Goal: Task Accomplishment & Management: Complete application form

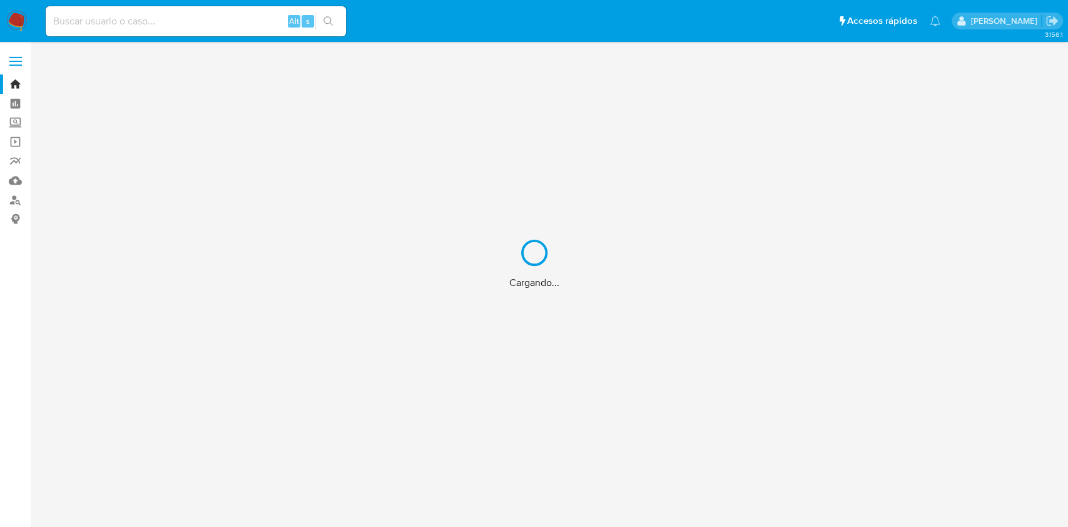
click at [90, 18] on div "Cargando..." at bounding box center [534, 263] width 1068 height 527
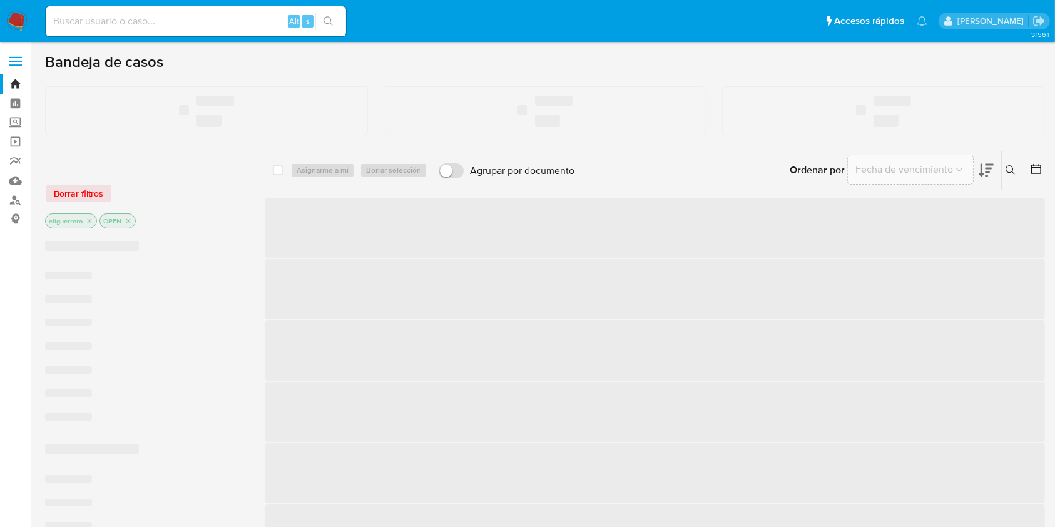
click at [143, 28] on input at bounding box center [196, 21] width 300 height 16
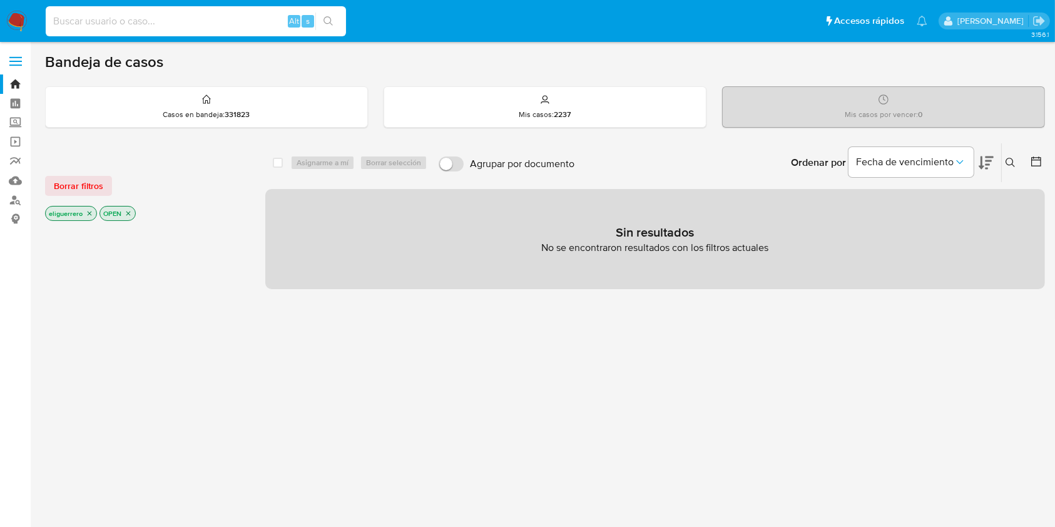
paste input "1430681767"
type input "1430681767"
click at [335, 31] on div "1430681767 Alt s" at bounding box center [196, 21] width 300 height 30
click at [337, 14] on button "search-icon" at bounding box center [328, 22] width 26 height 18
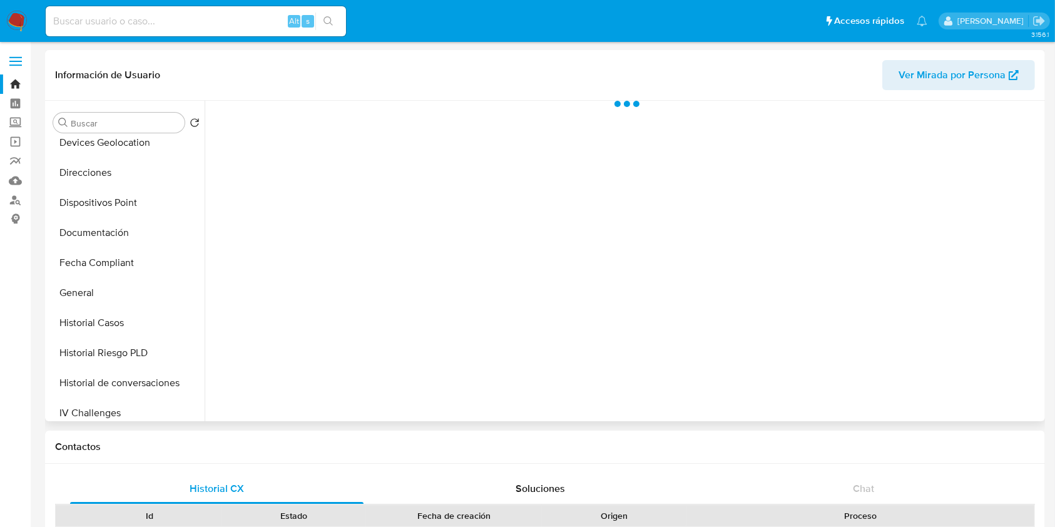
scroll to position [417, 0]
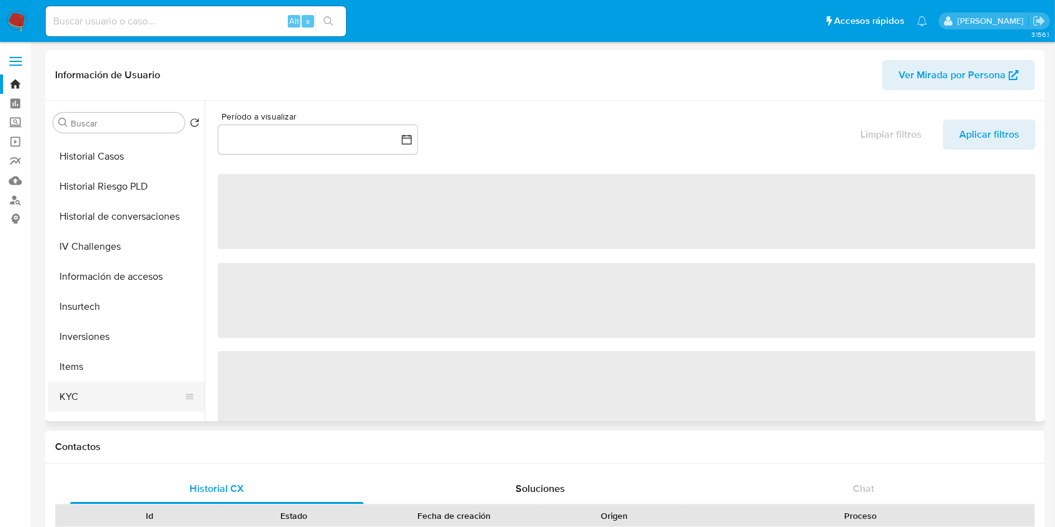
click at [110, 394] on button "KYC" at bounding box center [121, 397] width 146 height 30
select select "10"
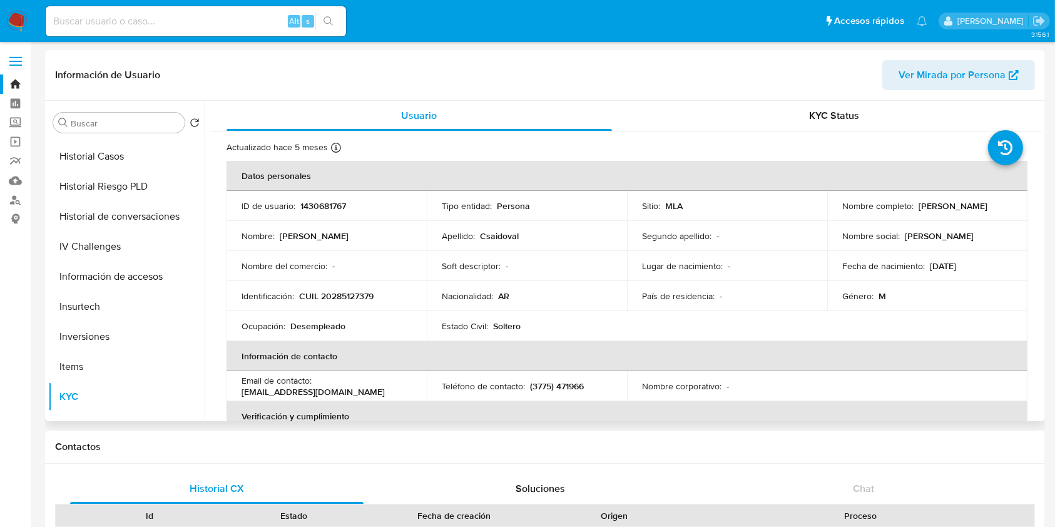
scroll to position [83, 0]
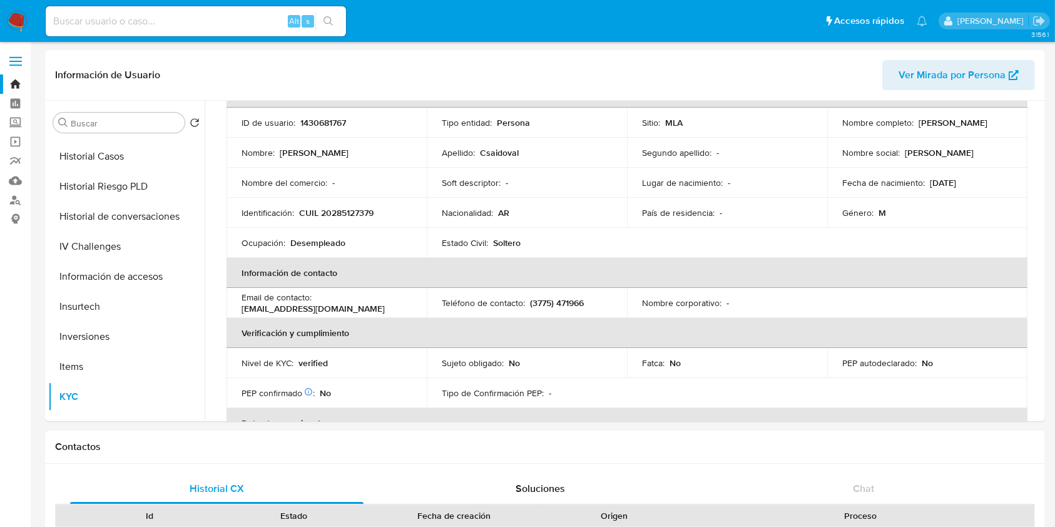
click at [101, 18] on input at bounding box center [196, 21] width 300 height 16
paste input "1832825279"
type input "1832825279"
click at [329, 24] on icon "search-icon" at bounding box center [329, 21] width 10 height 10
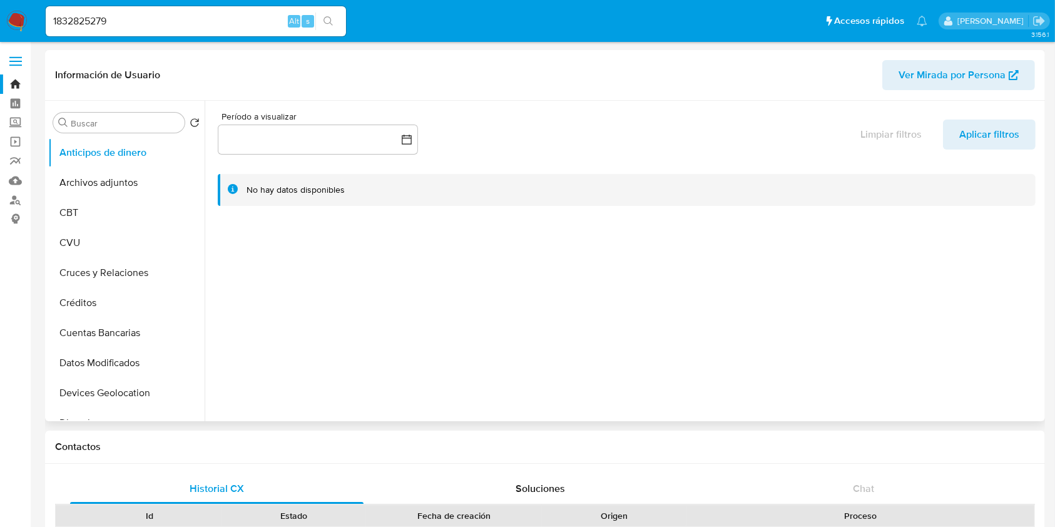
select select "10"
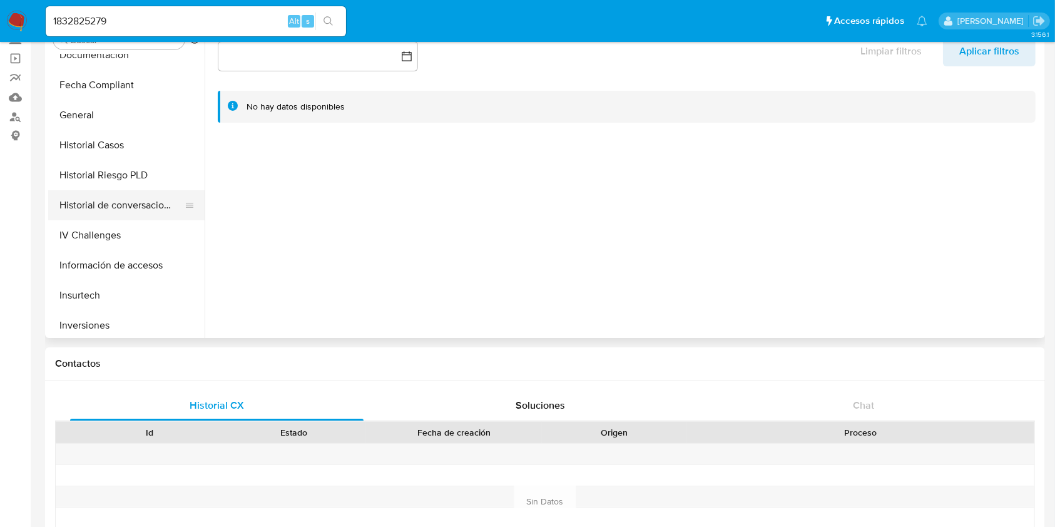
scroll to position [501, 0]
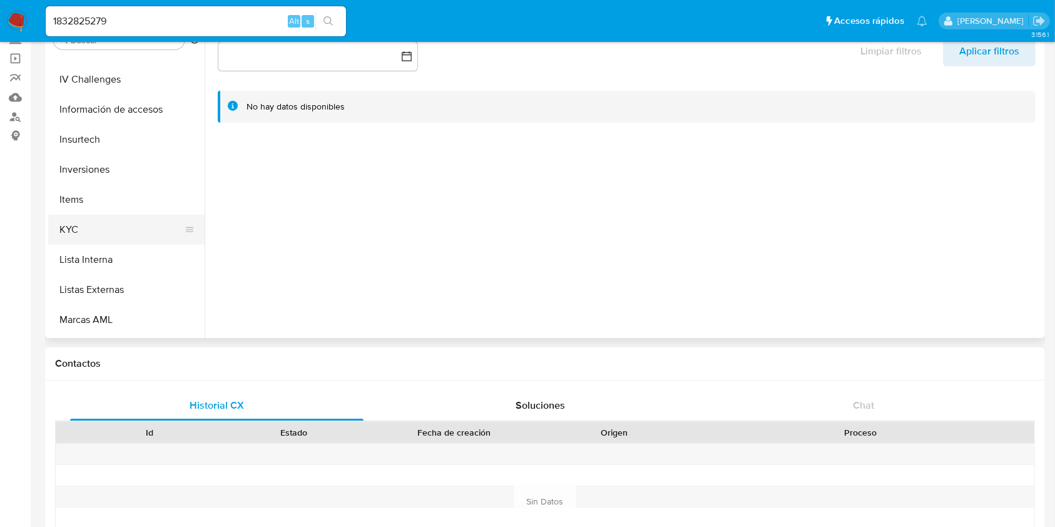
click at [93, 230] on button "KYC" at bounding box center [121, 230] width 146 height 30
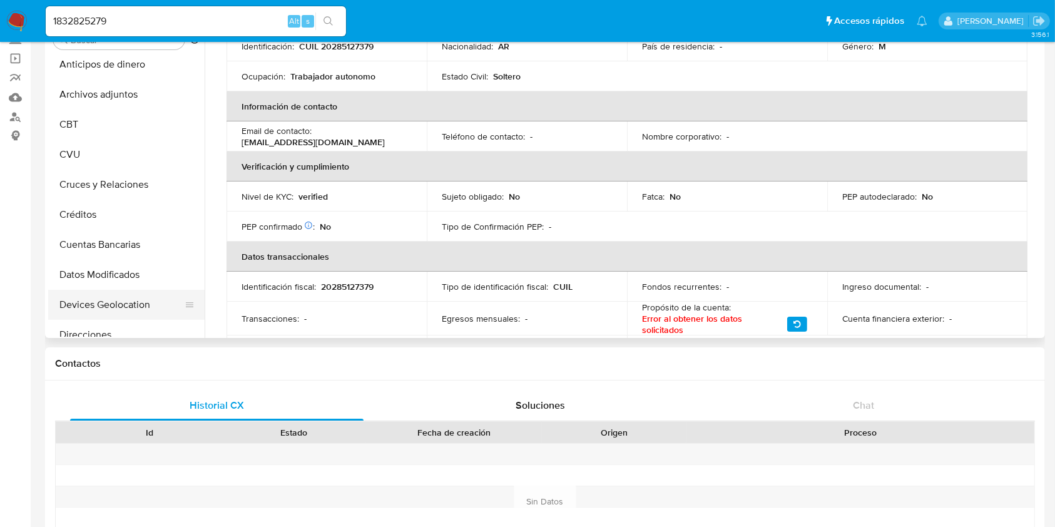
scroll to position [0, 0]
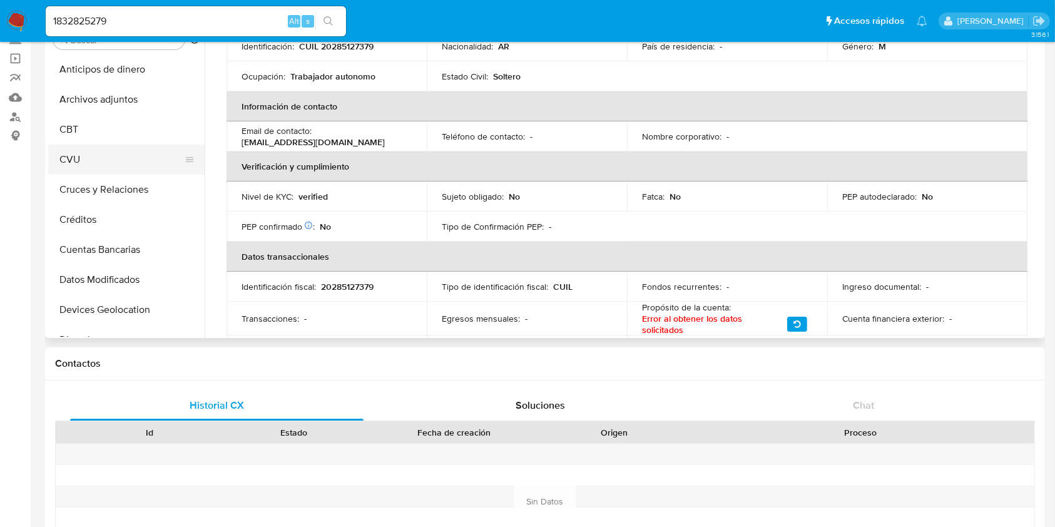
click at [84, 152] on button "CVU" at bounding box center [121, 160] width 146 height 30
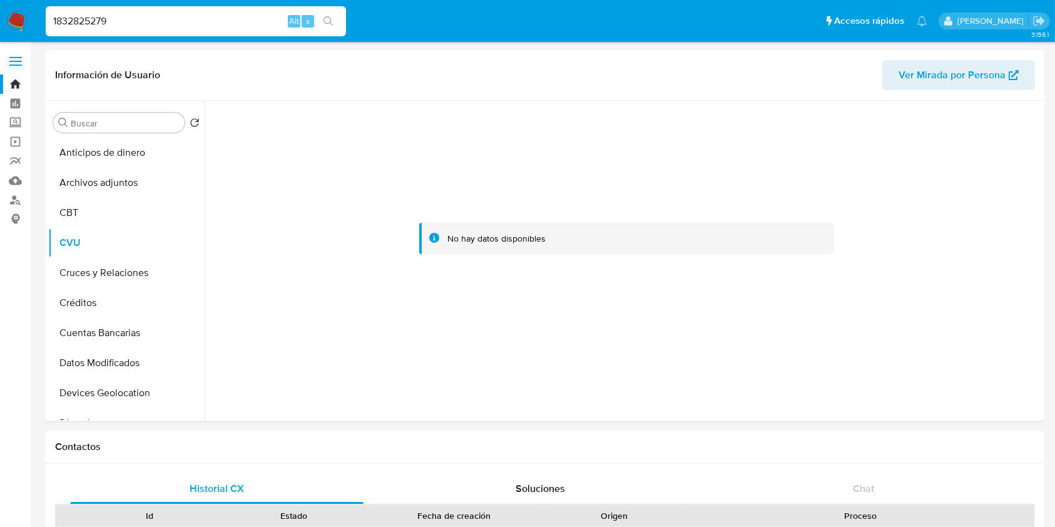
drag, startPoint x: 133, startPoint y: 21, endPoint x: 40, endPoint y: 6, distance: 94.5
click at [40, 6] on ul "Pausado Ver notificaciones 1832825279 Alt s Accesos rápidos Presiona las siguie…" at bounding box center [486, 20] width 894 height 31
drag, startPoint x: 203, startPoint y: 23, endPoint x: 0, endPoint y: 21, distance: 202.8
click at [0, 21] on nav "Pausado Ver notificaciones 1832825279 Alt s Accesos rápidos Presiona las siguie…" at bounding box center [527, 21] width 1055 height 42
paste input "055392802"
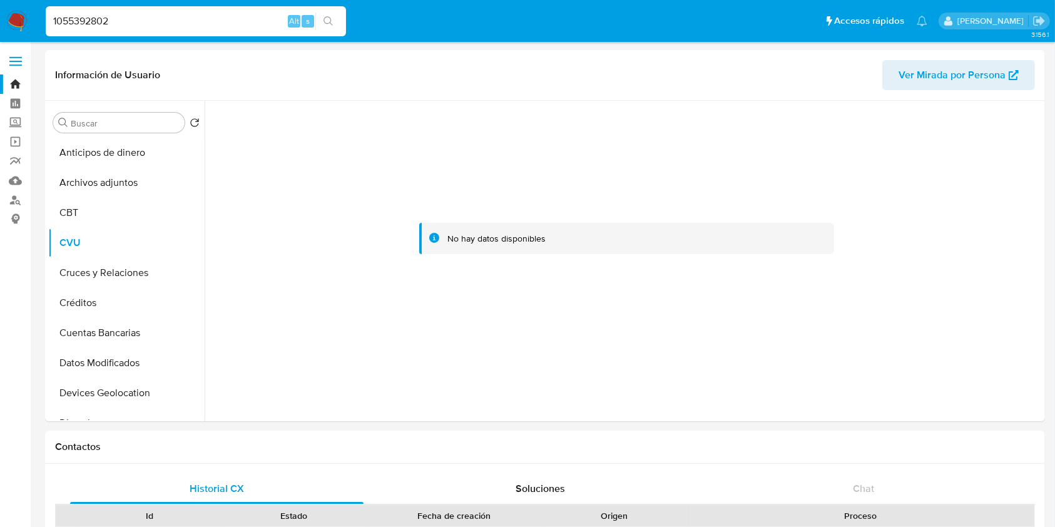
type input "1055392802"
click at [334, 24] on button "search-icon" at bounding box center [328, 22] width 26 height 18
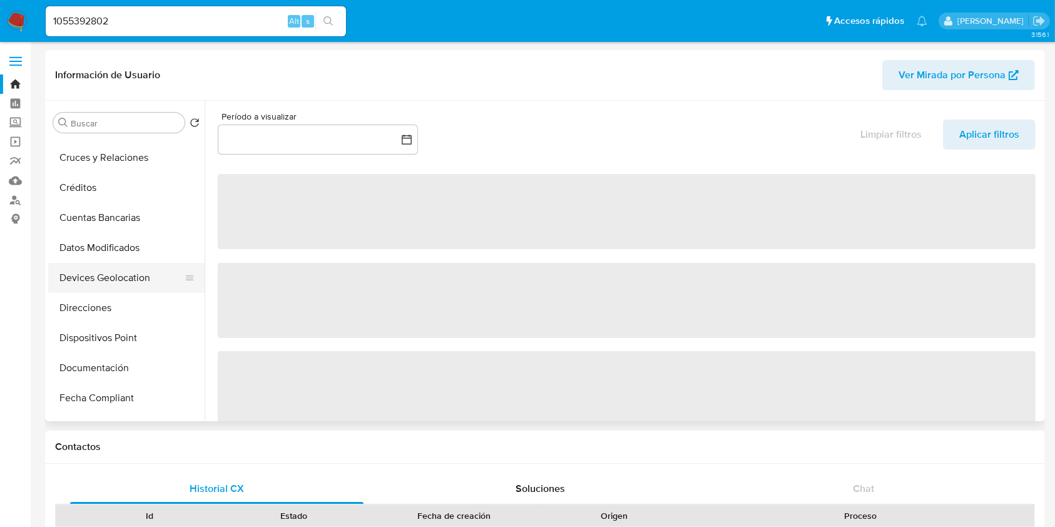
select select "10"
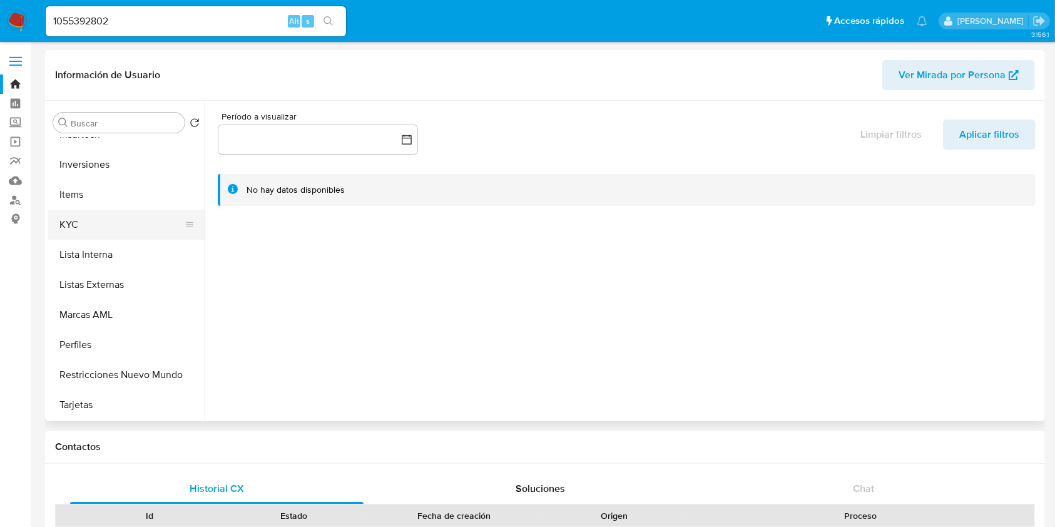
click at [108, 225] on button "KYC" at bounding box center [121, 225] width 146 height 30
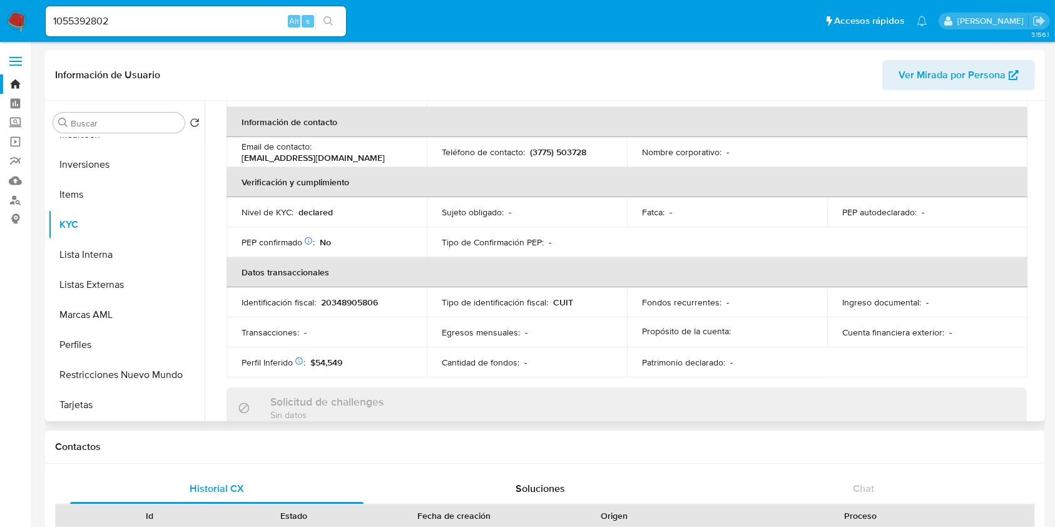
scroll to position [250, 0]
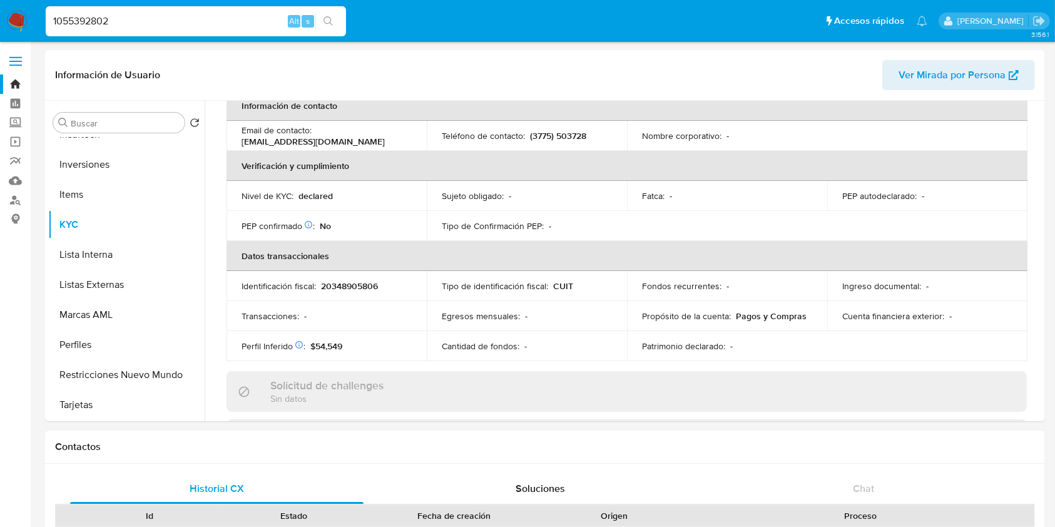
drag, startPoint x: 118, startPoint y: 23, endPoint x: 13, endPoint y: 19, distance: 105.2
click at [13, 19] on nav "Pausado Ver notificaciones 1055392802 Alt s Accesos rápidos Presiona las siguie…" at bounding box center [527, 21] width 1055 height 42
paste input "2325444967"
type input "2325444967"
click at [332, 13] on button "search-icon" at bounding box center [328, 22] width 26 height 18
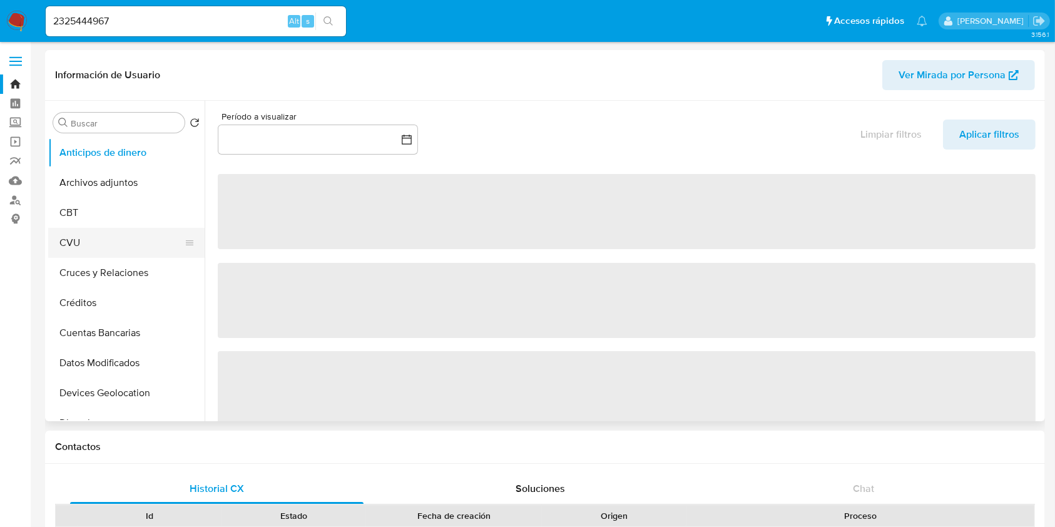
select select "10"
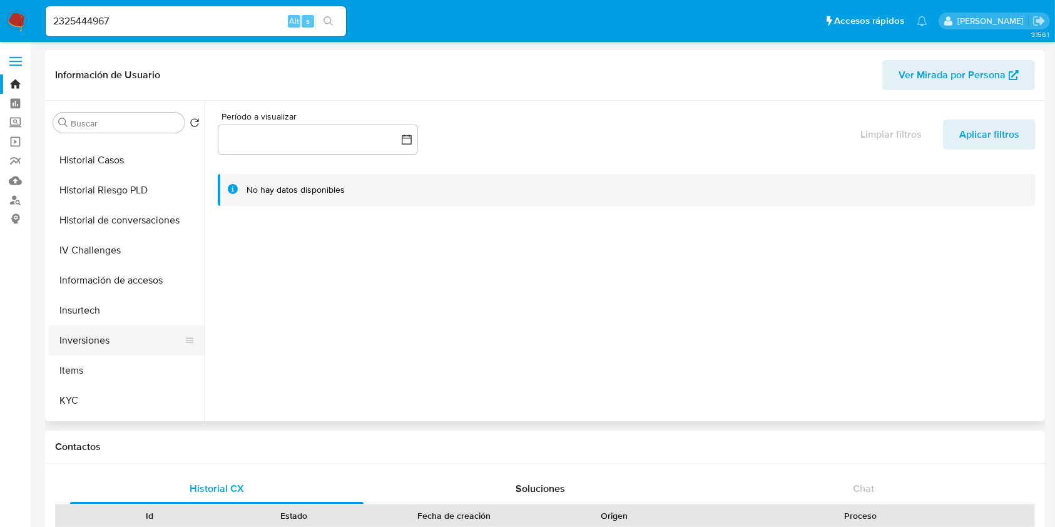
scroll to position [417, 0]
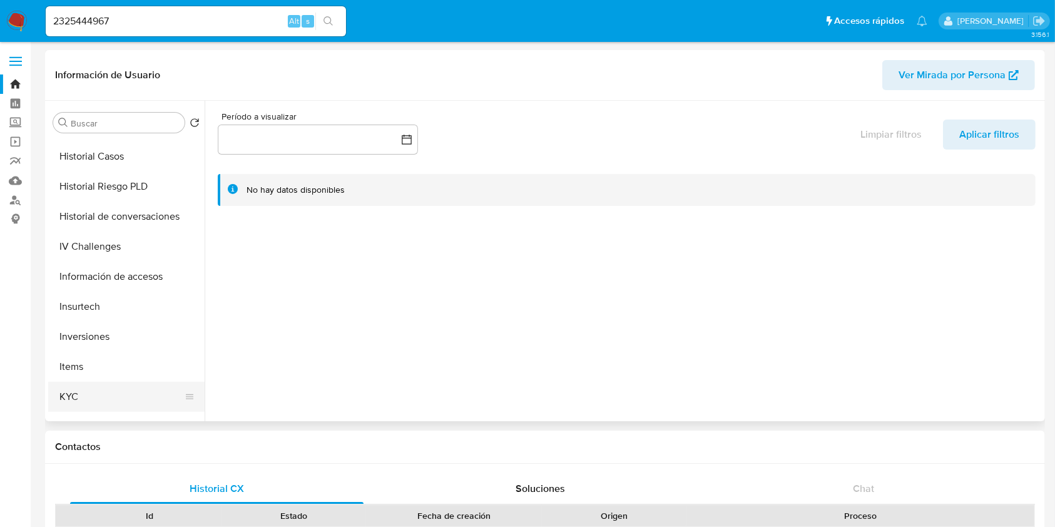
click at [79, 397] on button "KYC" at bounding box center [121, 397] width 146 height 30
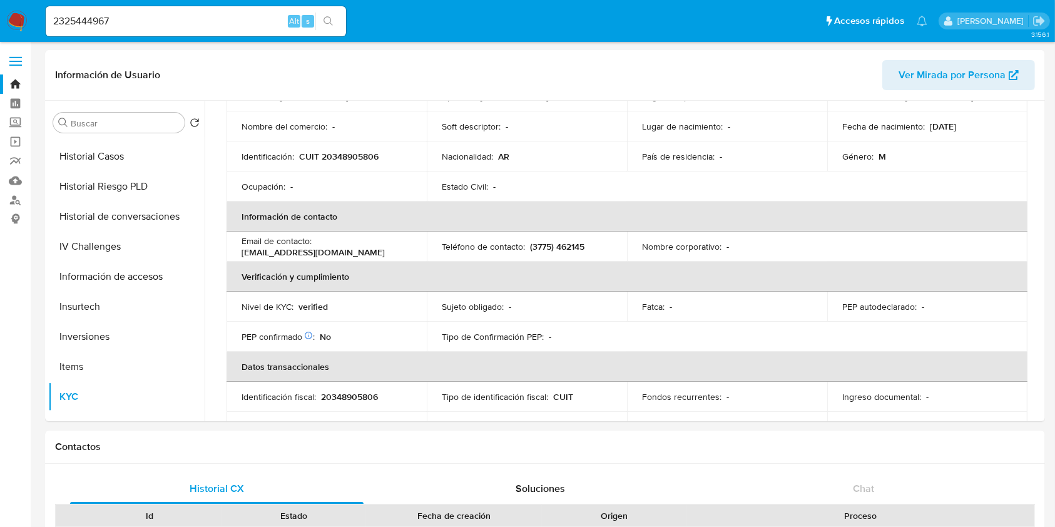
scroll to position [166, 0]
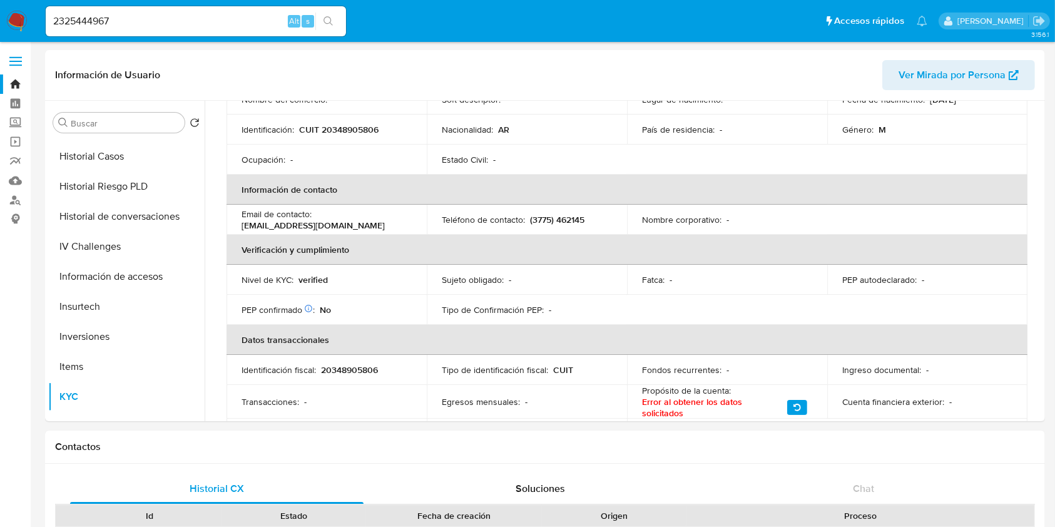
drag, startPoint x: 215, startPoint y: 18, endPoint x: 0, endPoint y: 13, distance: 215.3
click at [0, 13] on nav "Pausado Ver notificaciones 2325444967 Alt s Accesos rápidos Presiona las siguie…" at bounding box center [527, 21] width 1055 height 42
paste input "183642796"
type input "183642796"
click at [339, 14] on button "search-icon" at bounding box center [328, 22] width 26 height 18
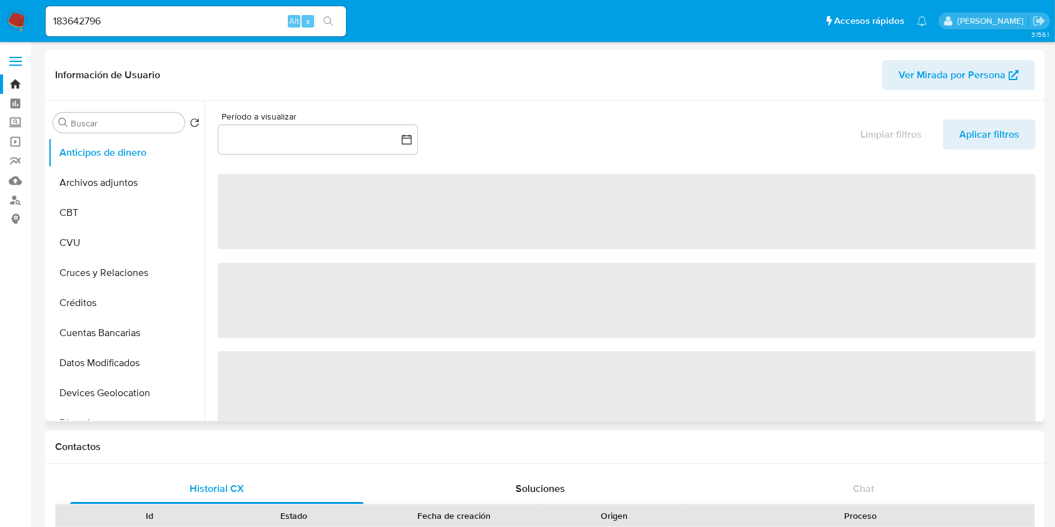
select select "10"
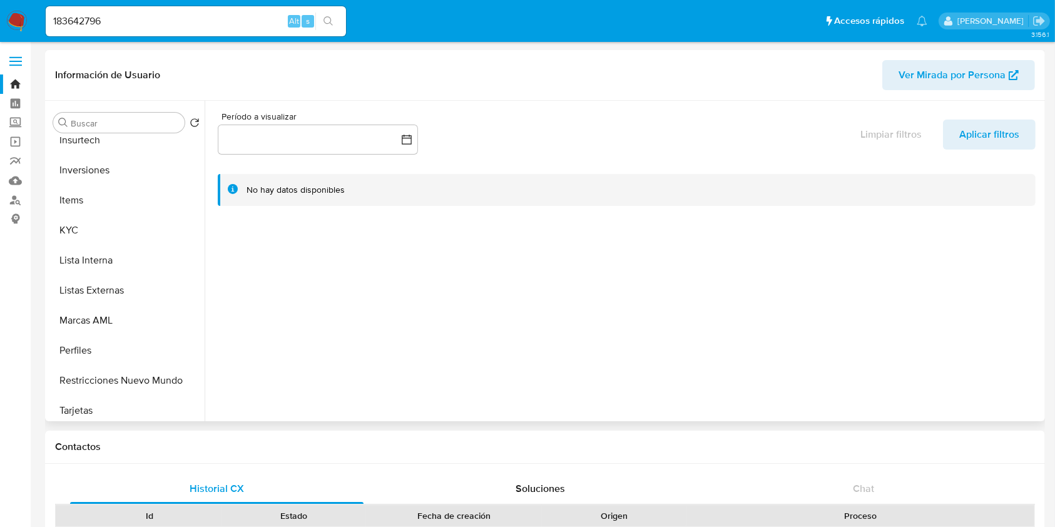
scroll to position [589, 0]
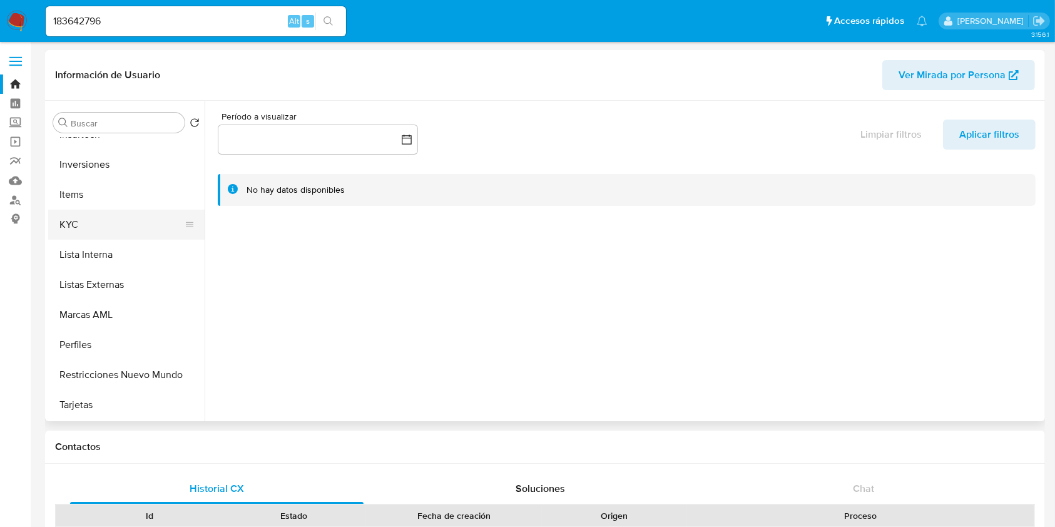
click at [81, 224] on button "KYC" at bounding box center [121, 225] width 146 height 30
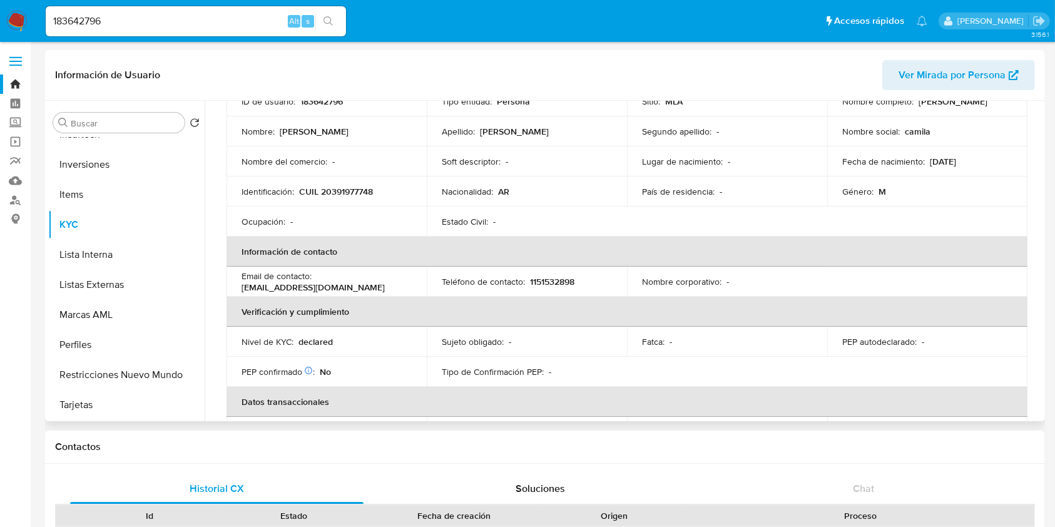
scroll to position [166, 0]
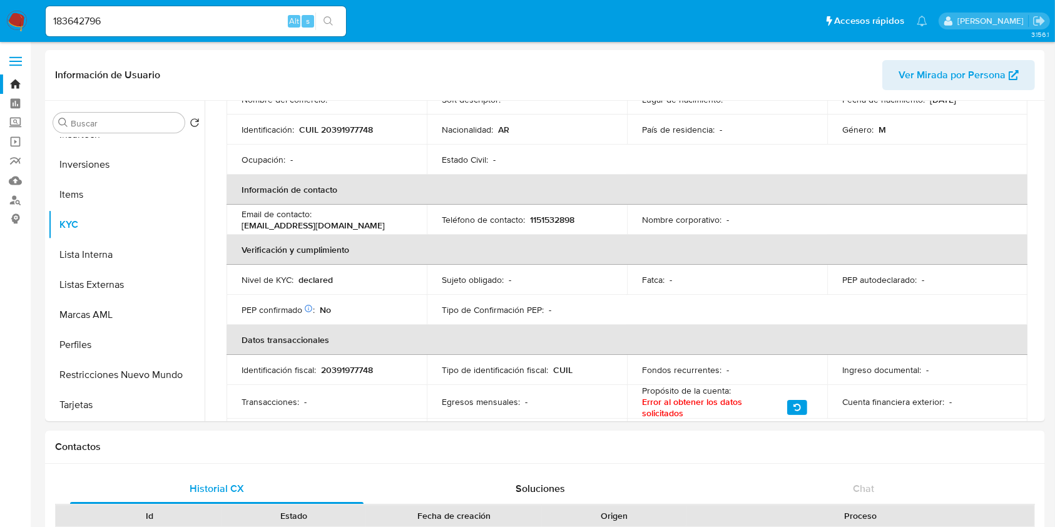
drag, startPoint x: 120, startPoint y: 16, endPoint x: 0, endPoint y: 3, distance: 120.9
click at [0, 3] on nav "Pausado Ver notificaciones 183642796 Alt s Accesos rápidos Presiona las siguien…" at bounding box center [527, 21] width 1055 height 42
paste input "489791248"
type input "489791248"
click at [322, 22] on button "search-icon" at bounding box center [328, 22] width 26 height 18
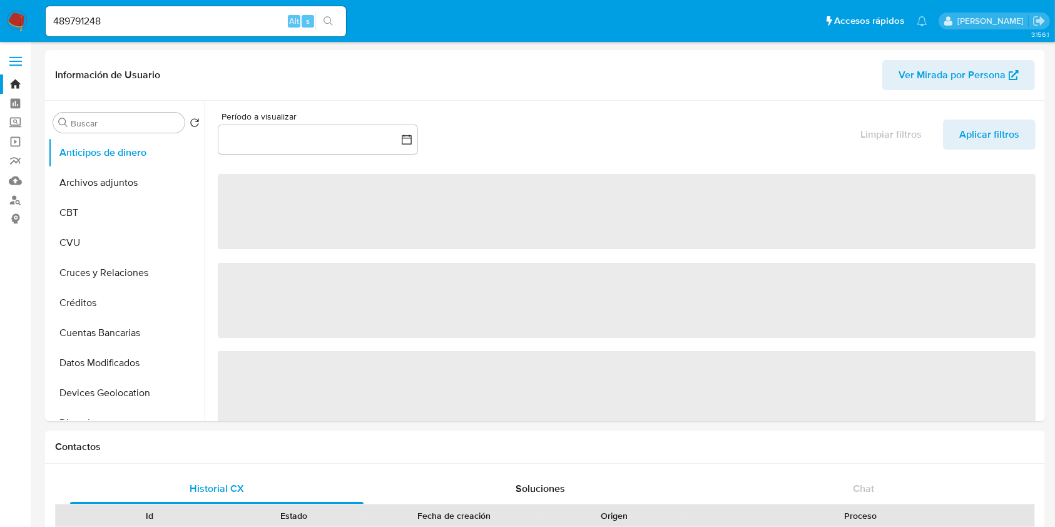
select select "10"
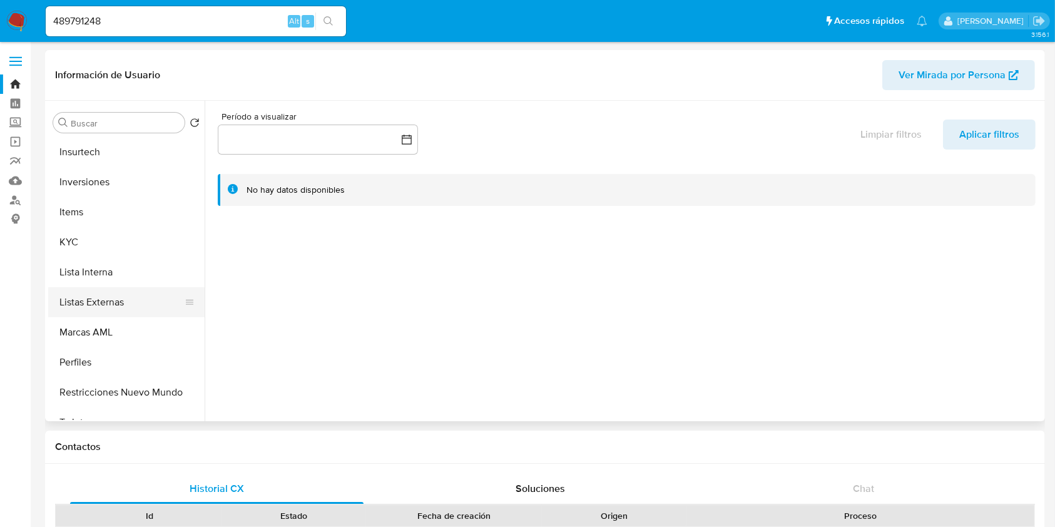
scroll to position [589, 0]
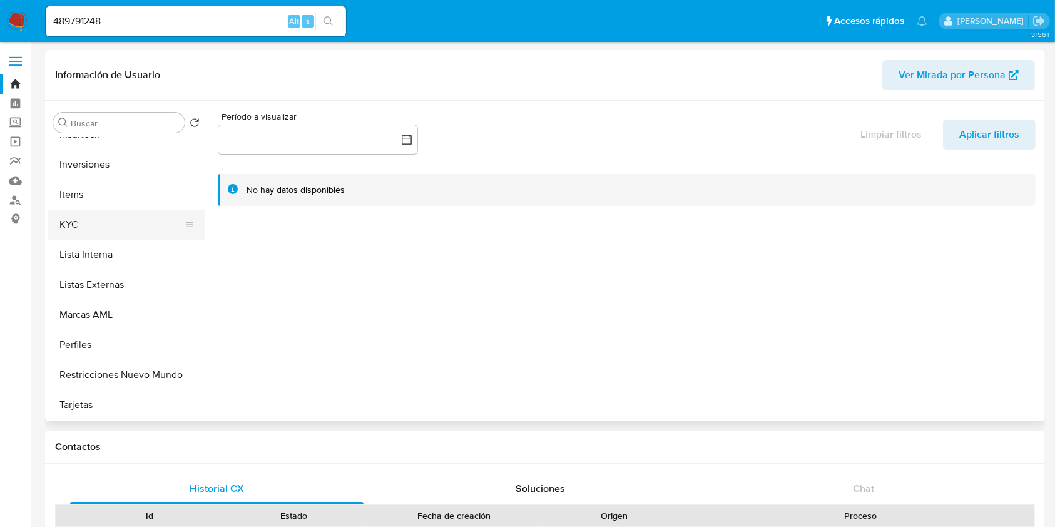
click at [89, 233] on button "KYC" at bounding box center [121, 225] width 146 height 30
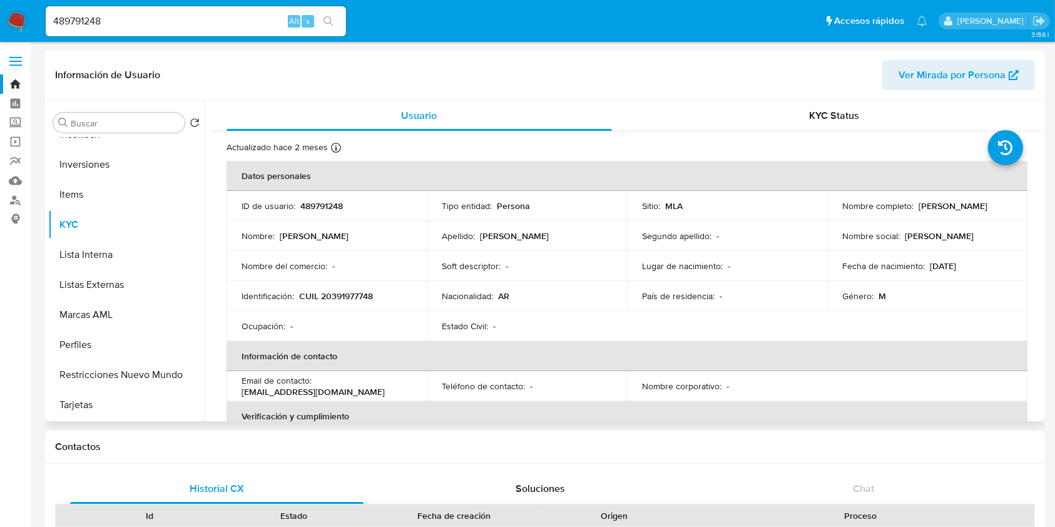
scroll to position [166, 0]
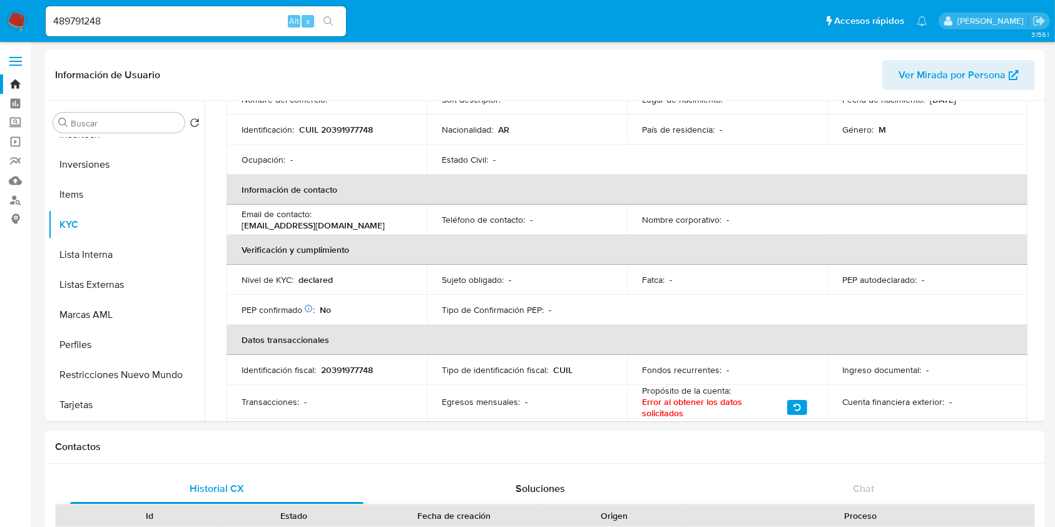
click at [148, 9] on div "489791248 Alt s" at bounding box center [196, 21] width 300 height 30
drag, startPoint x: 146, startPoint y: 17, endPoint x: 0, endPoint y: 29, distance: 146.3
click at [0, 29] on nav "Pausado Ver notificaciones 489791248 Alt s Accesos rápidos Presiona las siguien…" at bounding box center [527, 21] width 1055 height 42
paste input "747678089"
type input "747678089"
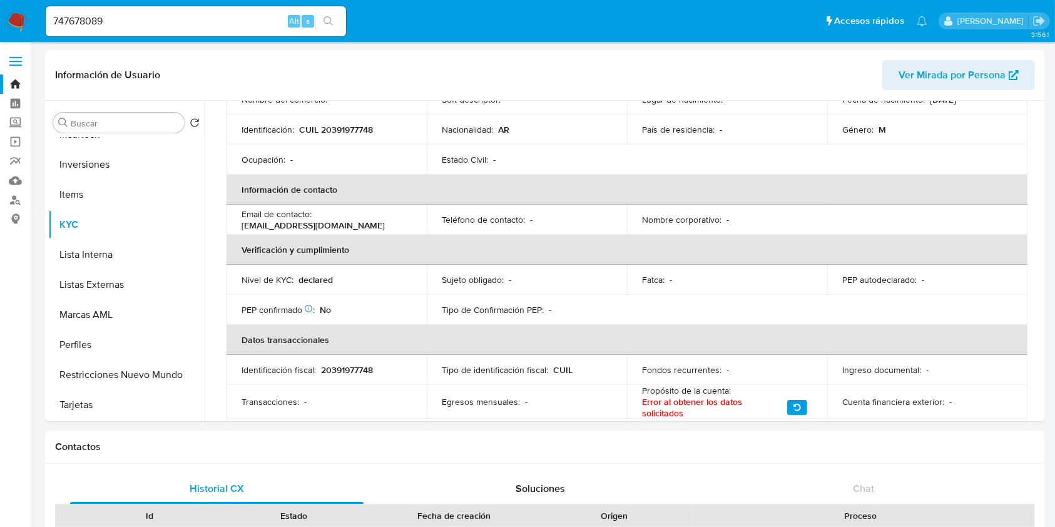
click at [332, 16] on icon "search-icon" at bounding box center [329, 21] width 10 height 10
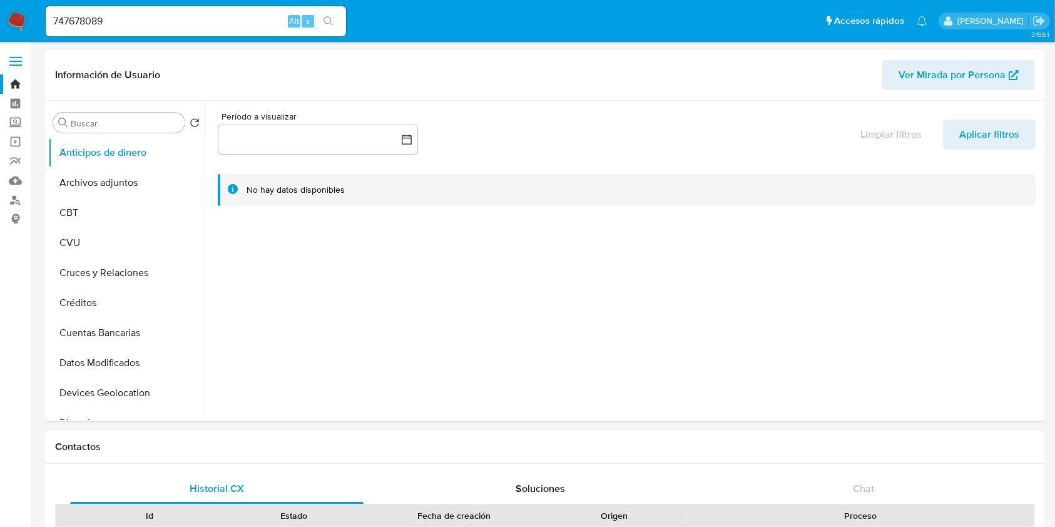
select select "10"
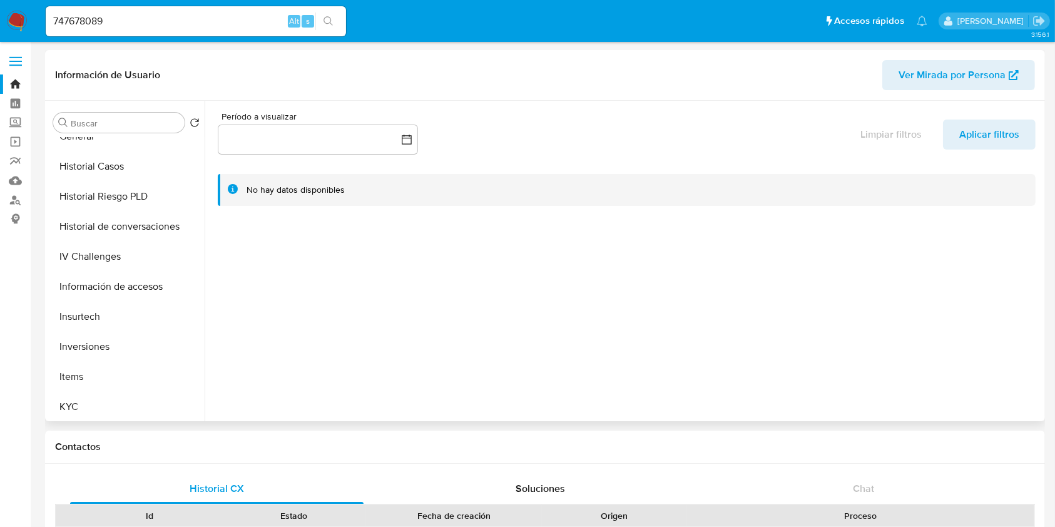
scroll to position [424, 0]
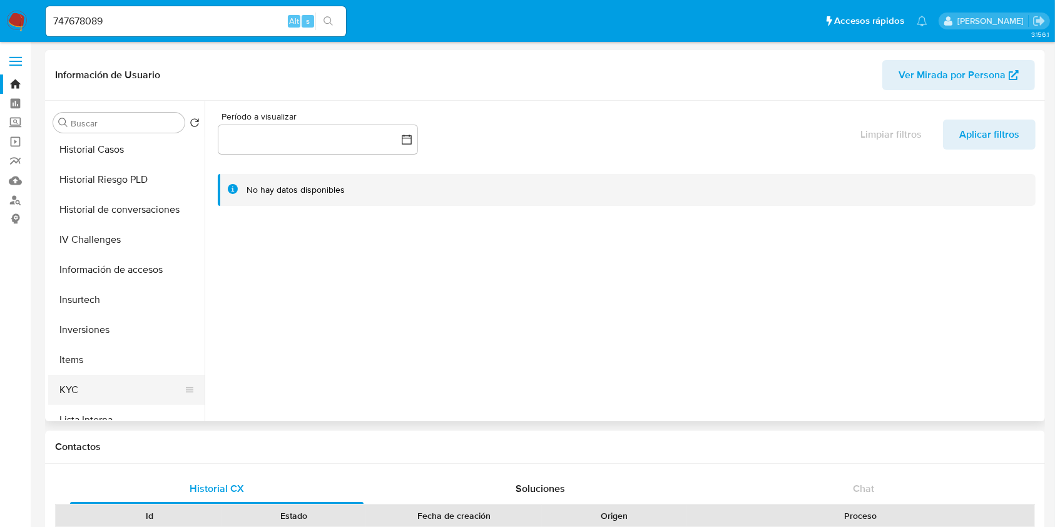
drag, startPoint x: 97, startPoint y: 408, endPoint x: 96, endPoint y: 397, distance: 10.7
click at [96, 407] on button "Lista Interna" at bounding box center [126, 420] width 156 height 30
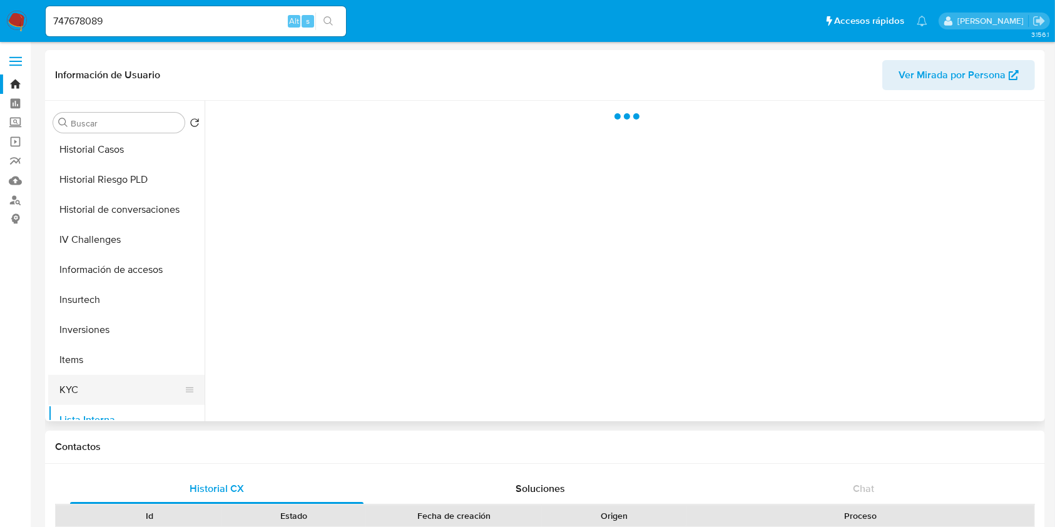
click at [96, 384] on button "KYC" at bounding box center [121, 390] width 146 height 30
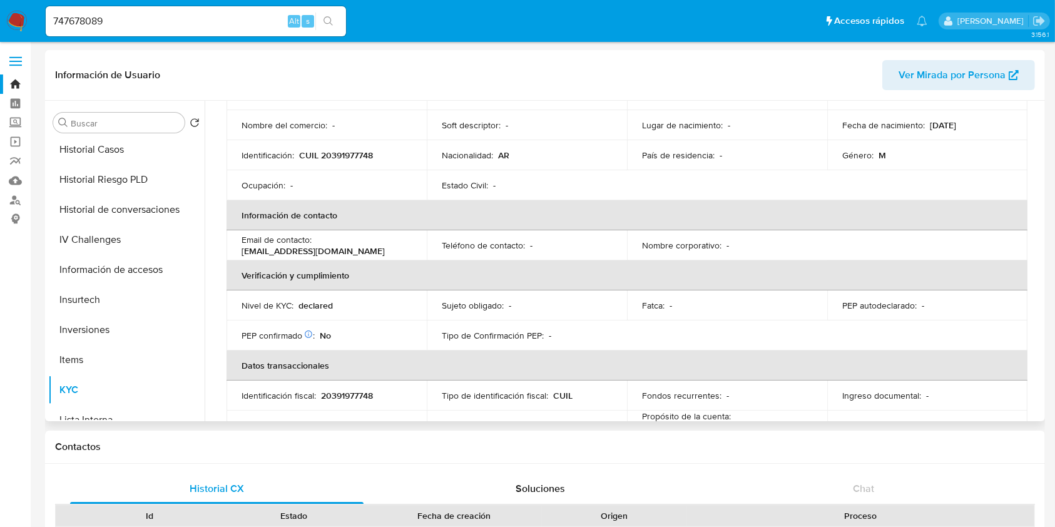
scroll to position [166, 0]
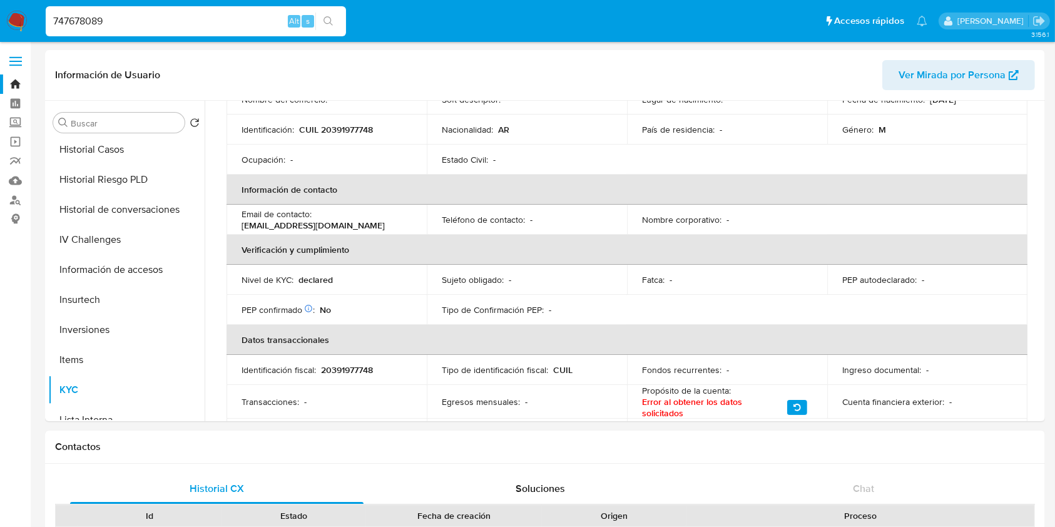
drag, startPoint x: 125, startPoint y: 23, endPoint x: 0, endPoint y: 23, distance: 125.2
click at [0, 23] on nav "Pausado Ver notificaciones 747678089 Alt s Accesos rápidos Presiona las siguien…" at bounding box center [527, 21] width 1055 height 42
paste input "816929921"
type input "816929921"
click at [332, 19] on icon "search-icon" at bounding box center [329, 21] width 10 height 10
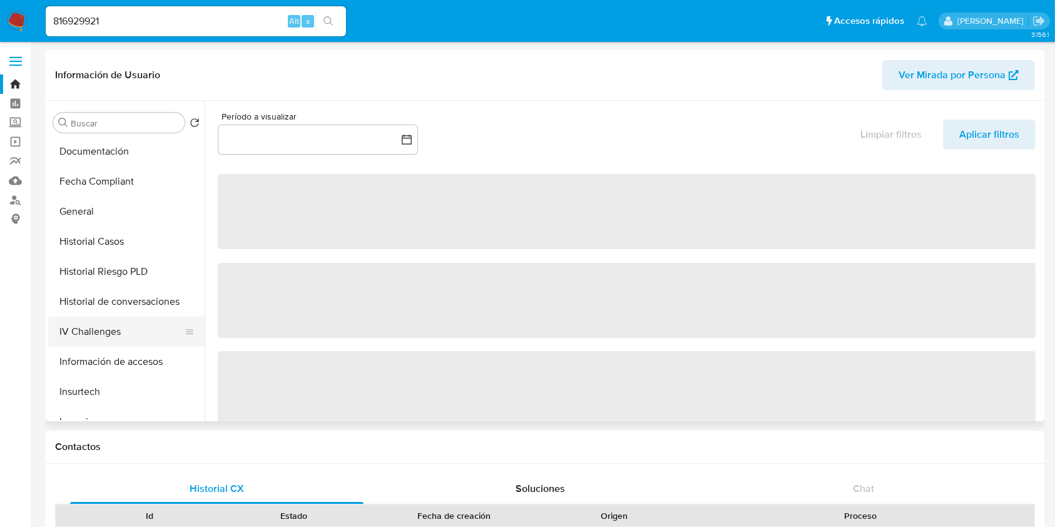
select select "10"
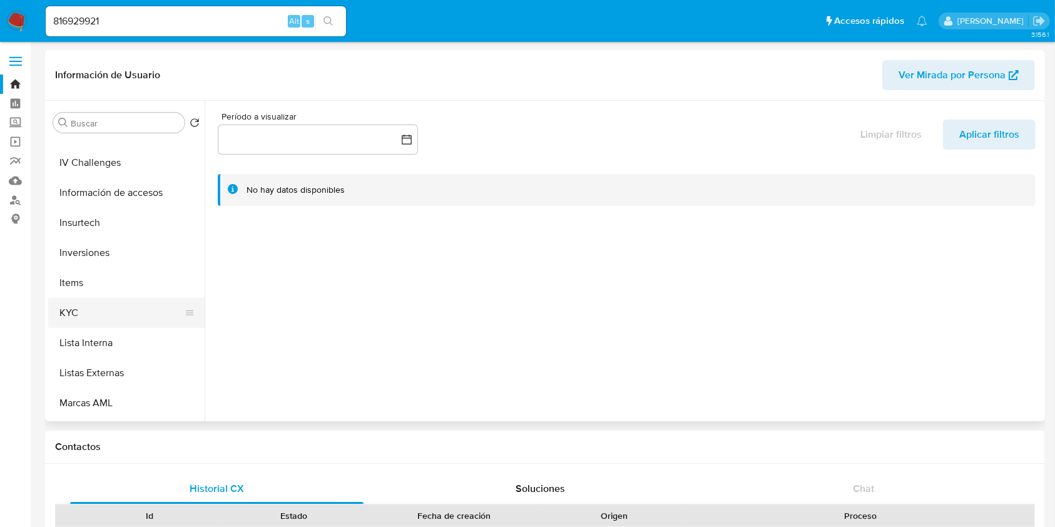
click at [111, 323] on button "KYC" at bounding box center [121, 313] width 146 height 30
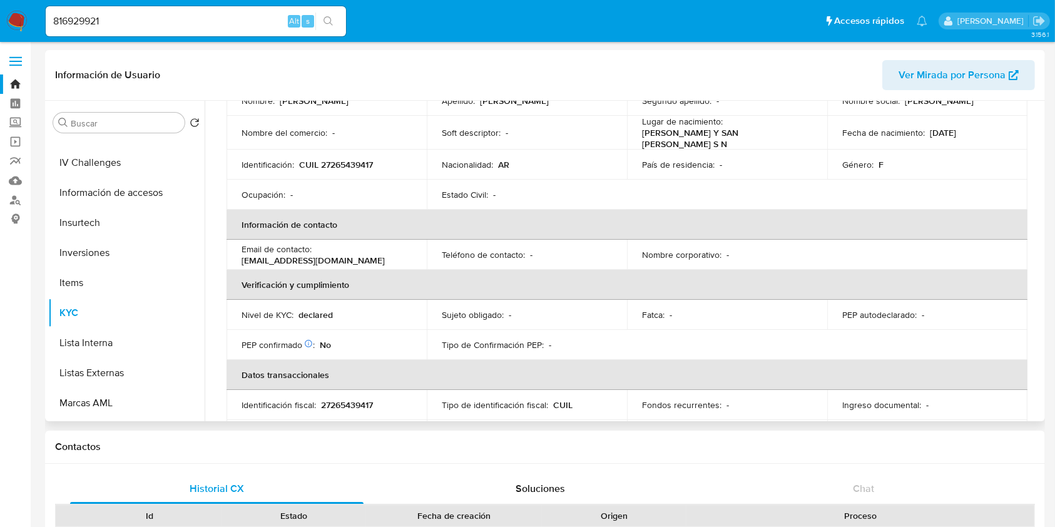
scroll to position [166, 0]
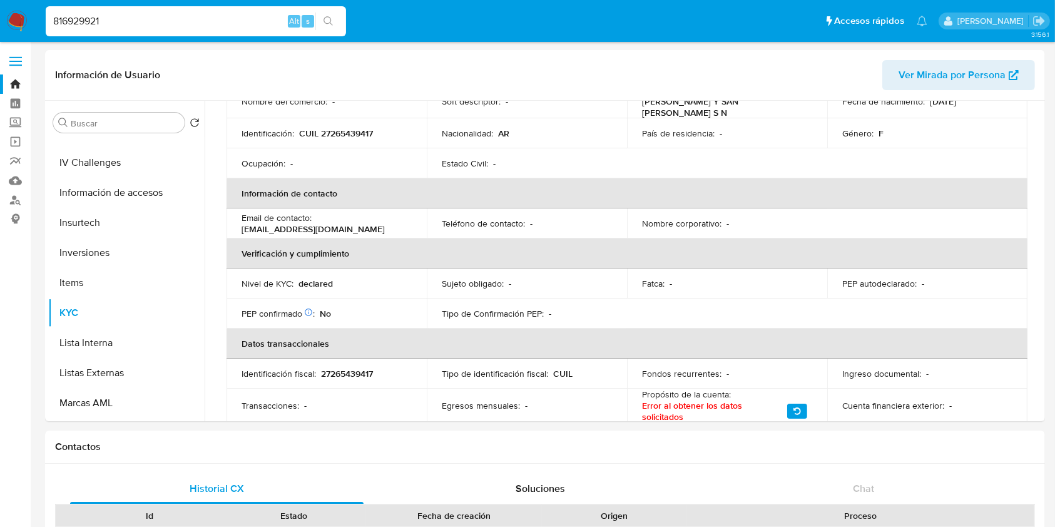
drag, startPoint x: 136, startPoint y: 16, endPoint x: 0, endPoint y: 30, distance: 137.2
click at [0, 30] on nav "Pausado Ver notificaciones 816929921 Alt s Accesos rápidos Presiona las siguien…" at bounding box center [527, 21] width 1055 height 42
paste input "2325444967"
type input "2325444967"
click at [327, 17] on icon "search-icon" at bounding box center [329, 21] width 10 height 10
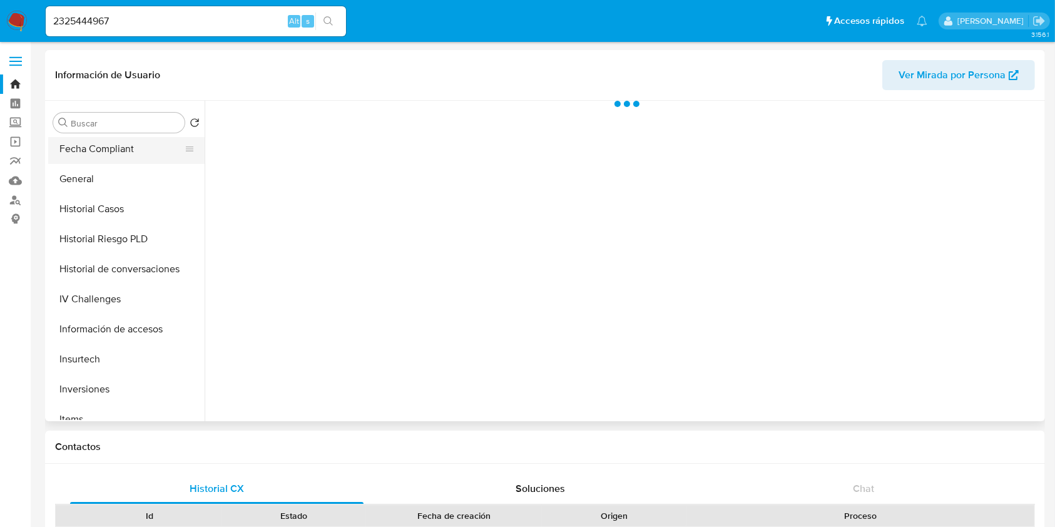
scroll to position [417, 0]
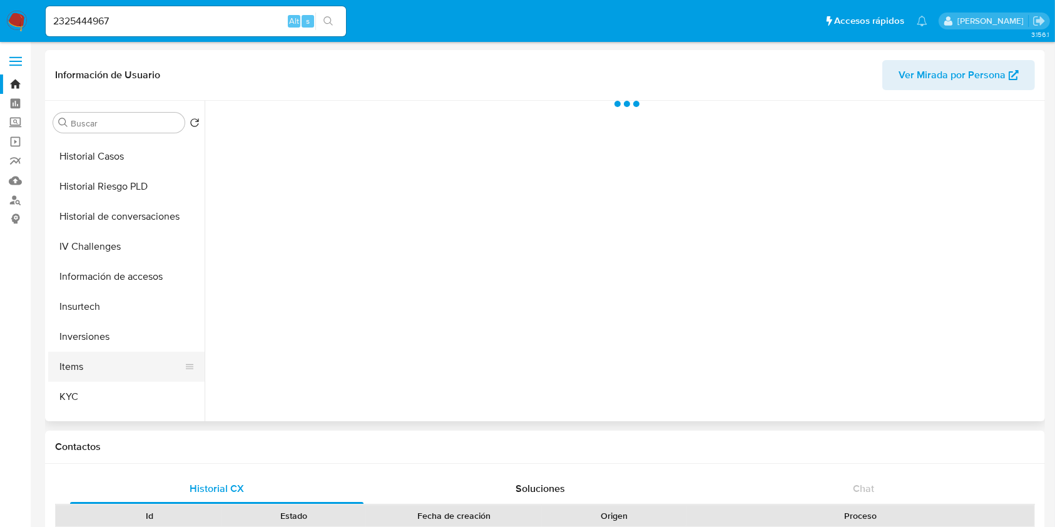
drag, startPoint x: 106, startPoint y: 387, endPoint x: 129, endPoint y: 380, distance: 24.3
click at [107, 387] on button "KYC" at bounding box center [126, 397] width 156 height 30
select select "10"
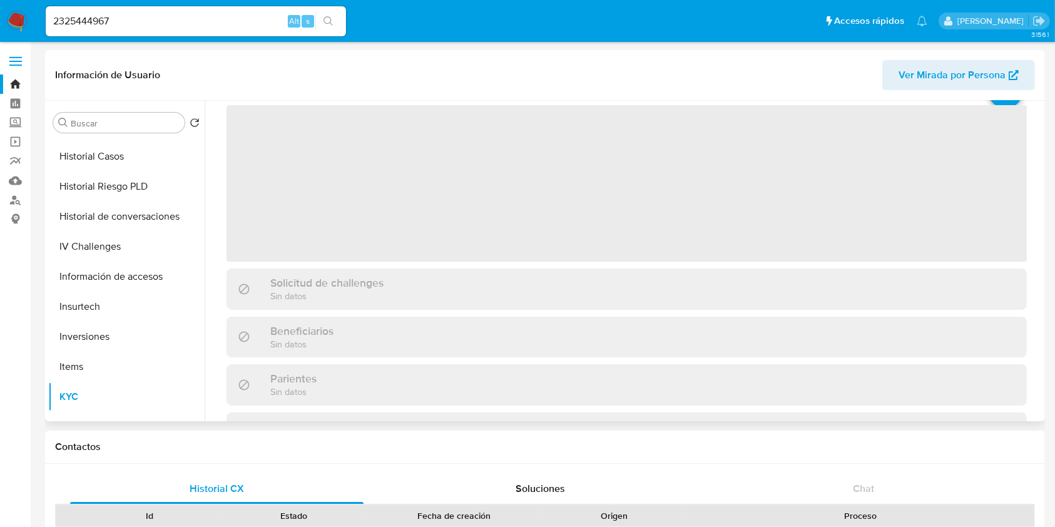
scroll to position [83, 0]
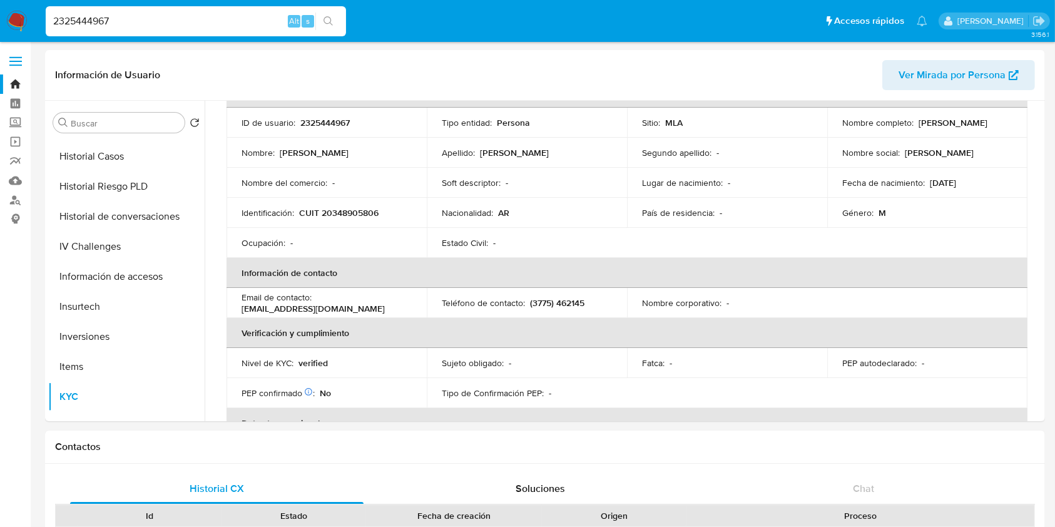
drag, startPoint x: 55, startPoint y: 21, endPoint x: 0, endPoint y: 16, distance: 55.4
click at [0, 18] on nav "Pausado Ver notificaciones 2325444967 Alt s Accesos rápidos Presiona las siguie…" at bounding box center [527, 21] width 1055 height 42
paste input "1343513683"
type input "1343513683"
click at [320, 22] on button "search-icon" at bounding box center [328, 22] width 26 height 18
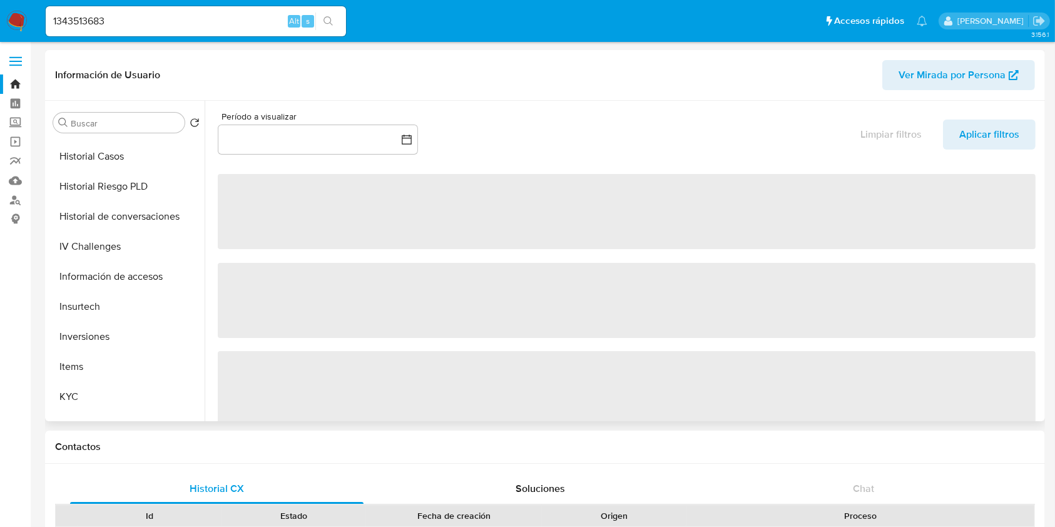
scroll to position [589, 0]
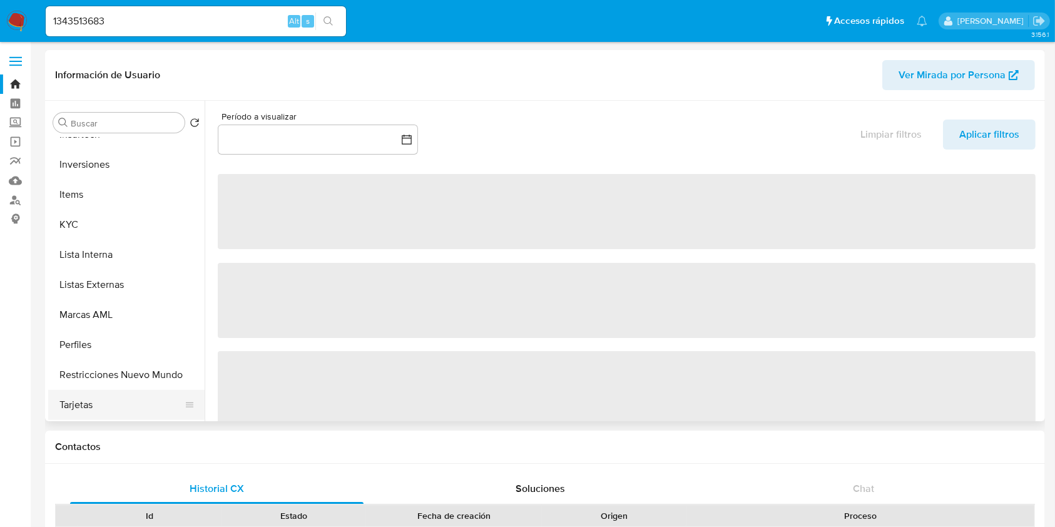
select select "10"
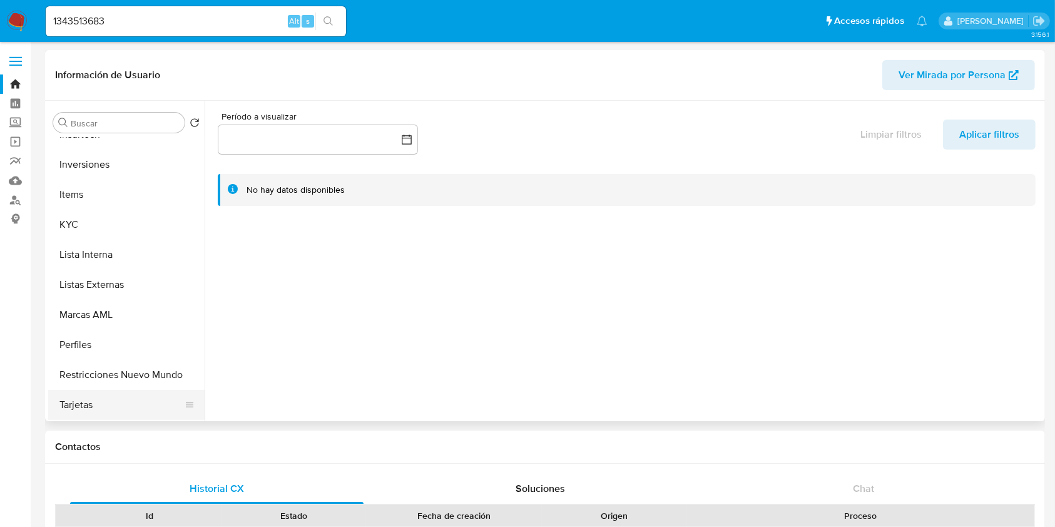
click at [104, 408] on button "Tarjetas" at bounding box center [121, 405] width 146 height 30
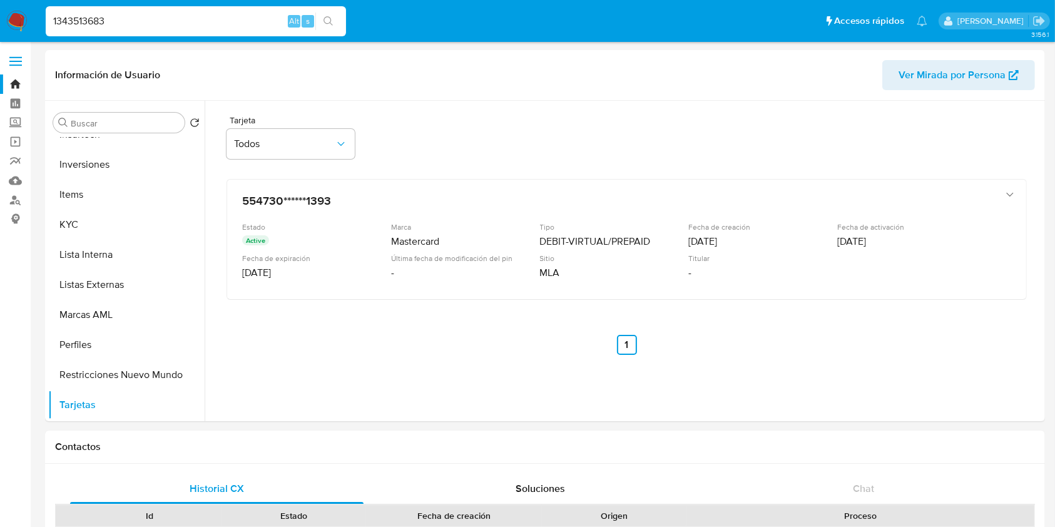
drag, startPoint x: 111, startPoint y: 16, endPoint x: 0, endPoint y: 28, distance: 112.0
click at [0, 28] on nav "Pausado Ver notificaciones 1343513683 Alt s Accesos rápidos Presiona las siguie…" at bounding box center [527, 21] width 1055 height 42
paste input "430681767"
type input "1430681767"
click at [330, 15] on button "search-icon" at bounding box center [328, 22] width 26 height 18
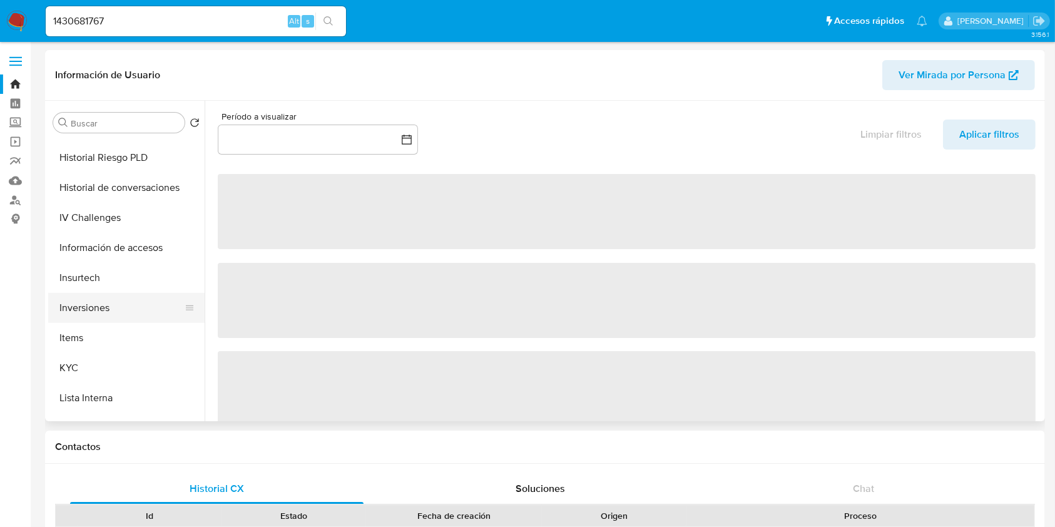
scroll to position [589, 0]
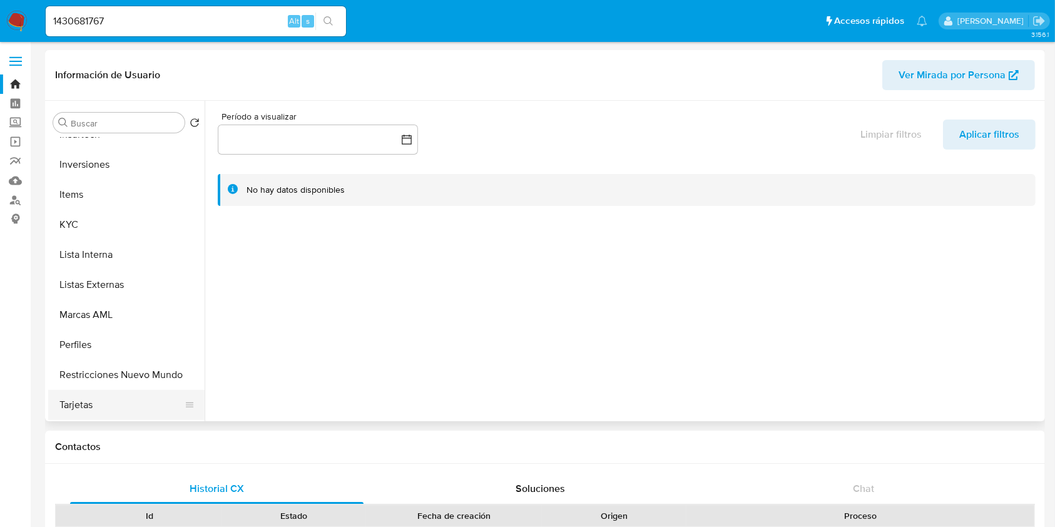
select select "10"
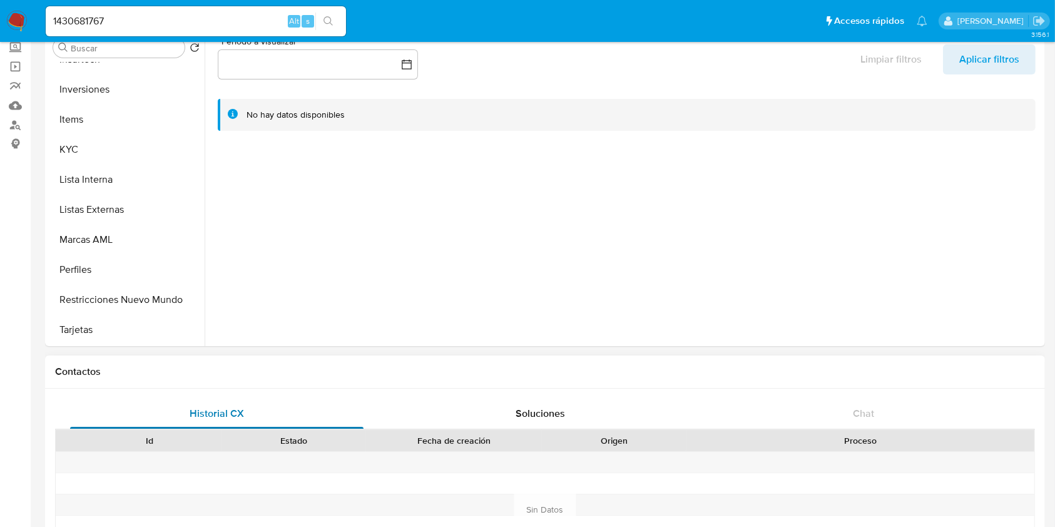
scroll to position [83, 0]
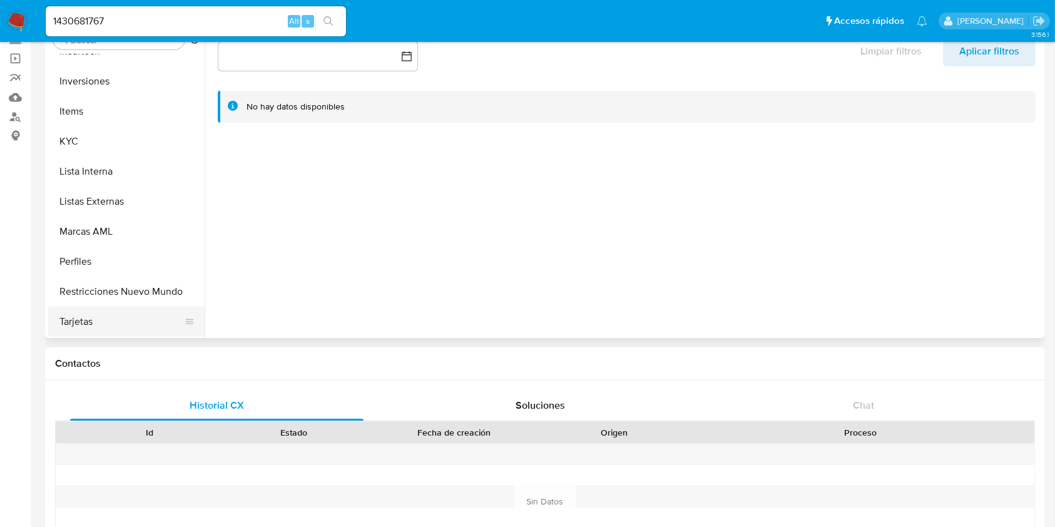
click at [76, 327] on button "Tarjetas" at bounding box center [121, 322] width 146 height 30
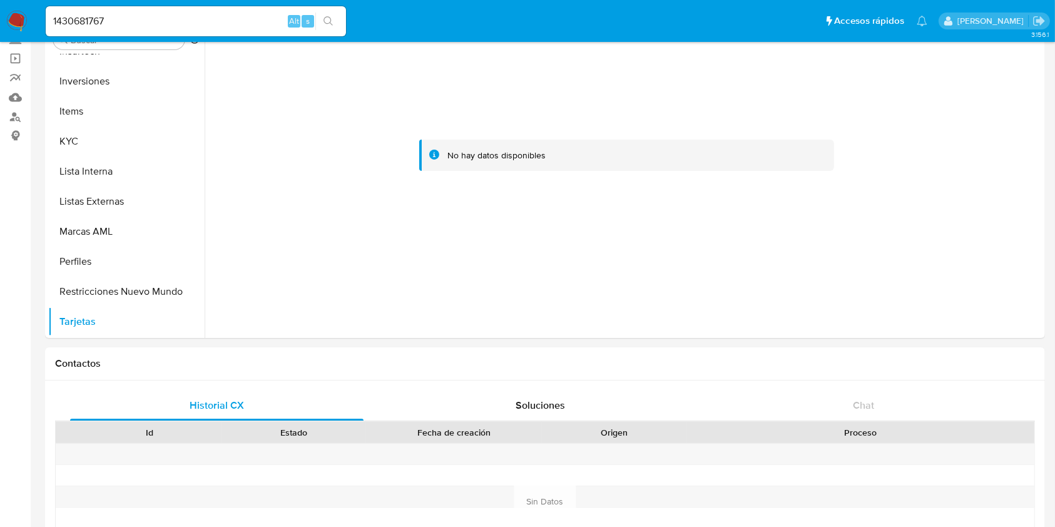
drag, startPoint x: 160, startPoint y: 33, endPoint x: 65, endPoint y: 31, distance: 94.5
click at [70, 32] on div "1430681767 Alt s" at bounding box center [196, 21] width 300 height 30
drag, startPoint x: 121, startPoint y: 23, endPoint x: 0, endPoint y: 13, distance: 121.8
click at [0, 13] on nav "Pausado Ver notificaciones 1430681767 Alt s Accesos rápidos Presiona las siguie…" at bounding box center [527, 21] width 1055 height 42
paste input "796809401"
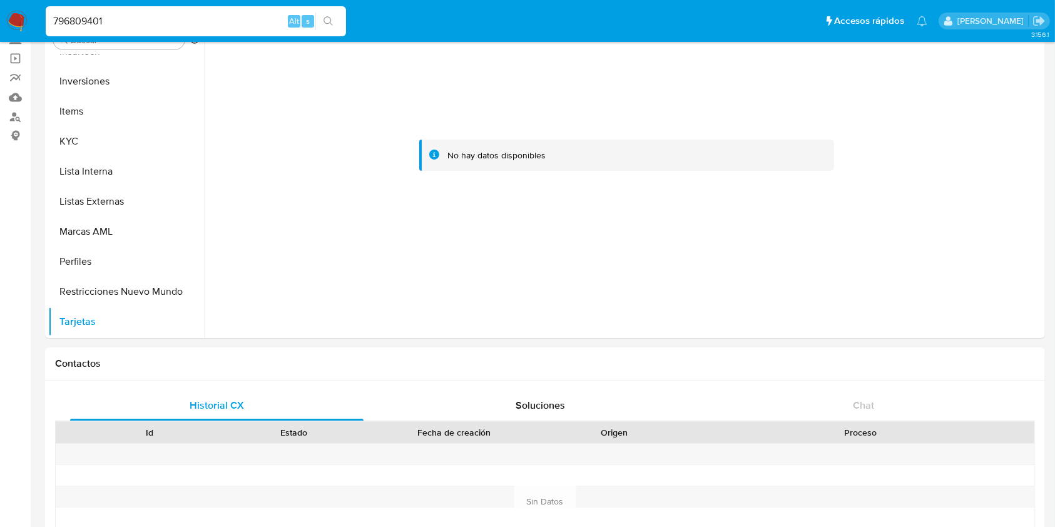
type input "796809401"
click at [332, 28] on button "search-icon" at bounding box center [328, 22] width 26 height 18
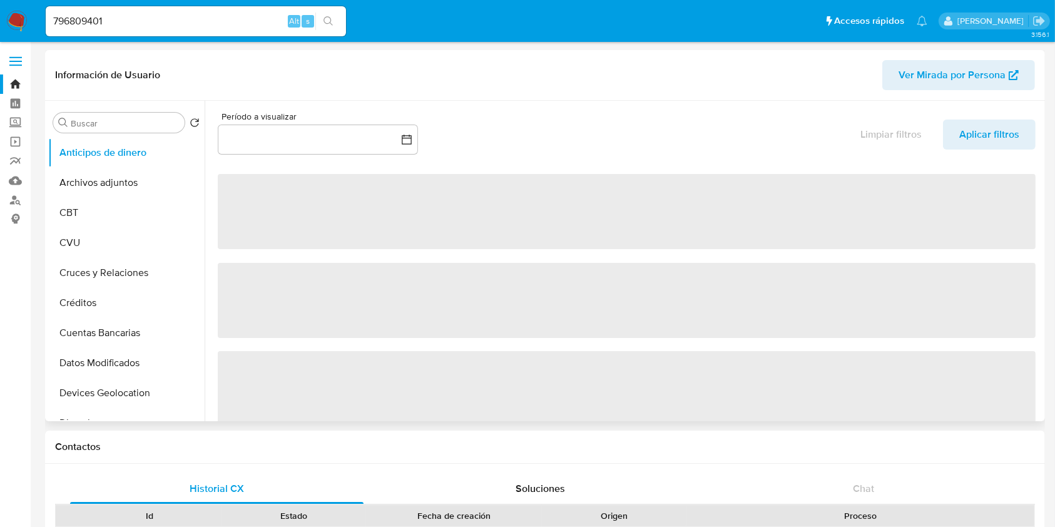
select select "10"
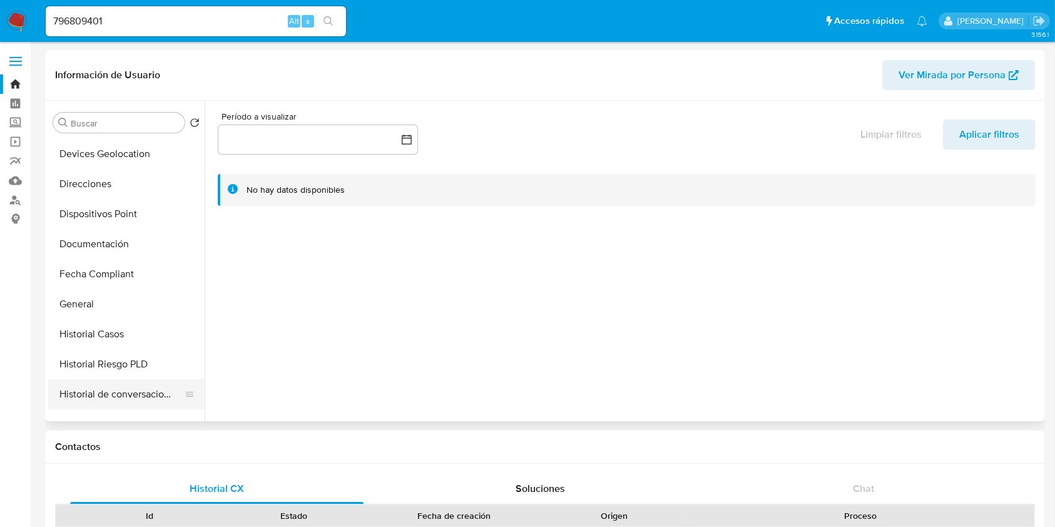
scroll to position [250, 0]
select select "10"
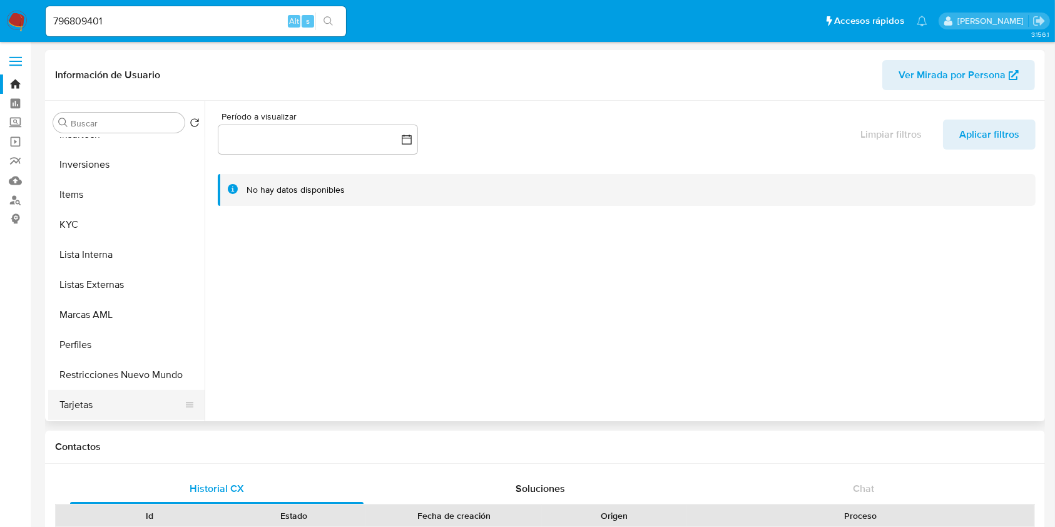
click at [75, 411] on button "Tarjetas" at bounding box center [121, 405] width 146 height 30
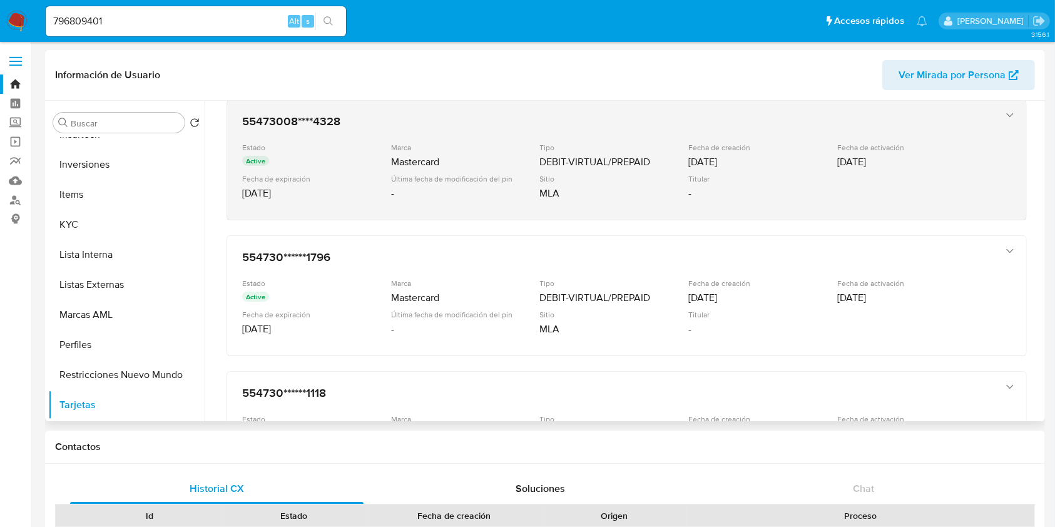
scroll to position [225, 0]
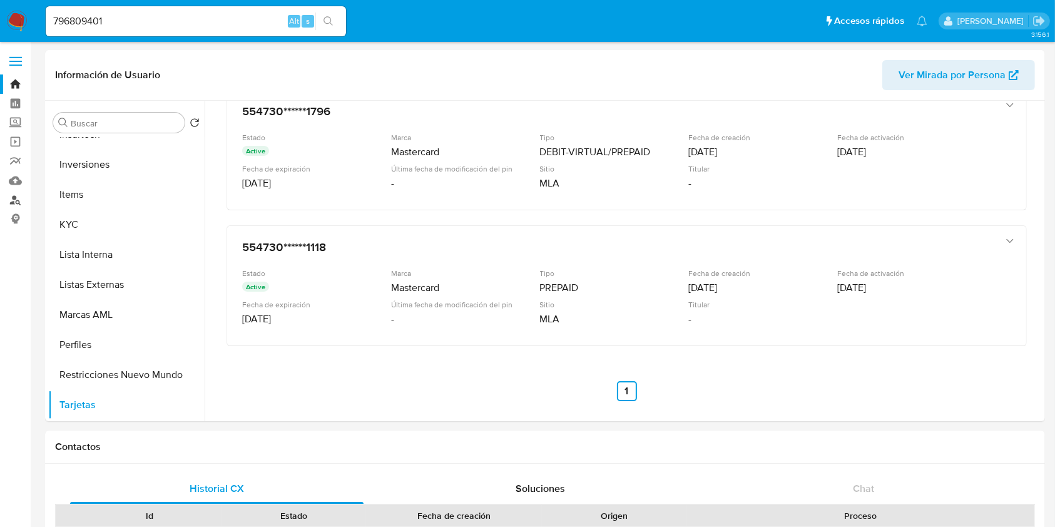
click at [15, 201] on link "Buscador de personas" at bounding box center [74, 199] width 149 height 19
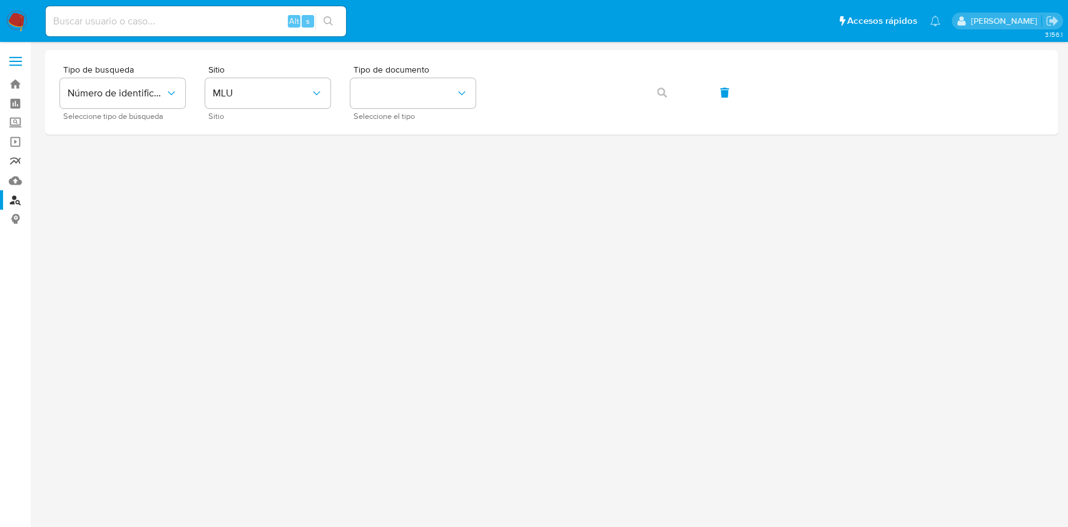
click at [16, 158] on link "Reportes" at bounding box center [74, 160] width 149 height 19
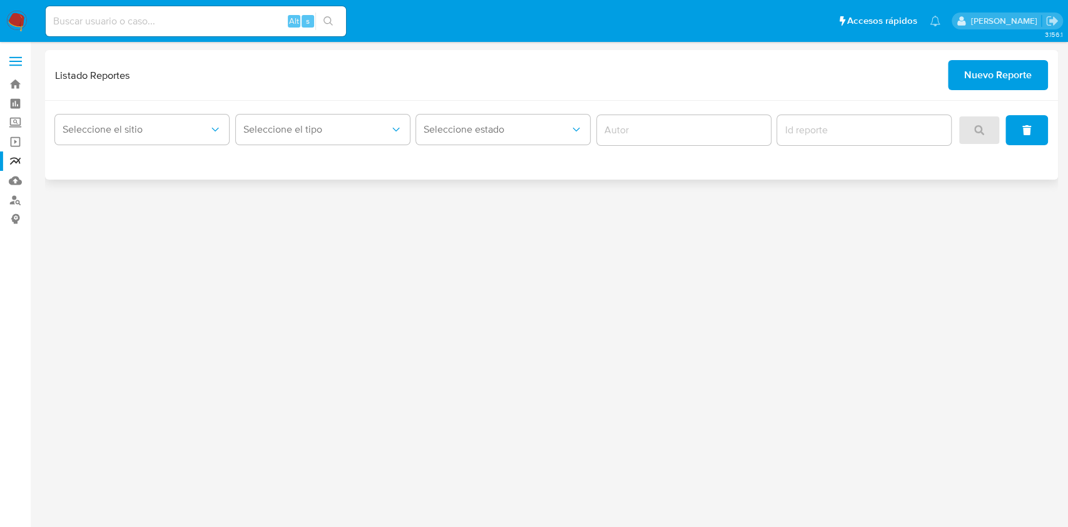
click at [984, 71] on span "Nuevo Reporte" at bounding box center [998, 75] width 68 height 28
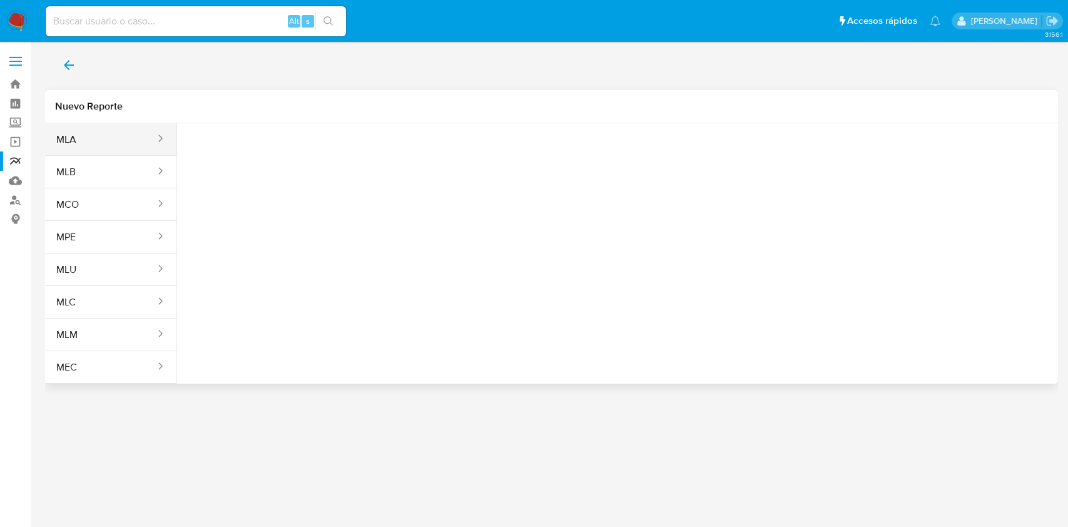
click at [93, 150] on button "MLA" at bounding box center [100, 140] width 111 height 30
click at [231, 141] on button "Seleccione una opcion" at bounding box center [256, 156] width 138 height 30
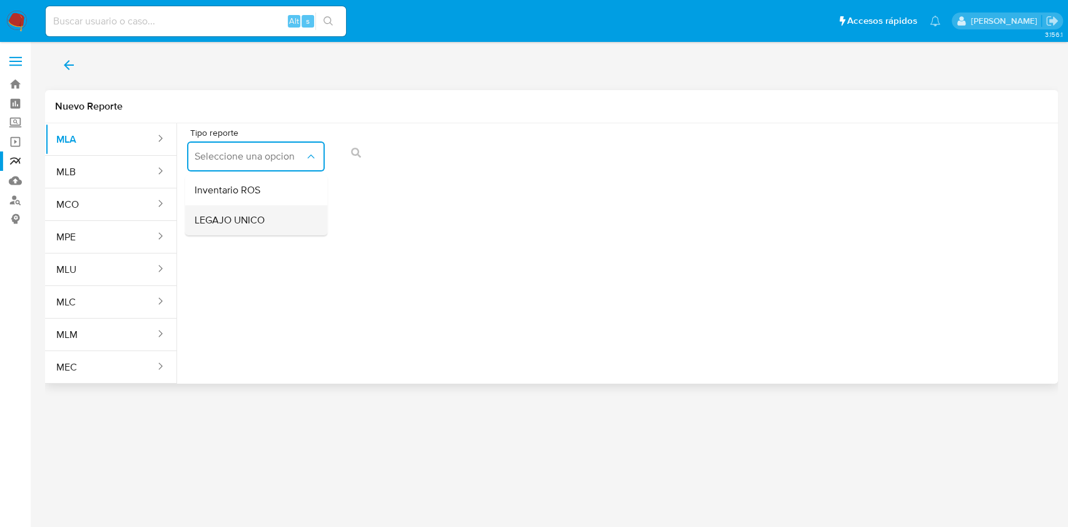
click at [284, 229] on div "LEGAJO UNICO" at bounding box center [252, 220] width 115 height 30
click at [406, 160] on span "CDI" at bounding box center [397, 156] width 110 height 13
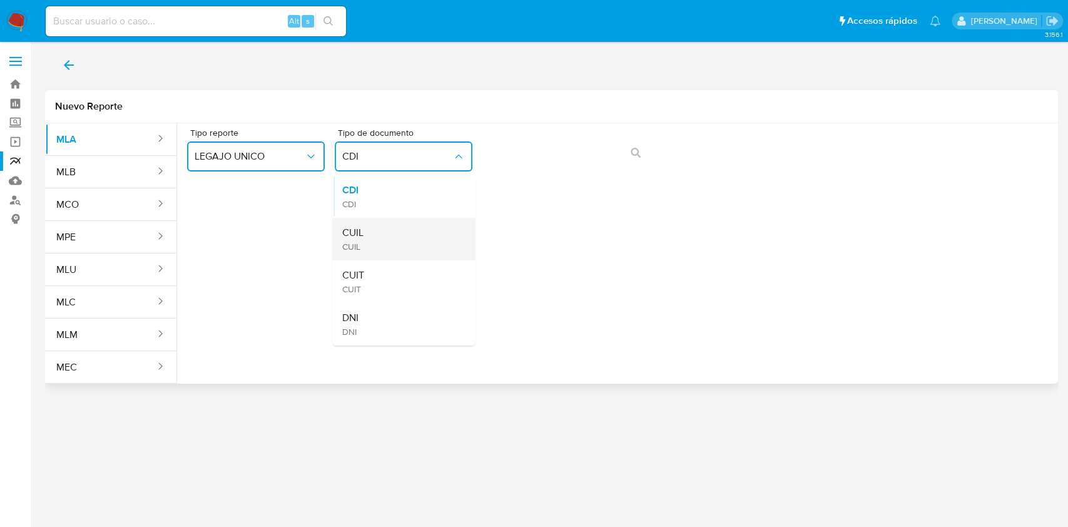
click at [400, 238] on div "CUIL CUIL" at bounding box center [399, 239] width 115 height 43
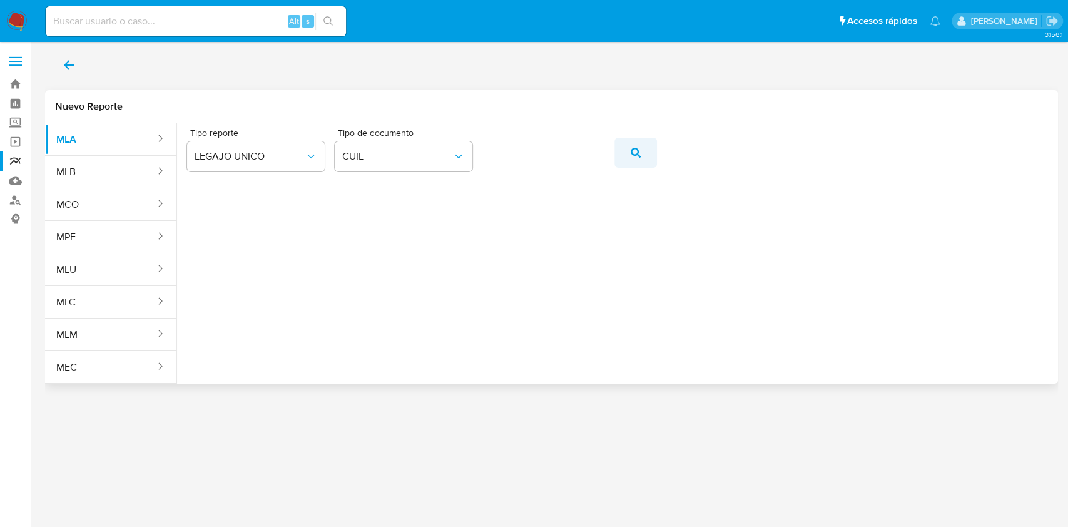
click at [635, 149] on icon "action-search" at bounding box center [636, 153] width 10 height 10
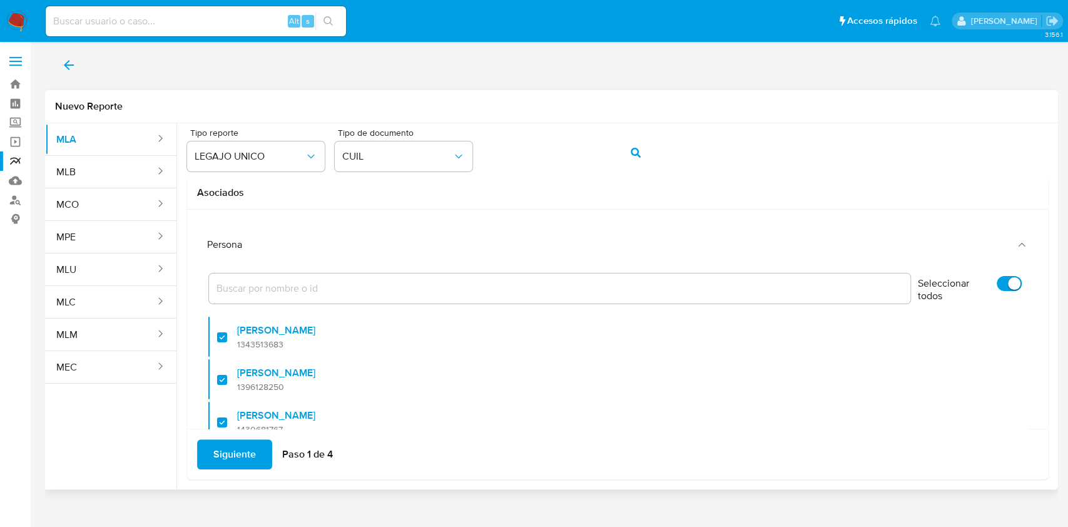
click at [997, 289] on input "Seleccionar todos" at bounding box center [1009, 283] width 25 height 15
checkbox input "false"
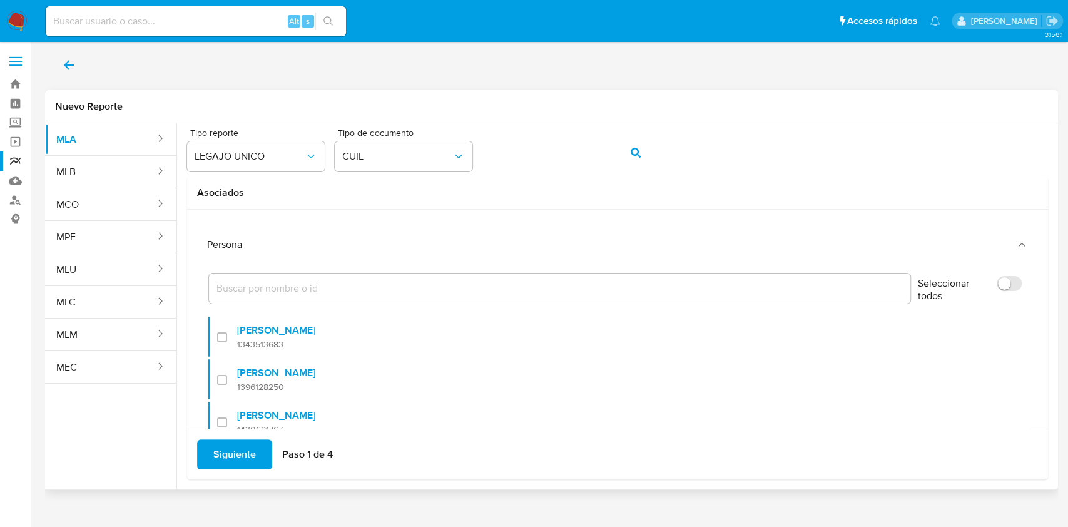
checkbox input "false"
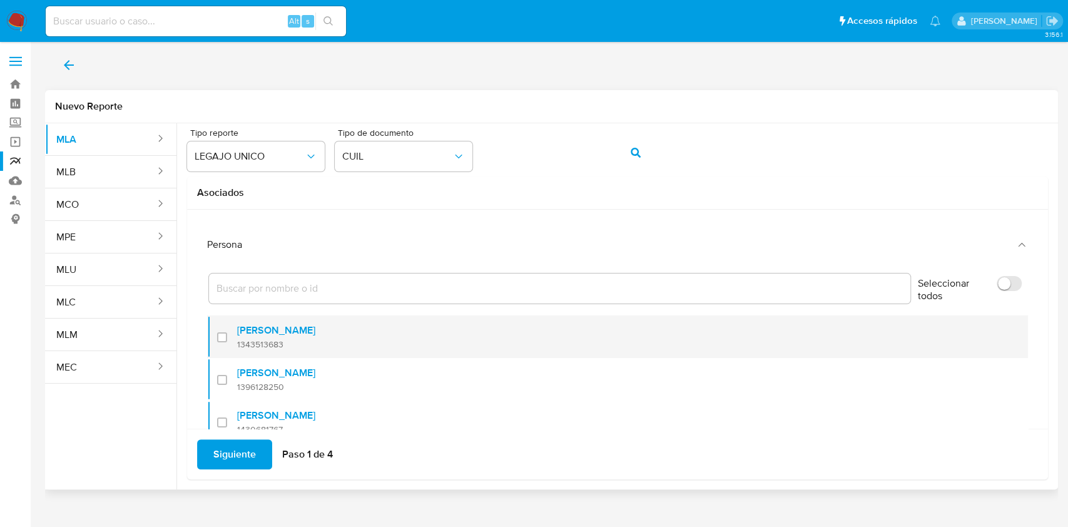
drag, startPoint x: 215, startPoint y: 341, endPoint x: 221, endPoint y: 340, distance: 6.3
click at [219, 340] on li "Walter Andres Sandoval 1343513683" at bounding box center [617, 336] width 821 height 43
checkbox input "true"
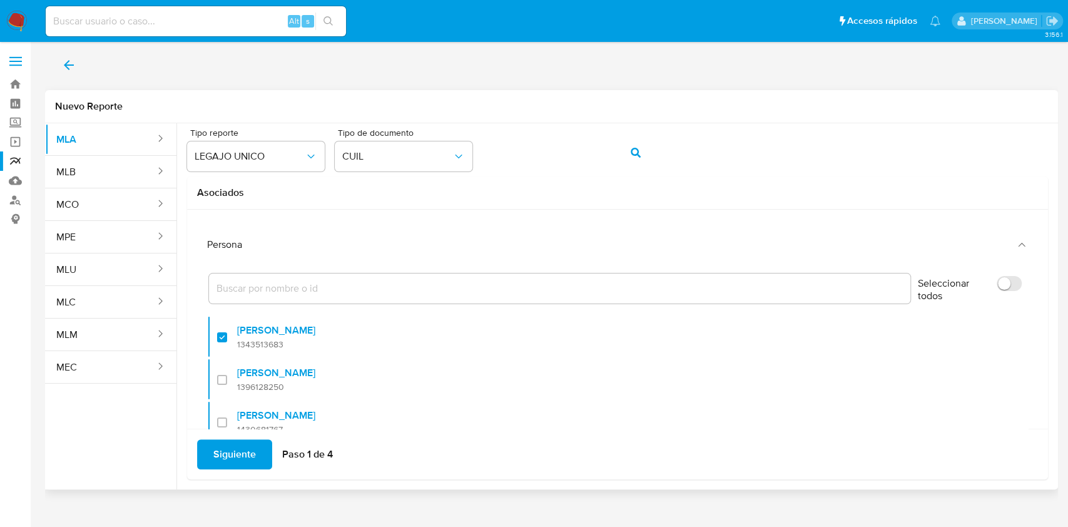
click at [228, 454] on span "Siguiente" at bounding box center [234, 455] width 43 height 28
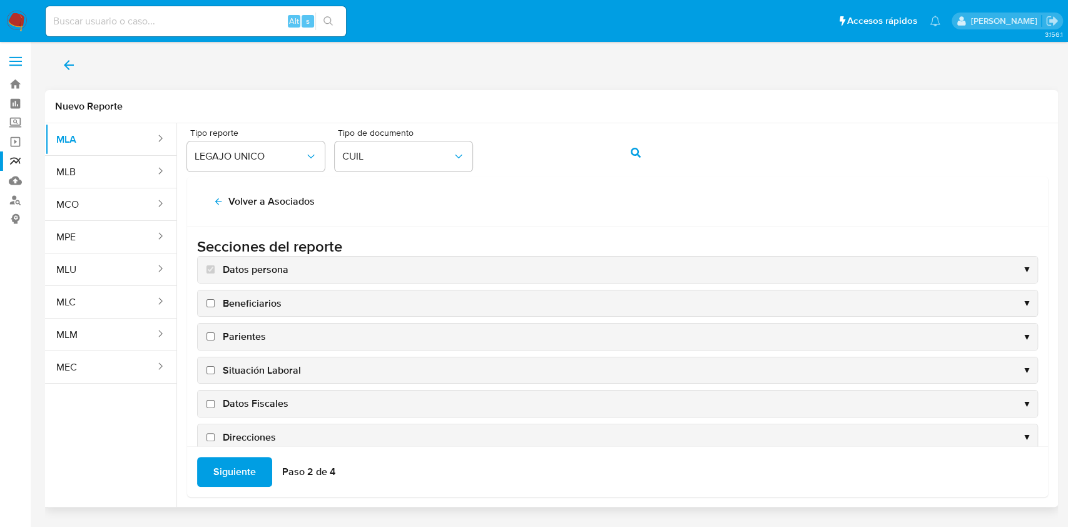
click at [258, 364] on span "Situación Laboral" at bounding box center [262, 371] width 78 height 14
click at [215, 366] on input "Situación Laboral" at bounding box center [211, 370] width 8 height 8
checkbox input "true"
click at [262, 401] on span "Datos Fiscales" at bounding box center [256, 404] width 66 height 14
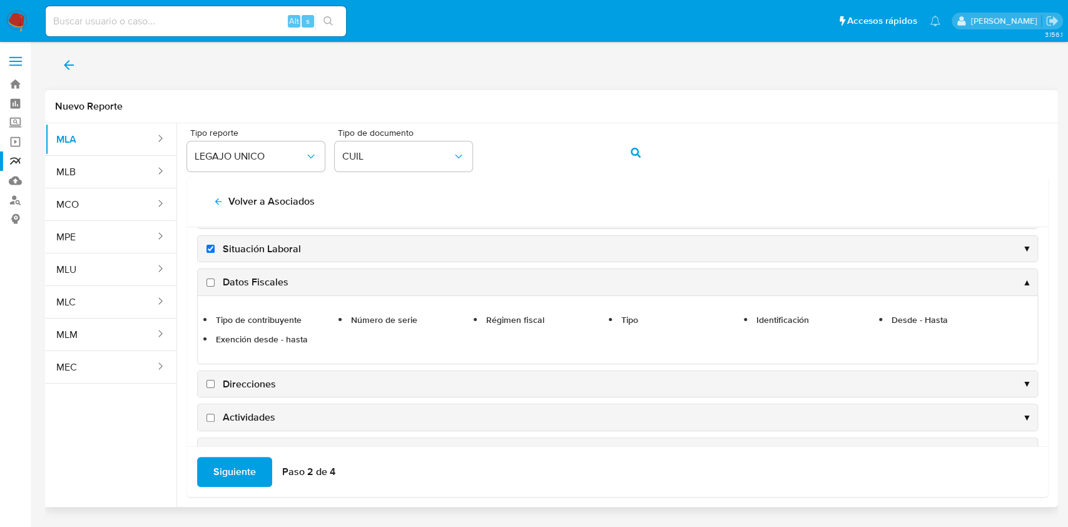
scroll to position [21, 0]
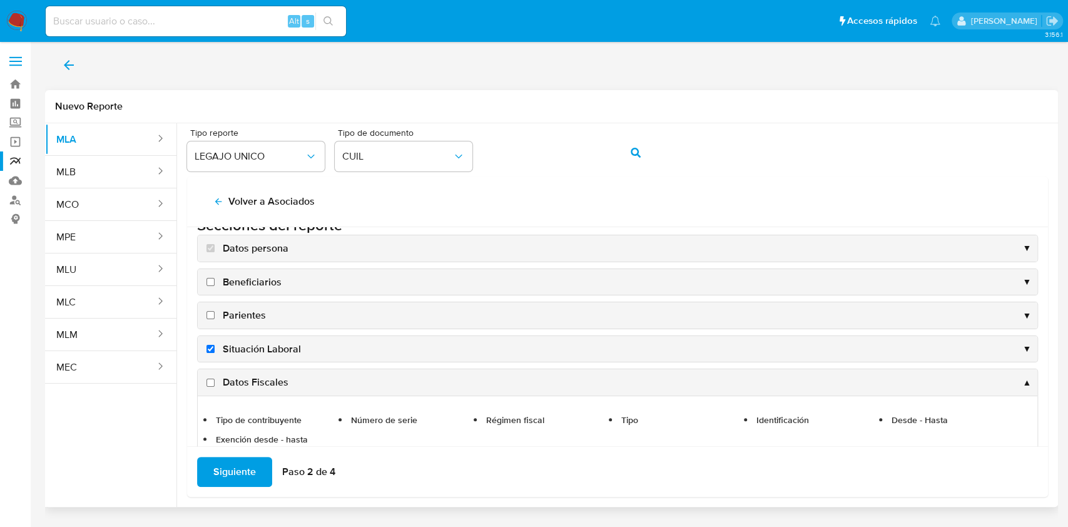
click at [234, 380] on span "Datos Fiscales" at bounding box center [256, 382] width 66 height 14
click at [215, 380] on input "Datos Fiscales" at bounding box center [211, 383] width 8 height 8
checkbox input "true"
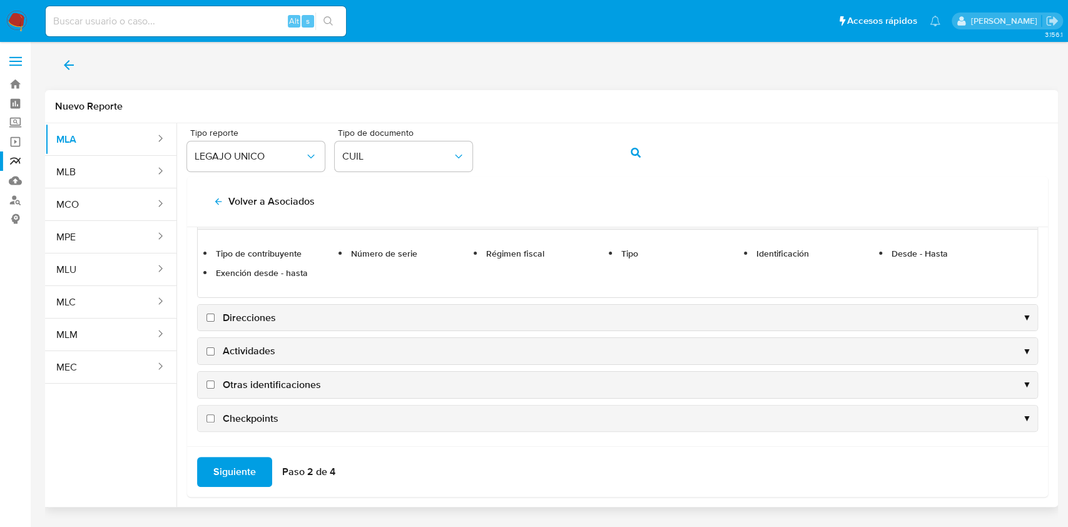
click at [237, 314] on span "Direcciones" at bounding box center [249, 318] width 53 height 14
click at [215, 314] on input "Direcciones" at bounding box center [211, 318] width 8 height 8
checkbox input "true"
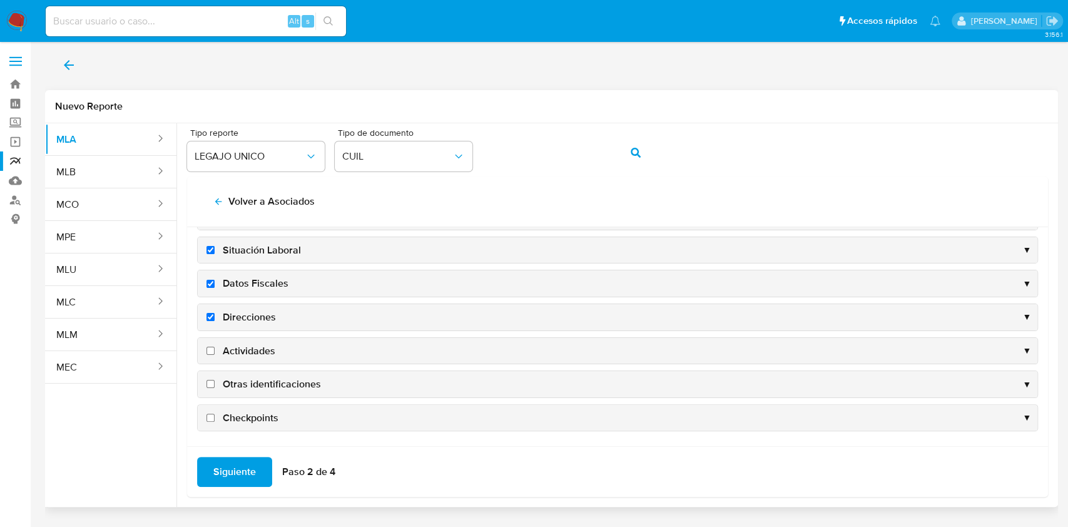
click at [245, 352] on span "Actividades" at bounding box center [249, 351] width 53 height 14
click at [215, 352] on input "Actividades" at bounding box center [211, 351] width 8 height 8
checkbox input "true"
click at [245, 380] on span "Otras identificaciones" at bounding box center [272, 384] width 98 height 14
click at [215, 380] on input "Otras identificaciones" at bounding box center [211, 384] width 8 height 8
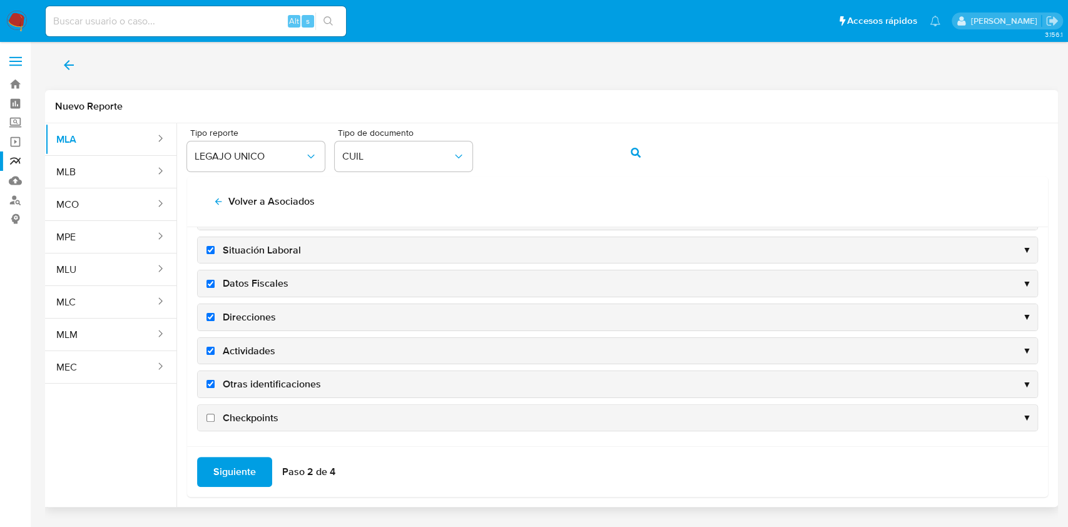
checkbox input "true"
click at [239, 468] on span "Siguiente" at bounding box center [234, 472] width 43 height 28
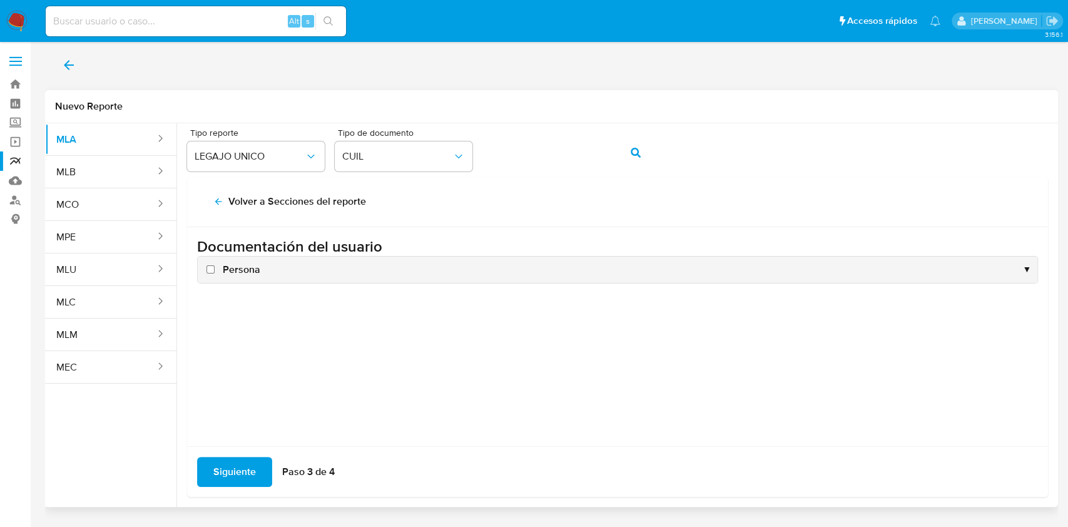
scroll to position [0, 0]
click at [239, 468] on span "Siguiente" at bounding box center [234, 472] width 43 height 28
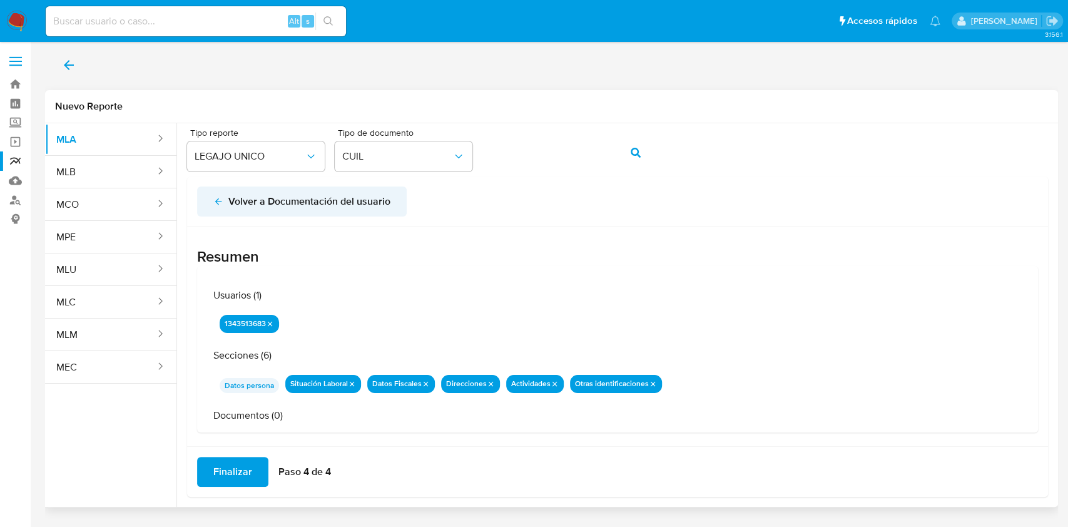
click at [217, 207] on span "Volver a Documentación del usuario" at bounding box center [301, 202] width 177 height 28
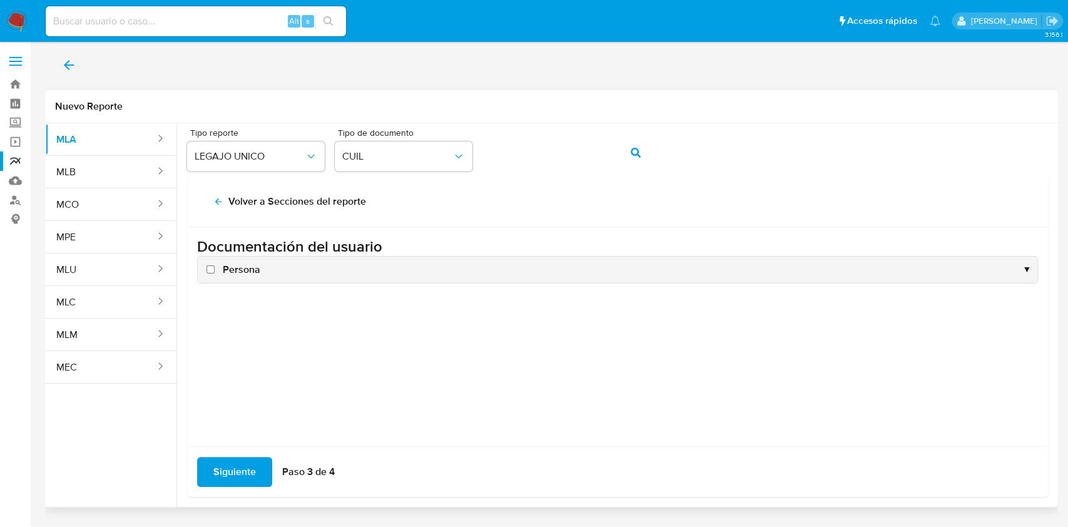
click at [237, 268] on span "Persona" at bounding box center [242, 270] width 38 height 14
click at [215, 268] on input "Persona" at bounding box center [211, 269] width 8 height 8
checkbox input "true"
click at [217, 468] on span "Siguiente" at bounding box center [234, 472] width 43 height 28
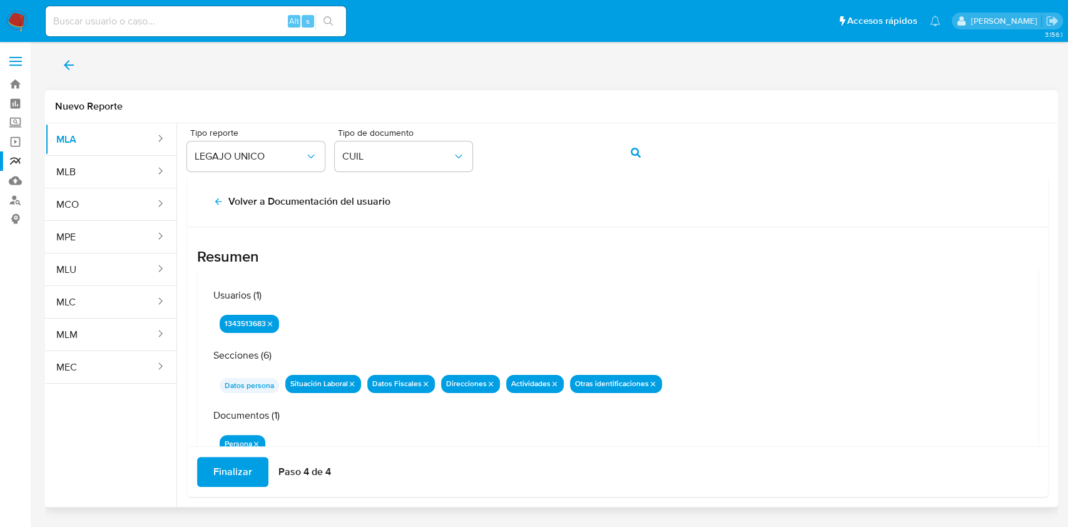
click at [217, 468] on span "Finalizar" at bounding box center [232, 472] width 39 height 28
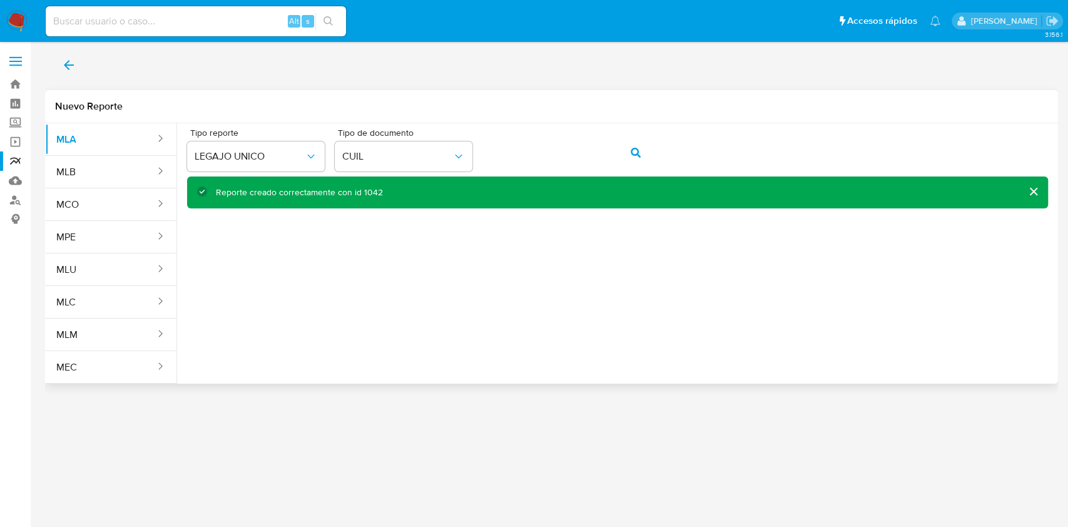
click at [476, 148] on div "Tipo reporte LEGAJO UNICO Tipo de documento CUIL" at bounding box center [617, 152] width 861 height 48
click at [639, 153] on icon "action-search" at bounding box center [636, 153] width 10 height 10
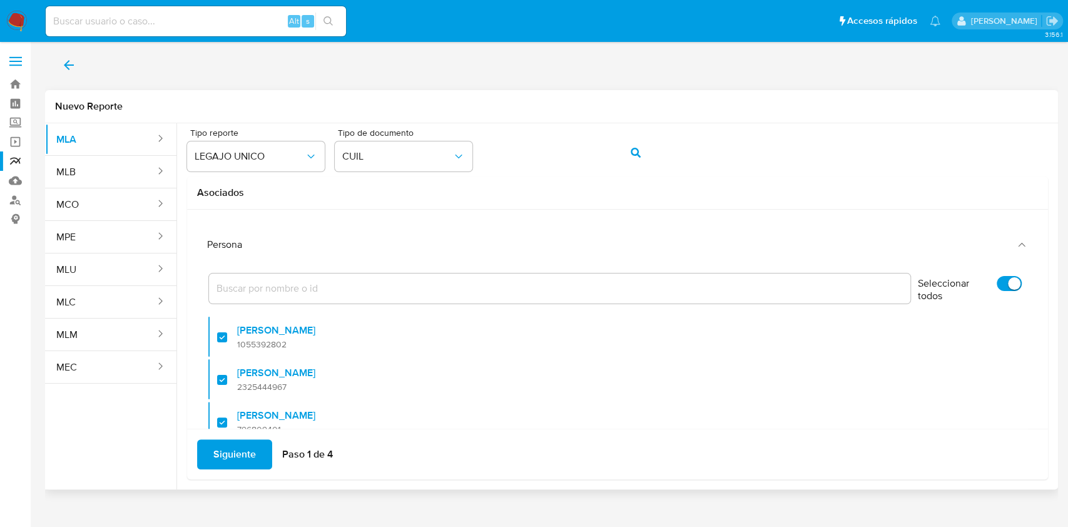
click at [986, 277] on label "Seleccionar todos" at bounding box center [970, 291] width 116 height 43
click at [997, 277] on input "Seleccionar todos" at bounding box center [1009, 283] width 25 height 15
checkbox input "false"
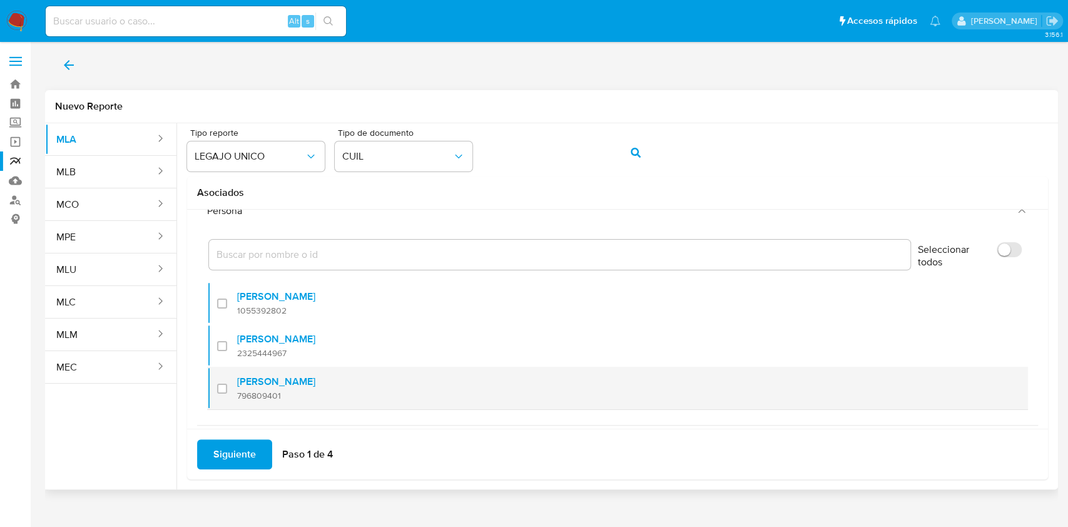
scroll to position [50, 0]
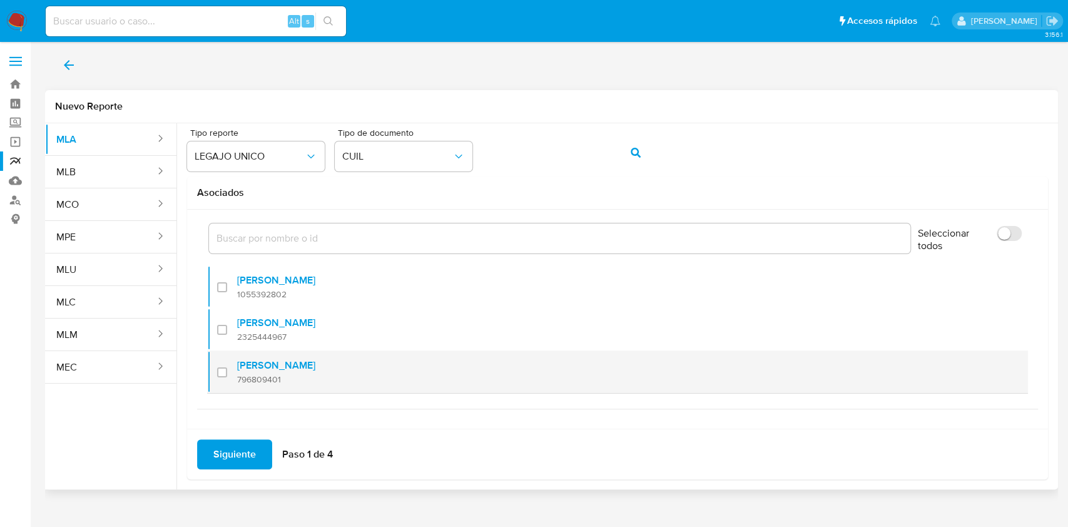
click at [217, 371] on div at bounding box center [227, 371] width 20 height 29
checkbox input "true"
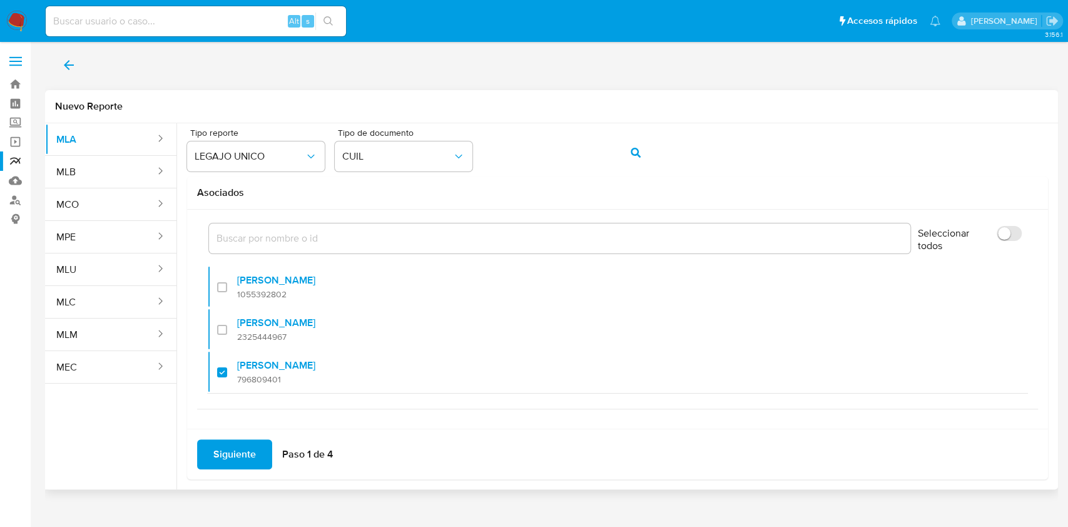
click at [238, 452] on span "Siguiente" at bounding box center [234, 455] width 43 height 28
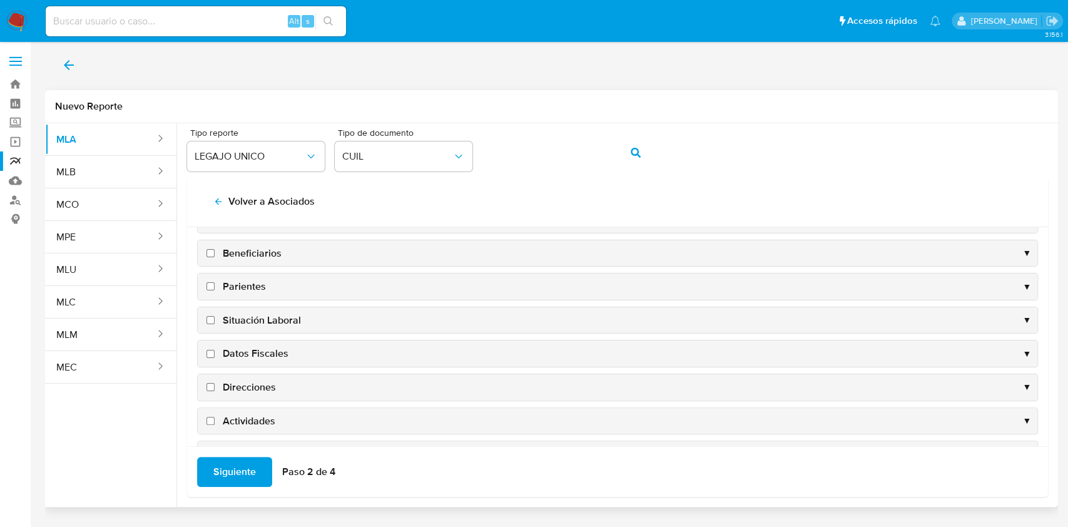
click at [264, 324] on span "Situación Laboral" at bounding box center [262, 321] width 78 height 14
click at [215, 324] on input "Situación Laboral" at bounding box center [211, 320] width 8 height 8
checkbox input "true"
click at [260, 351] on span "Datos Fiscales" at bounding box center [256, 354] width 66 height 14
click at [215, 351] on input "Datos Fiscales" at bounding box center [211, 354] width 8 height 8
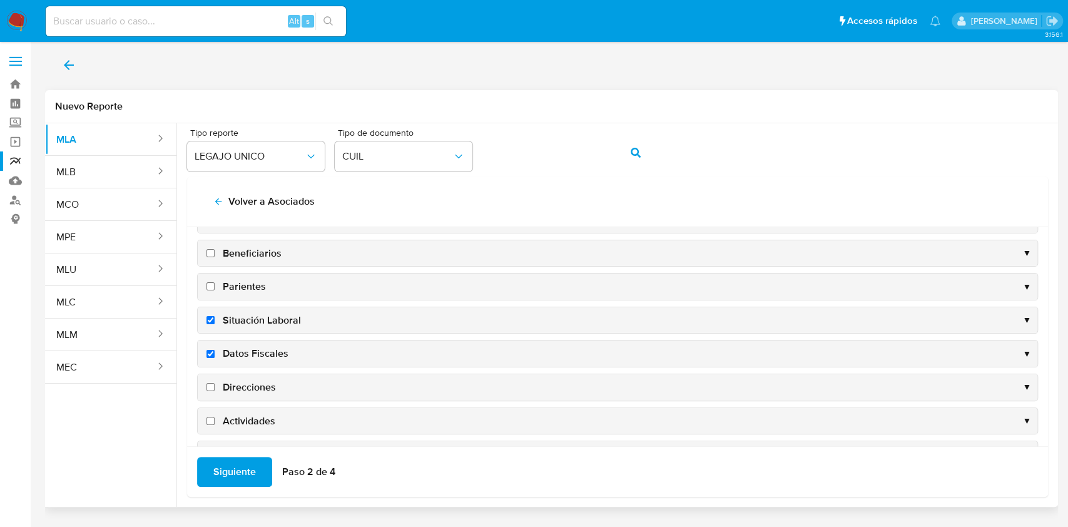
checkbox input "true"
click at [246, 383] on span "Direcciones" at bounding box center [249, 387] width 53 height 14
click at [215, 383] on input "Direcciones" at bounding box center [211, 387] width 8 height 8
checkbox input "true"
click at [246, 418] on span "Actividades" at bounding box center [249, 421] width 53 height 14
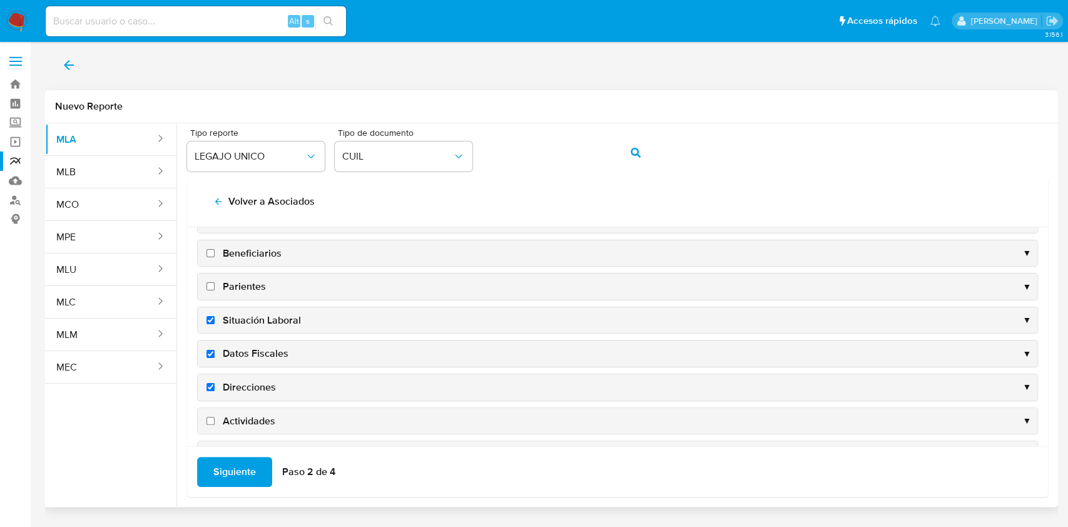
click at [215, 418] on input "Actividades" at bounding box center [211, 421] width 8 height 8
checkbox input "true"
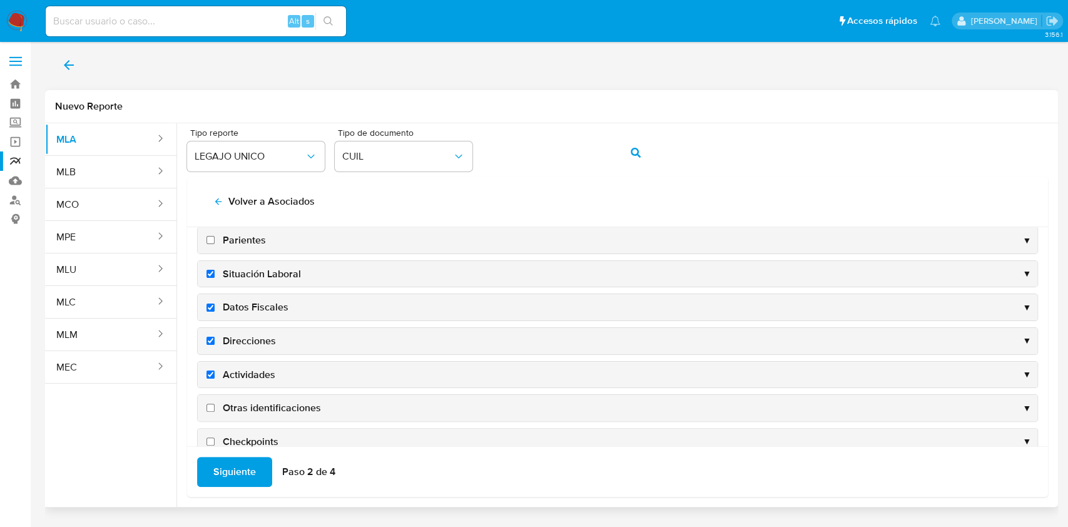
scroll to position [120, 0]
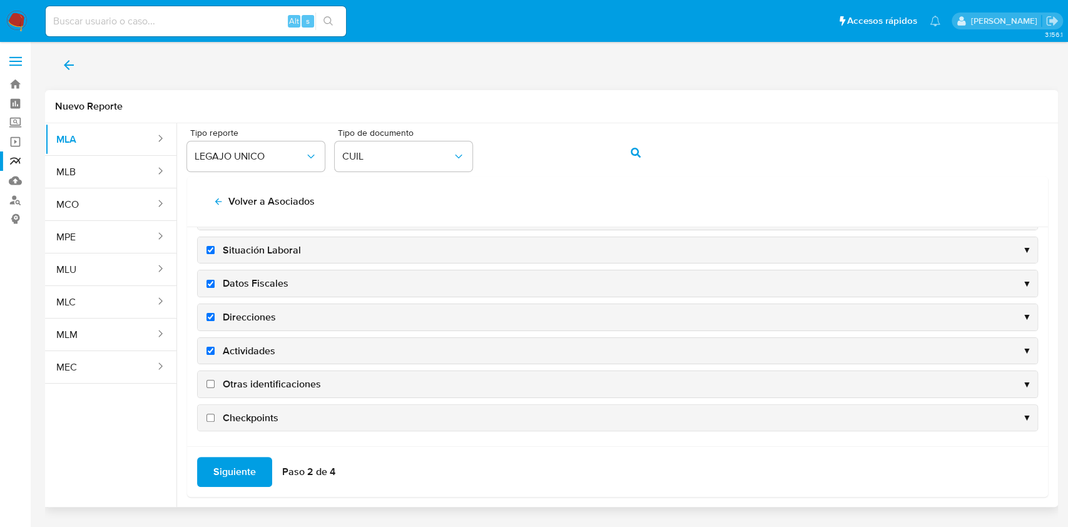
click at [252, 377] on span "Otras identificaciones" at bounding box center [272, 384] width 98 height 14
click at [215, 380] on input "Otras identificaciones" at bounding box center [211, 384] width 8 height 8
checkbox input "true"
click at [240, 462] on span "Siguiente" at bounding box center [234, 472] width 43 height 28
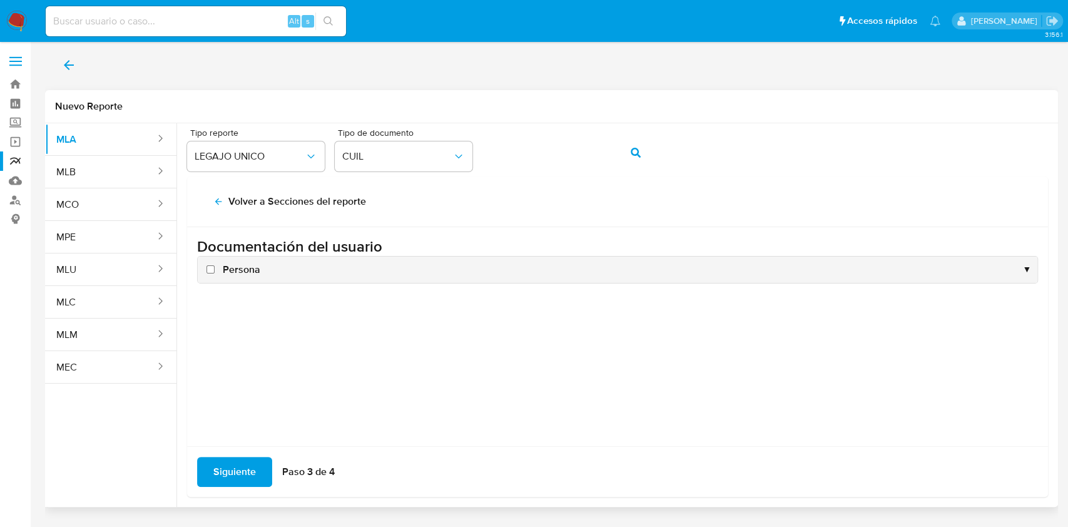
scroll to position [0, 0]
click at [238, 272] on span "Persona" at bounding box center [242, 270] width 38 height 14
click at [215, 272] on input "Persona" at bounding box center [211, 269] width 8 height 8
checkbox input "true"
click at [237, 482] on span "Siguiente" at bounding box center [234, 472] width 43 height 28
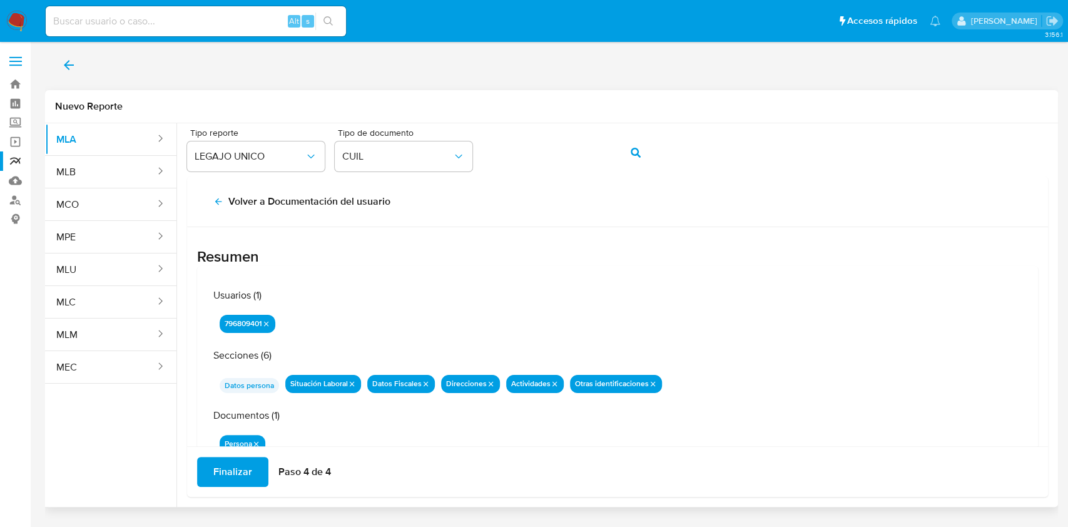
click at [235, 474] on span "Finalizar" at bounding box center [232, 472] width 39 height 28
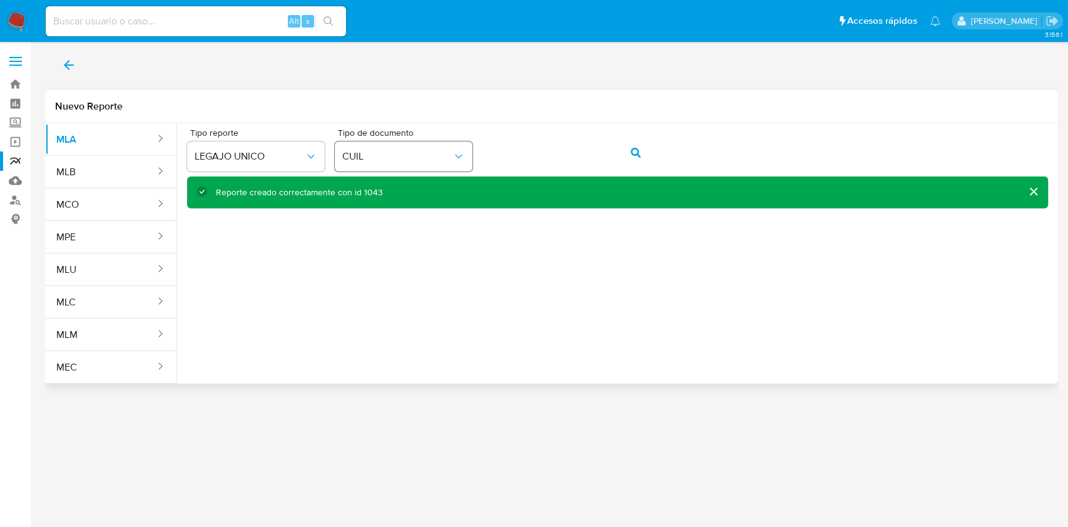
click at [418, 151] on div "Tipo reporte LEGAJO UNICO Tipo de documento CUIL" at bounding box center [617, 152] width 861 height 48
click at [639, 148] on icon "action-search" at bounding box center [636, 153] width 10 height 10
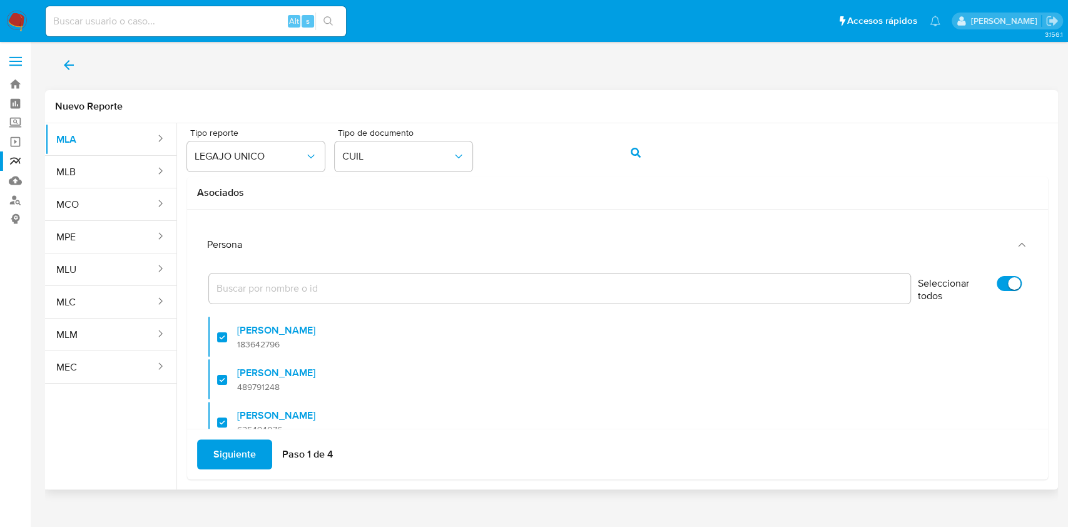
click at [997, 285] on input "Seleccionar todos" at bounding box center [1009, 283] width 25 height 15
checkbox input "false"
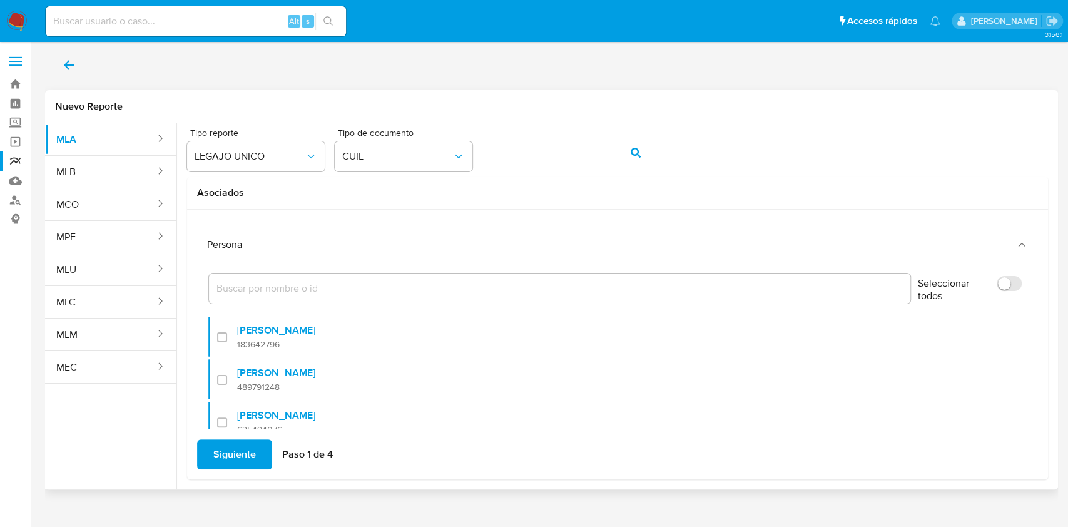
checkbox input "false"
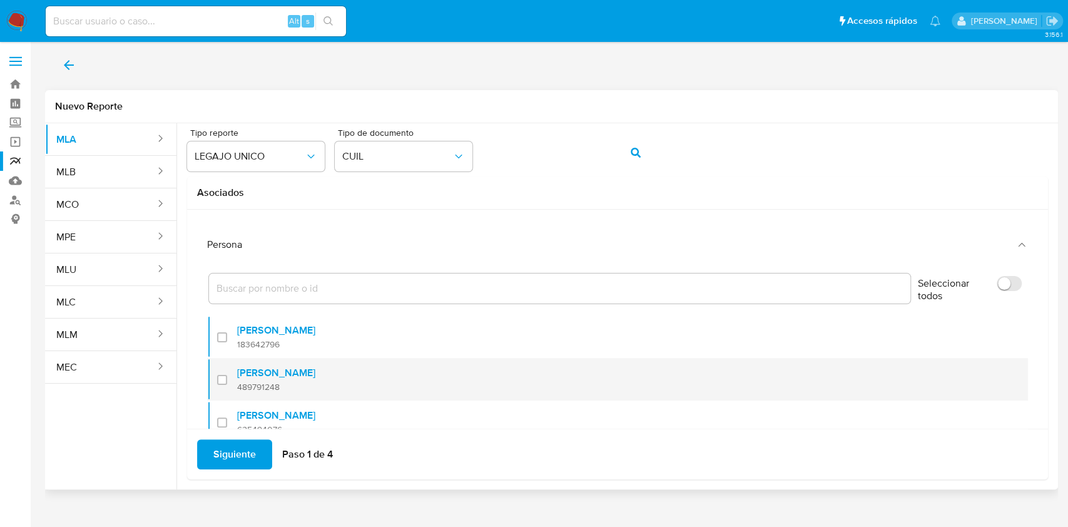
scroll to position [83, 0]
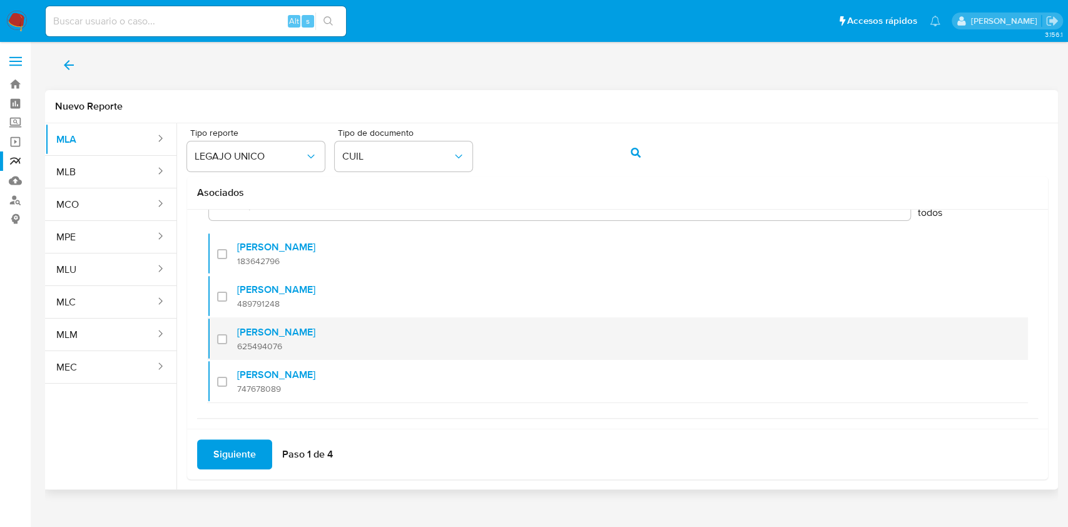
click at [224, 338] on div at bounding box center [227, 338] width 20 height 29
checkbox input "true"
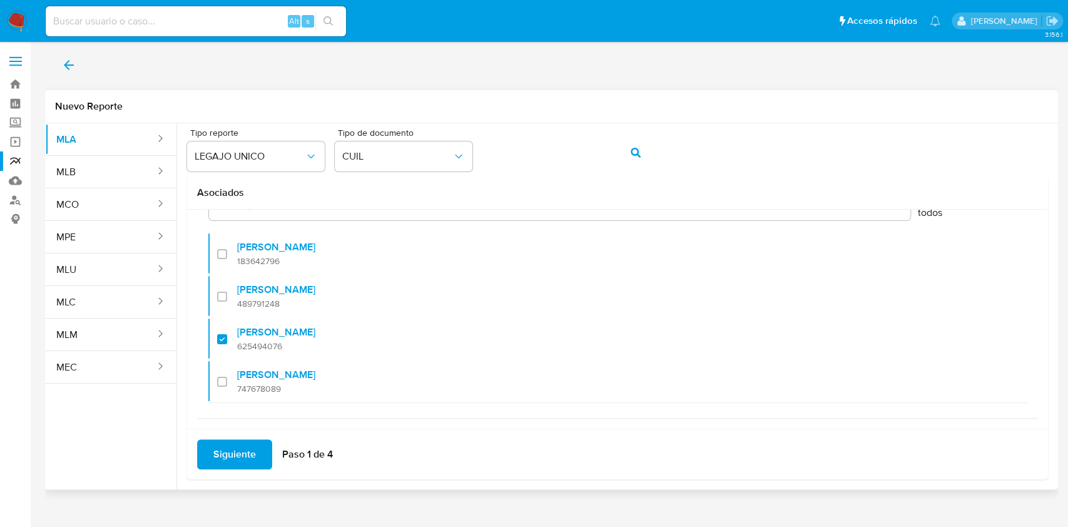
click at [237, 459] on span "Siguiente" at bounding box center [234, 455] width 43 height 28
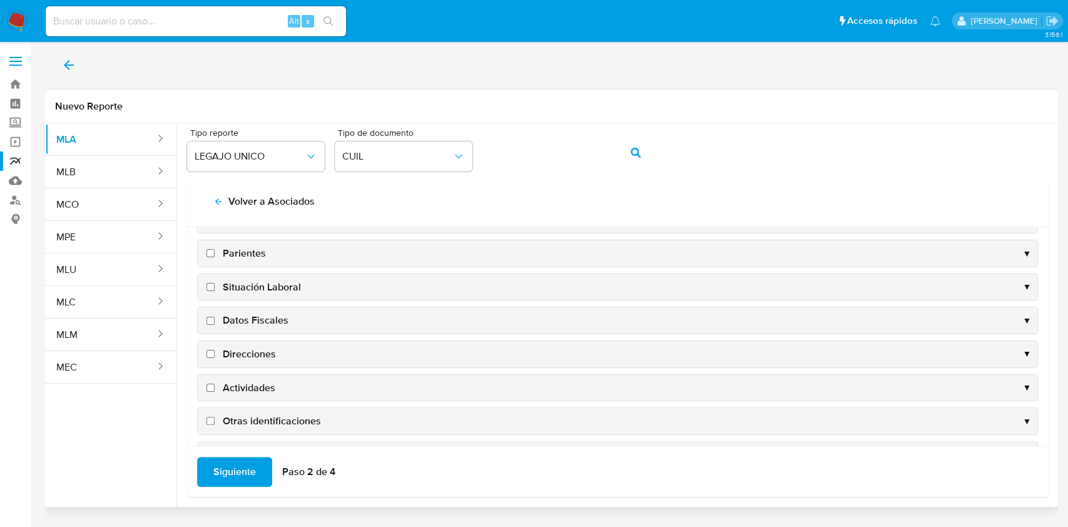
click at [262, 322] on span "Datos Fiscales" at bounding box center [256, 321] width 66 height 14
click at [215, 322] on input "Datos Fiscales" at bounding box center [211, 321] width 8 height 8
checkbox input "true"
click at [270, 288] on span "Situación Laboral" at bounding box center [262, 287] width 78 height 14
click at [215, 288] on input "Situación Laboral" at bounding box center [211, 287] width 8 height 8
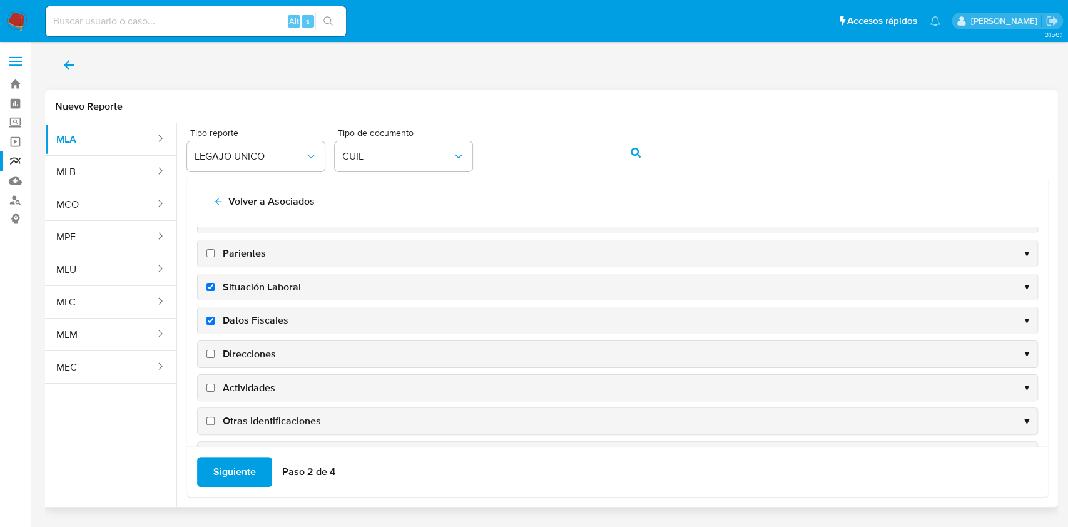
checkbox input "true"
click at [259, 368] on div "Datos persona ▼ Beneficiarios ▼ Parientes ▼ Situación Laboral ▼ Datos Fiscales …" at bounding box center [617, 320] width 841 height 295
click at [257, 353] on span "Direcciones" at bounding box center [249, 354] width 53 height 14
click at [215, 353] on input "Direcciones" at bounding box center [211, 354] width 8 height 8
checkbox input "true"
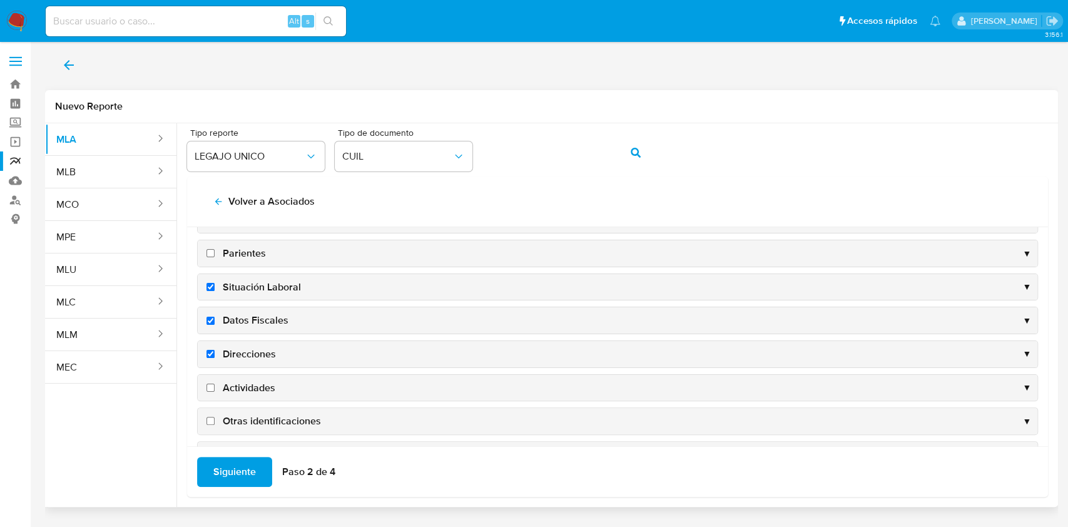
click at [258, 382] on span "Actividades" at bounding box center [249, 388] width 53 height 14
click at [215, 384] on input "Actividades" at bounding box center [211, 388] width 8 height 8
checkbox input "true"
click at [265, 416] on span "Otras identificaciones" at bounding box center [272, 421] width 98 height 14
click at [215, 417] on input "Otras identificaciones" at bounding box center [211, 421] width 8 height 8
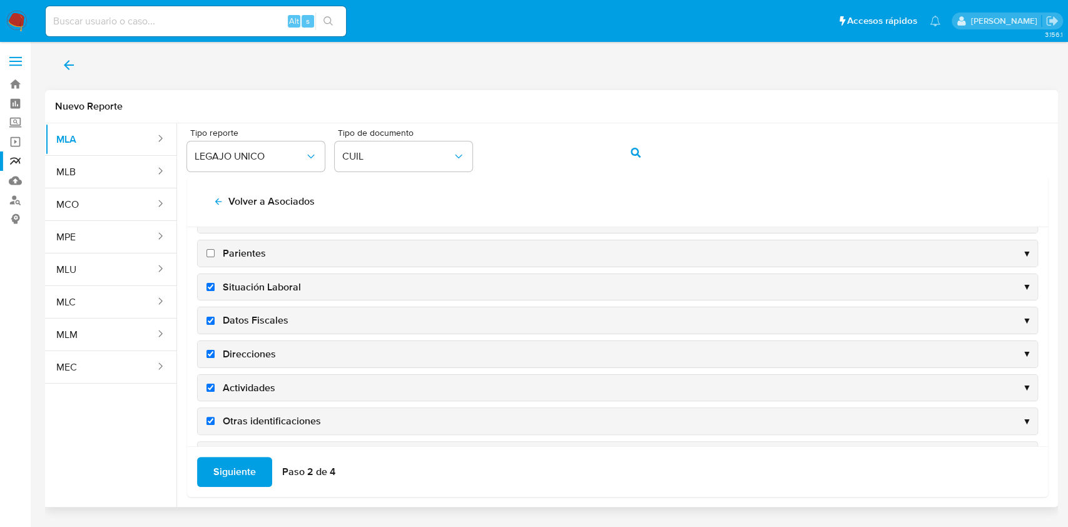
checkbox input "true"
click at [248, 471] on span "Siguiente" at bounding box center [234, 472] width 43 height 28
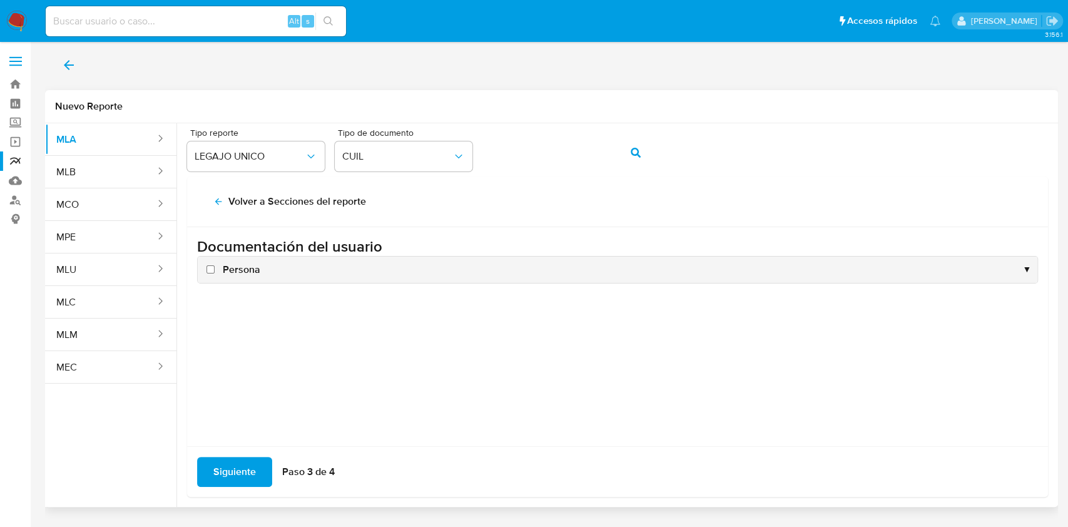
click at [226, 274] on span "Persona" at bounding box center [242, 270] width 38 height 14
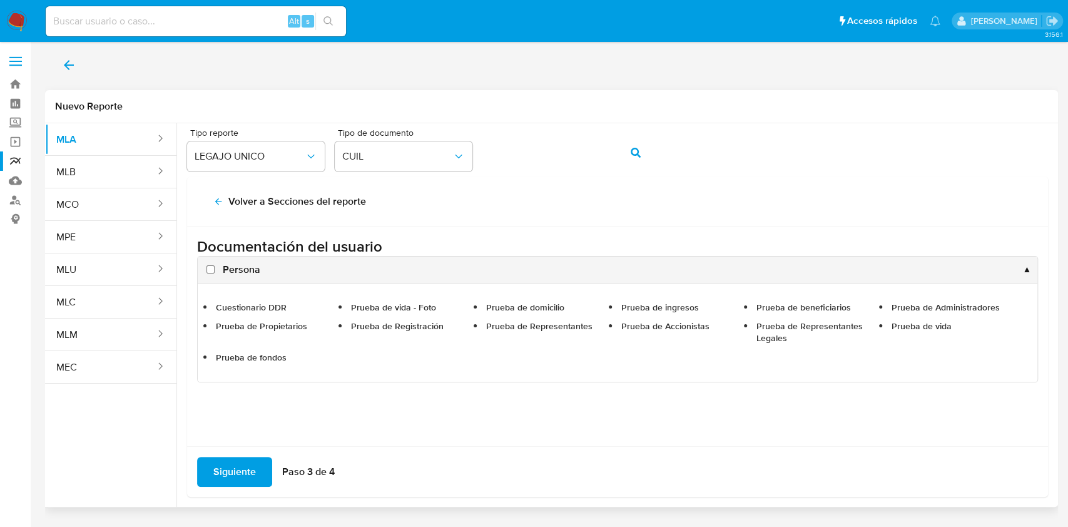
click at [245, 273] on span "Persona" at bounding box center [242, 270] width 38 height 14
click at [215, 273] on input "Persona" at bounding box center [211, 269] width 8 height 8
checkbox input "true"
click at [236, 458] on span "Siguiente" at bounding box center [234, 472] width 43 height 28
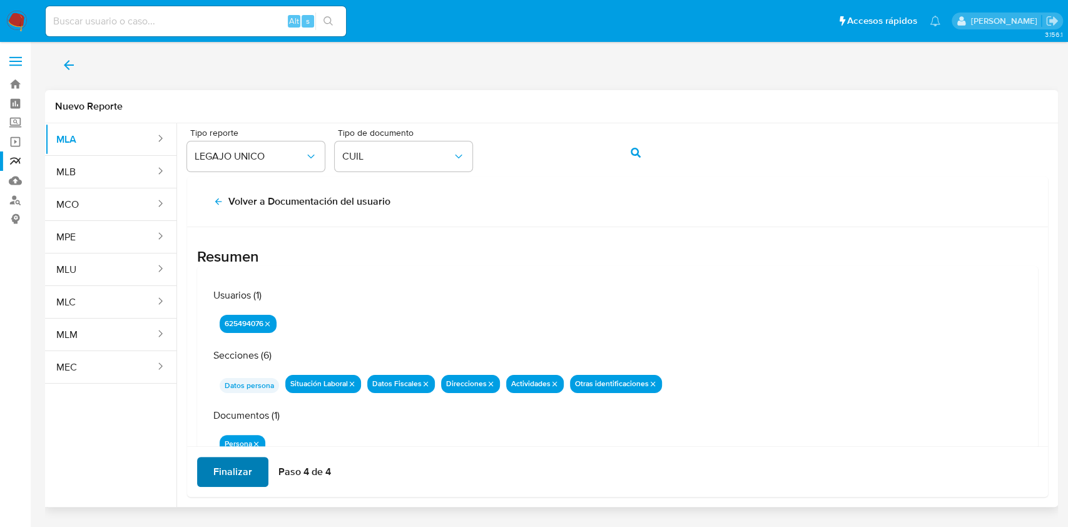
click at [225, 465] on span "Finalizar" at bounding box center [232, 472] width 39 height 28
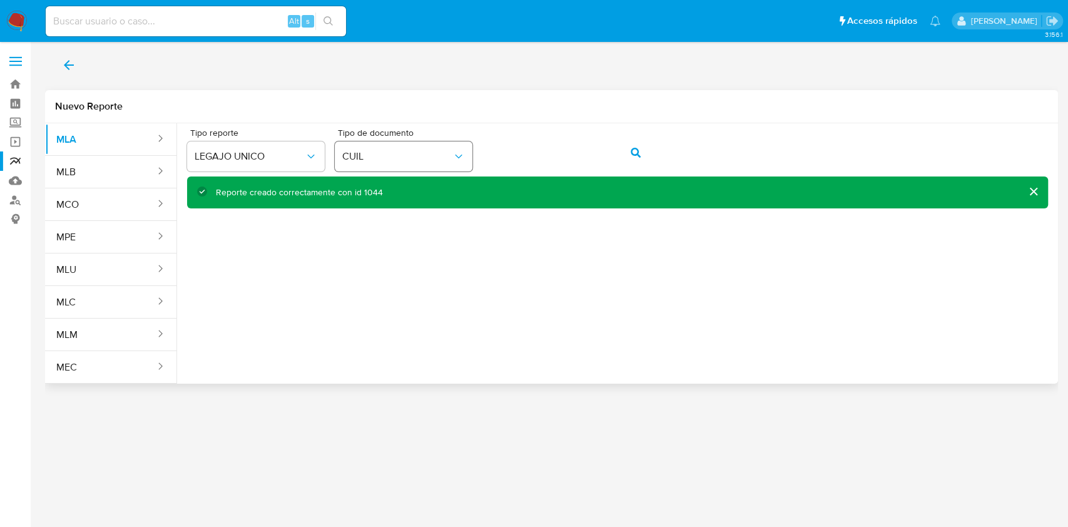
click at [427, 144] on div "Tipo reporte LEGAJO UNICO Tipo de documento CUIL" at bounding box center [617, 152] width 861 height 48
click at [653, 152] on button "action-search" at bounding box center [636, 153] width 43 height 30
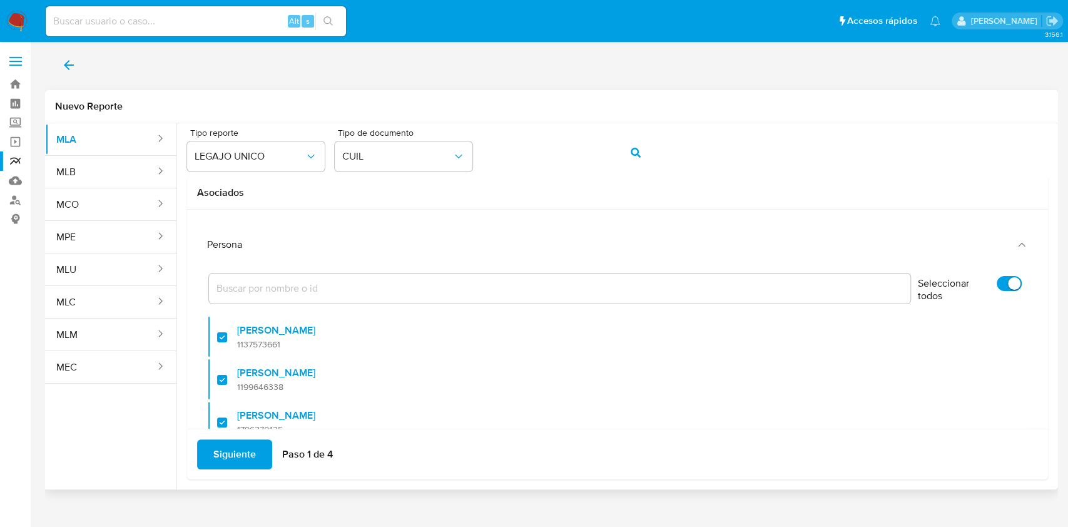
click at [997, 285] on input "Seleccionar todos" at bounding box center [1009, 283] width 25 height 15
checkbox input "false"
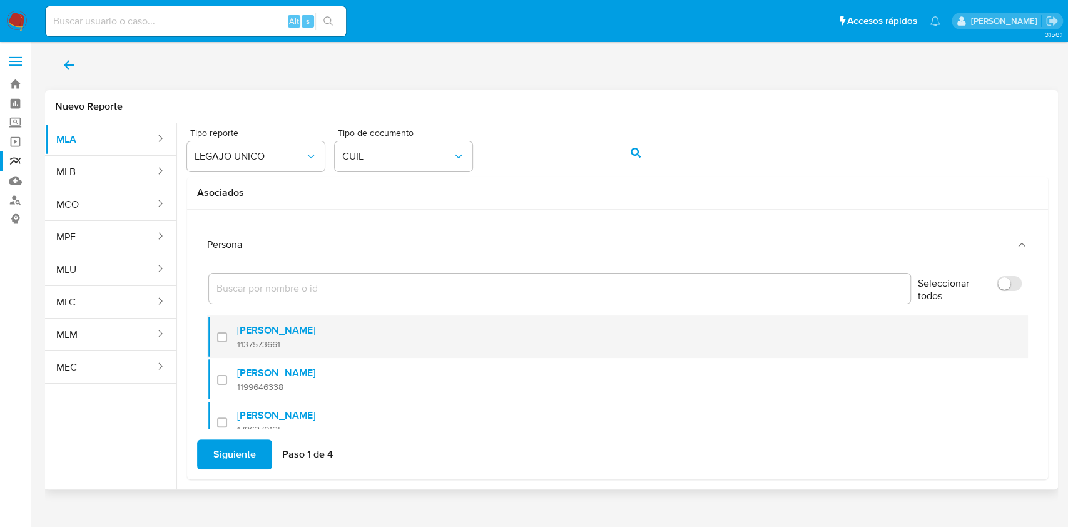
click at [226, 335] on div at bounding box center [227, 336] width 20 height 29
checkbox input "true"
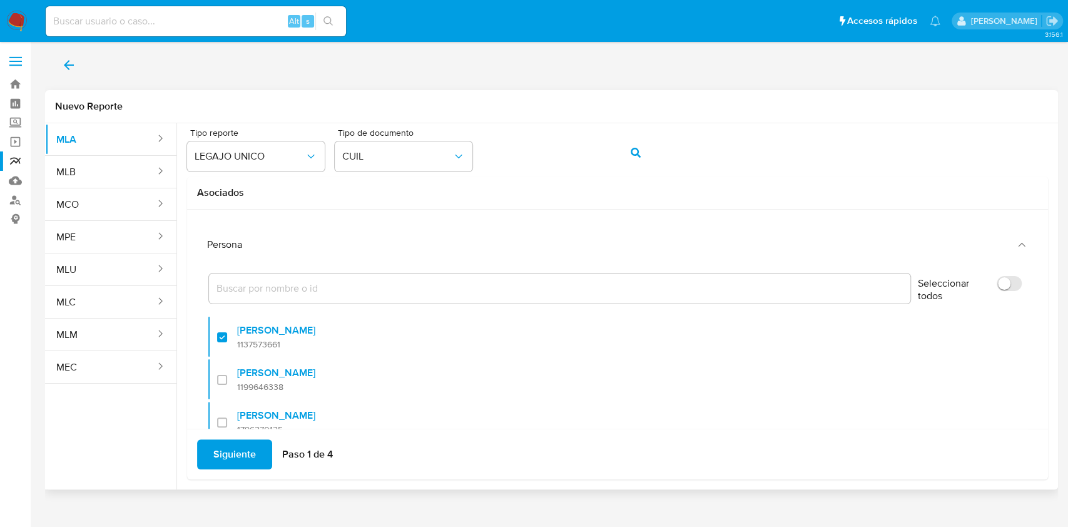
click at [238, 450] on span "Siguiente" at bounding box center [234, 455] width 43 height 28
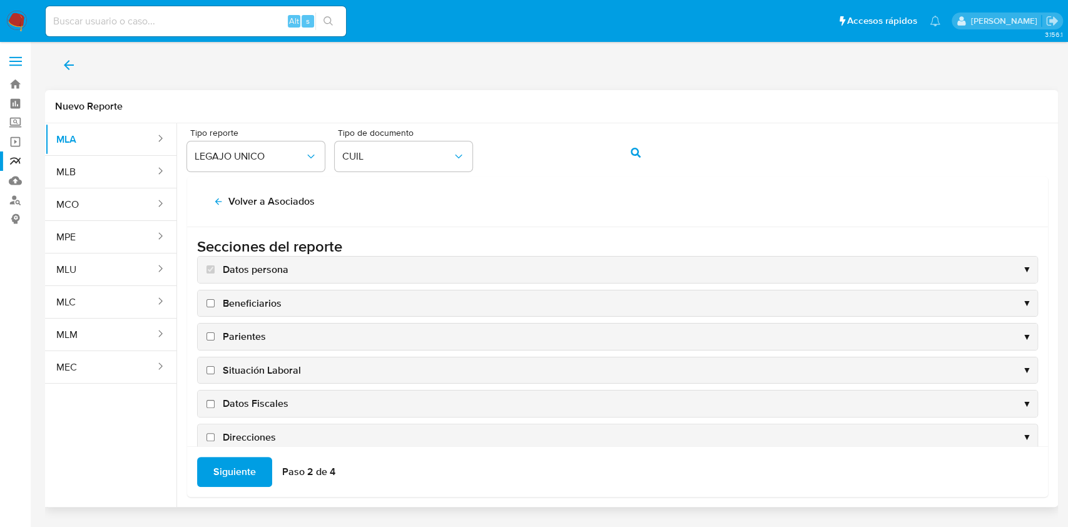
click at [263, 370] on span "Situación Laboral" at bounding box center [262, 371] width 78 height 14
click at [215, 370] on input "Situación Laboral" at bounding box center [211, 370] width 8 height 8
checkbox input "true"
click at [258, 406] on span "Datos Fiscales" at bounding box center [256, 404] width 66 height 14
click at [215, 406] on input "Datos Fiscales" at bounding box center [211, 404] width 8 height 8
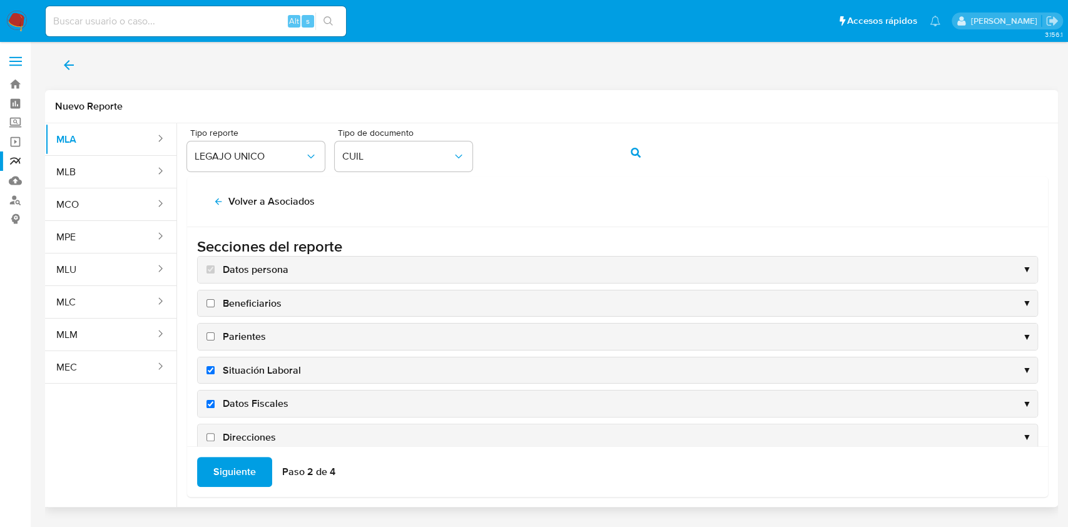
checkbox input "true"
click at [254, 433] on span "Direcciones" at bounding box center [249, 438] width 53 height 14
click at [215, 433] on input "Direcciones" at bounding box center [211, 437] width 8 height 8
checkbox input "true"
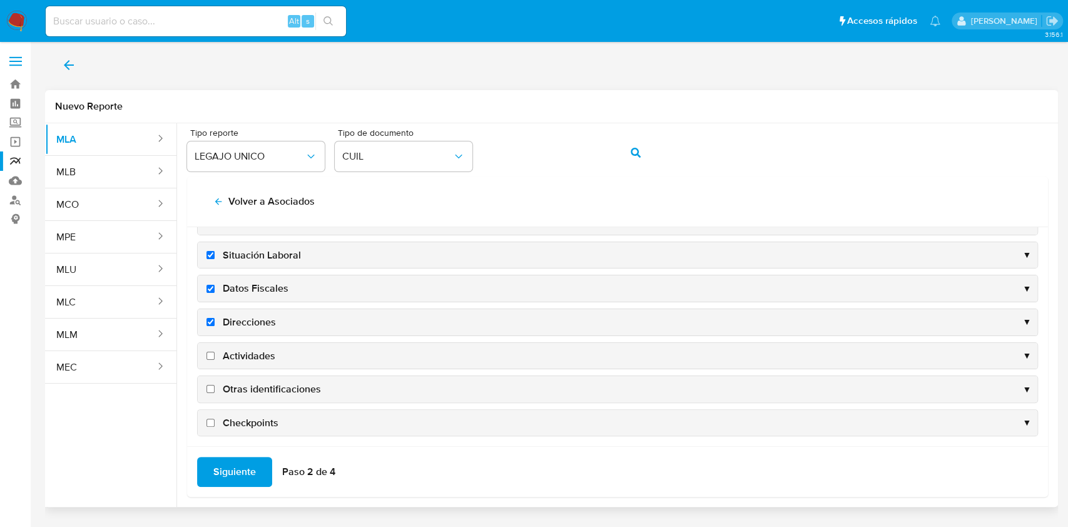
scroll to position [120, 0]
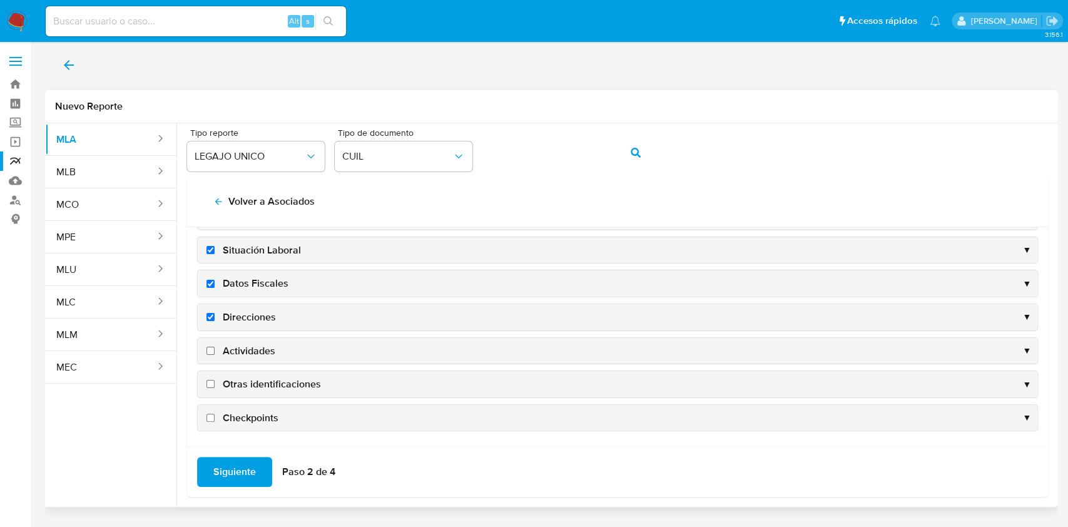
click at [238, 352] on span "Actividades" at bounding box center [249, 351] width 53 height 14
click at [215, 352] on input "Actividades" at bounding box center [211, 351] width 8 height 8
checkbox input "true"
click at [248, 394] on div "Otras identificaciones ▼" at bounding box center [618, 384] width 840 height 26
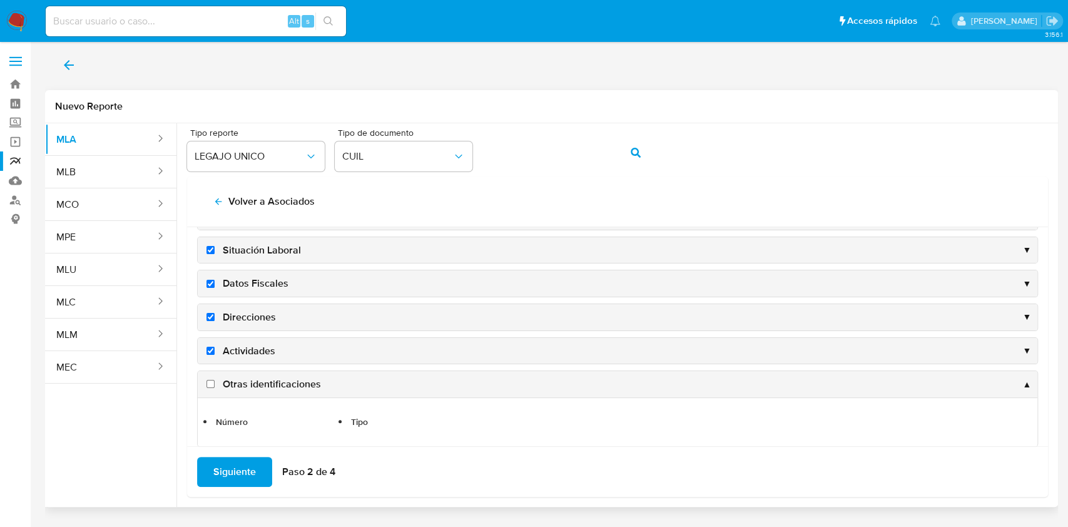
click at [258, 387] on span "Otras identificaciones" at bounding box center [272, 384] width 98 height 14
click at [215, 387] on input "Otras identificaciones" at bounding box center [211, 384] width 8 height 8
checkbox input "true"
click at [242, 459] on span "Siguiente" at bounding box center [234, 472] width 43 height 28
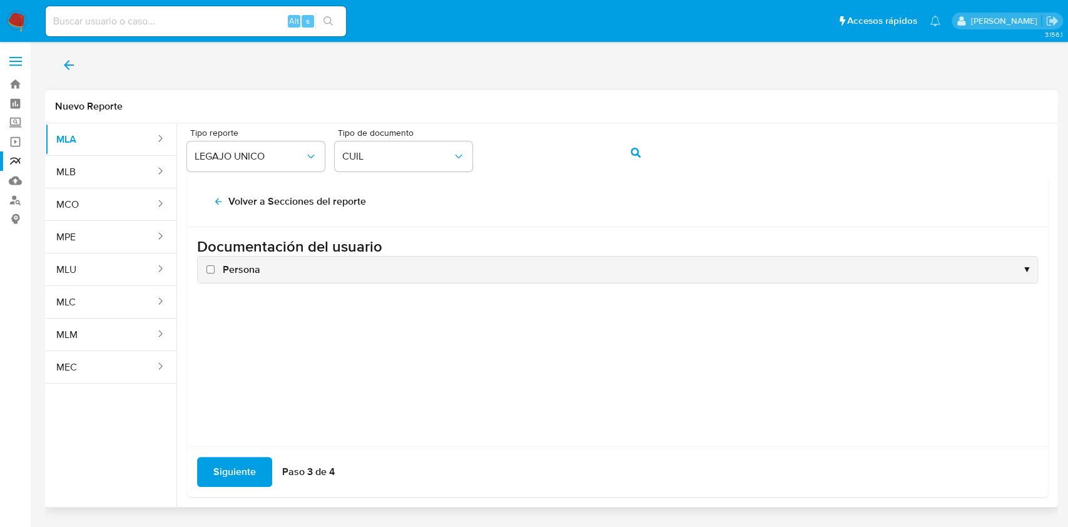
scroll to position [0, 0]
click at [247, 268] on span "Persona" at bounding box center [242, 270] width 38 height 14
click at [215, 268] on input "Persona" at bounding box center [211, 269] width 8 height 8
checkbox input "true"
click at [232, 468] on span "Siguiente" at bounding box center [234, 472] width 43 height 28
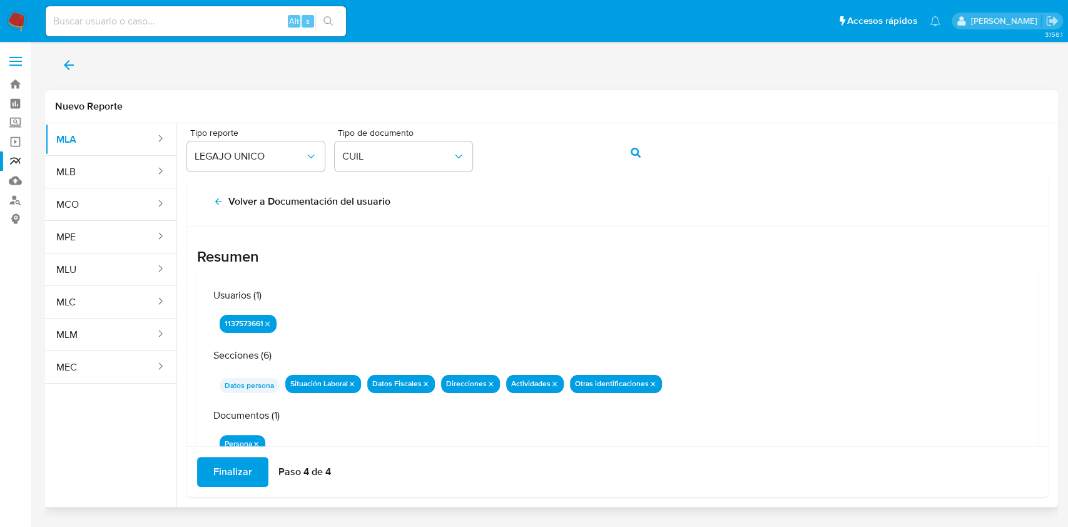
click at [240, 471] on span "Finalizar" at bounding box center [232, 472] width 39 height 28
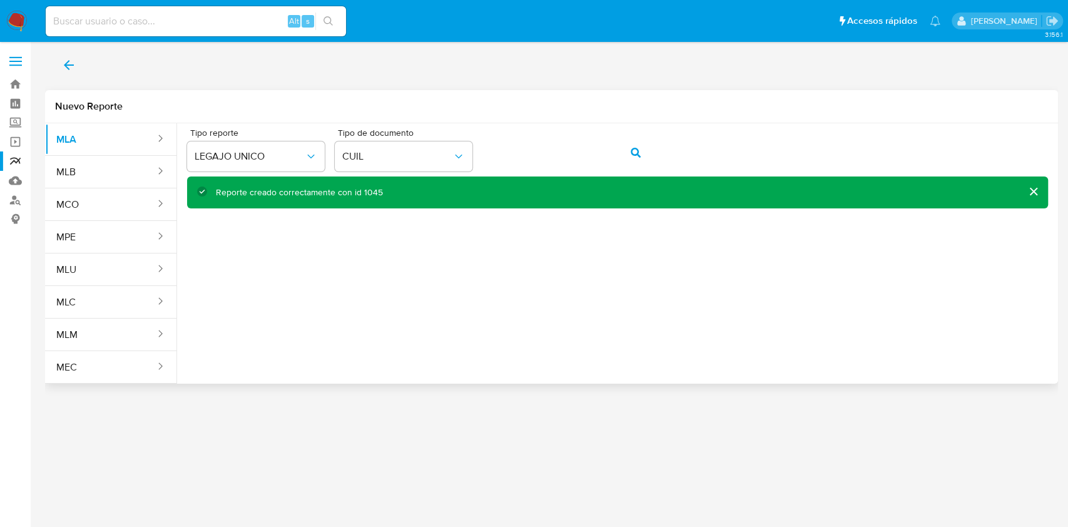
click at [1038, 184] on button "cerrar" at bounding box center [1033, 191] width 30 height 30
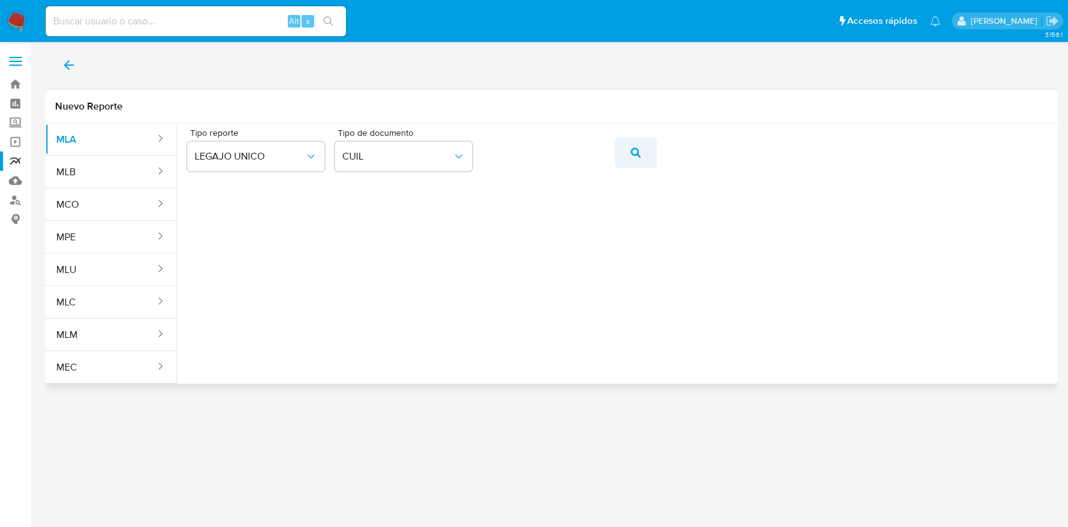
click at [636, 155] on icon "action-search" at bounding box center [636, 153] width 10 height 10
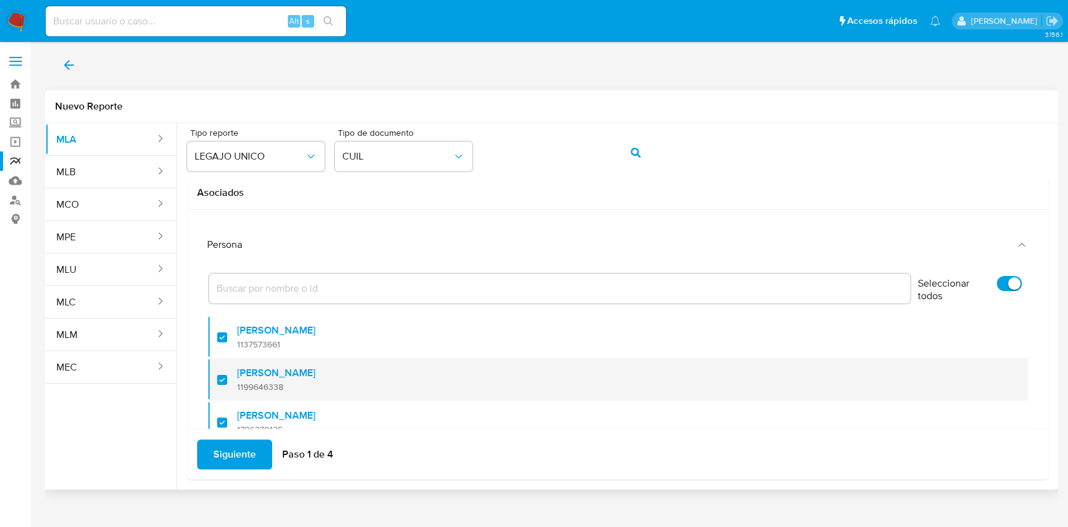
drag, startPoint x: 986, startPoint y: 284, endPoint x: 651, endPoint y: 358, distance: 342.8
click at [985, 288] on label "Seleccionar todos" at bounding box center [970, 291] width 116 height 43
click at [997, 288] on input "Seleccionar todos" at bounding box center [1009, 283] width 25 height 15
checkbox input "false"
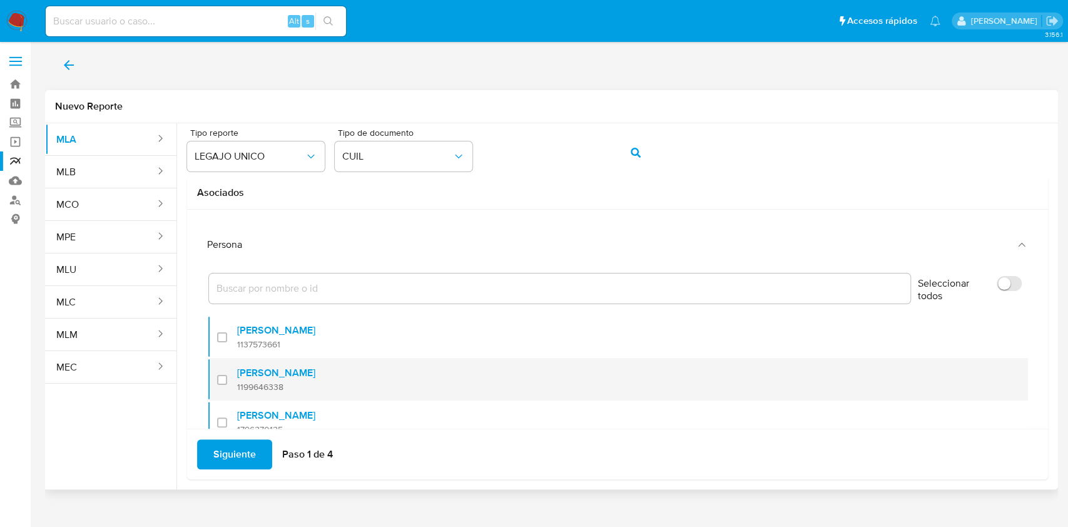
checkbox input "false"
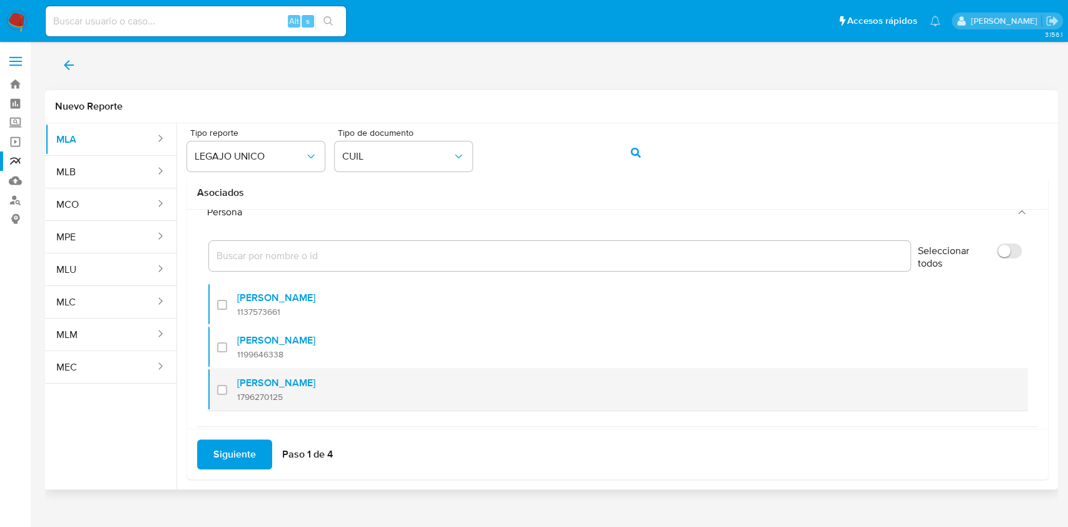
scroll to position [50, 0]
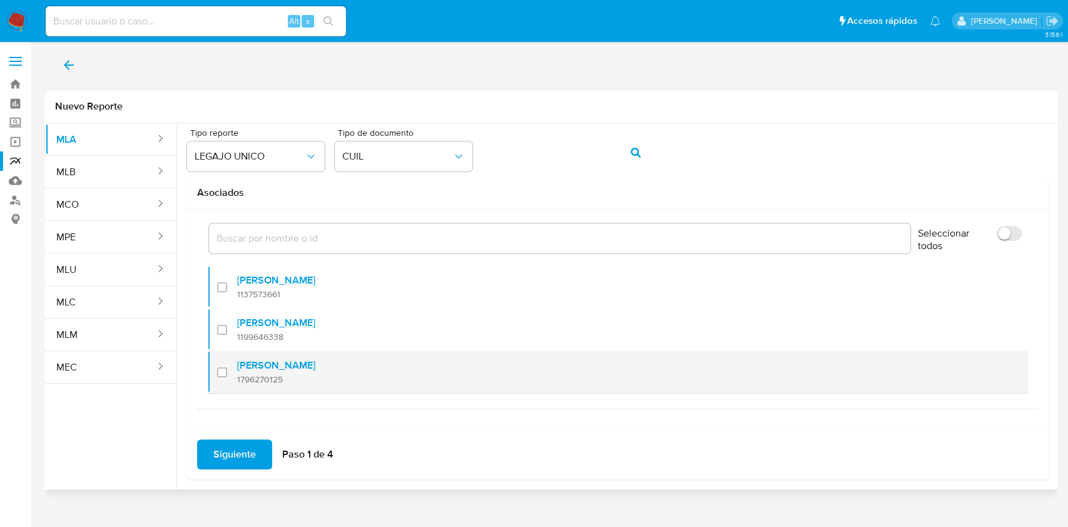
click at [245, 374] on span "1796270125" at bounding box center [276, 379] width 78 height 11
checkbox input "true"
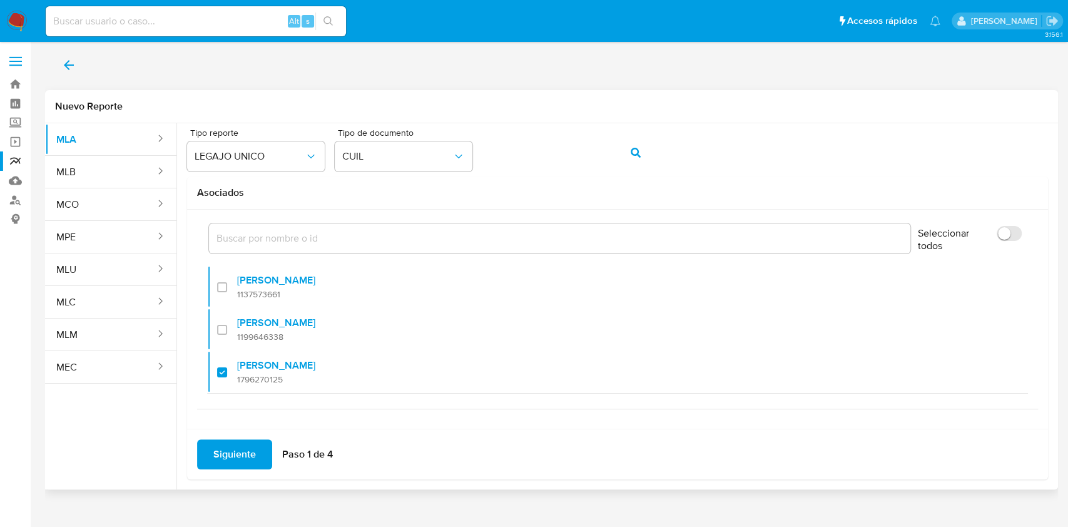
click at [245, 453] on span "Siguiente" at bounding box center [234, 455] width 43 height 28
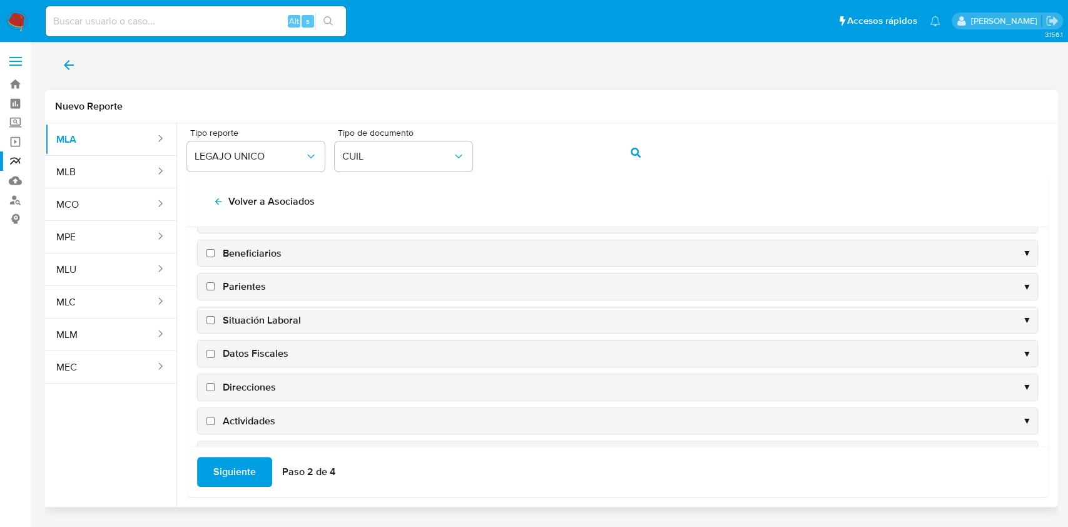
click at [267, 321] on span "Situación Laboral" at bounding box center [262, 321] width 78 height 14
click at [215, 321] on input "Situación Laboral" at bounding box center [211, 320] width 8 height 8
checkbox input "true"
click at [263, 343] on div "Datos Fiscales ▼" at bounding box center [618, 353] width 840 height 26
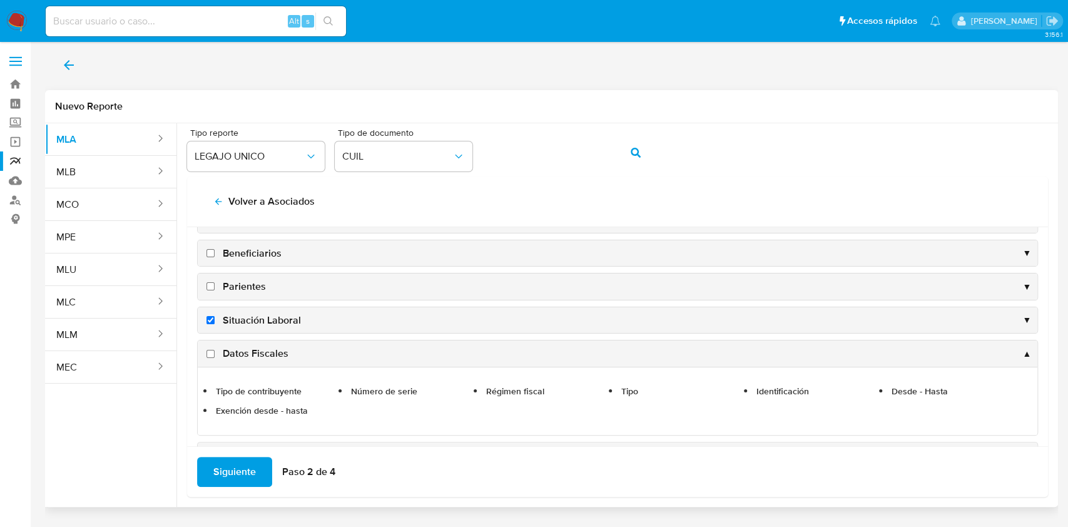
click at [260, 353] on span "Datos Fiscales" at bounding box center [256, 354] width 66 height 14
click at [215, 353] on input "Datos Fiscales" at bounding box center [211, 354] width 8 height 8
checkbox input "true"
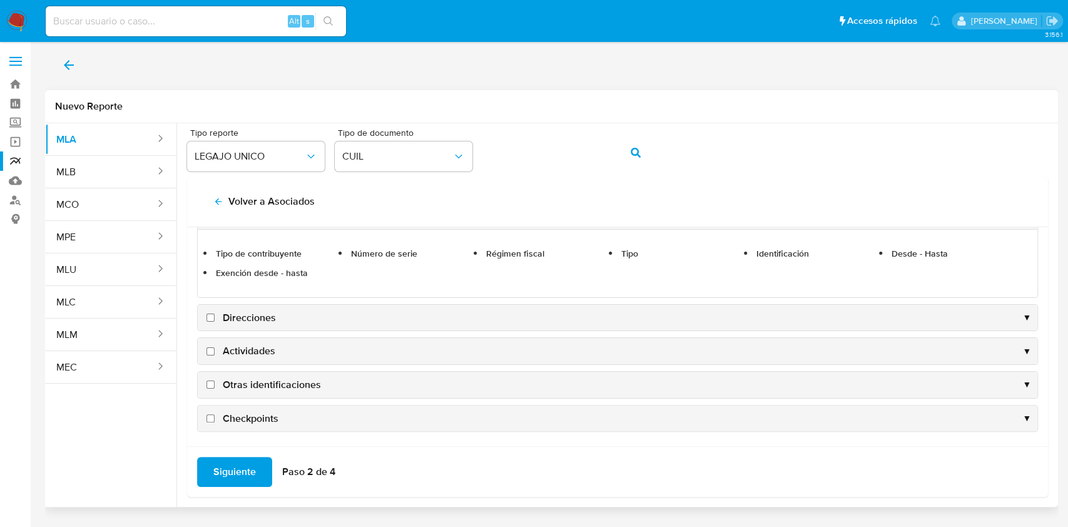
click at [259, 317] on span "Direcciones" at bounding box center [249, 318] width 53 height 14
click at [215, 317] on input "Direcciones" at bounding box center [211, 318] width 8 height 8
checkbox input "true"
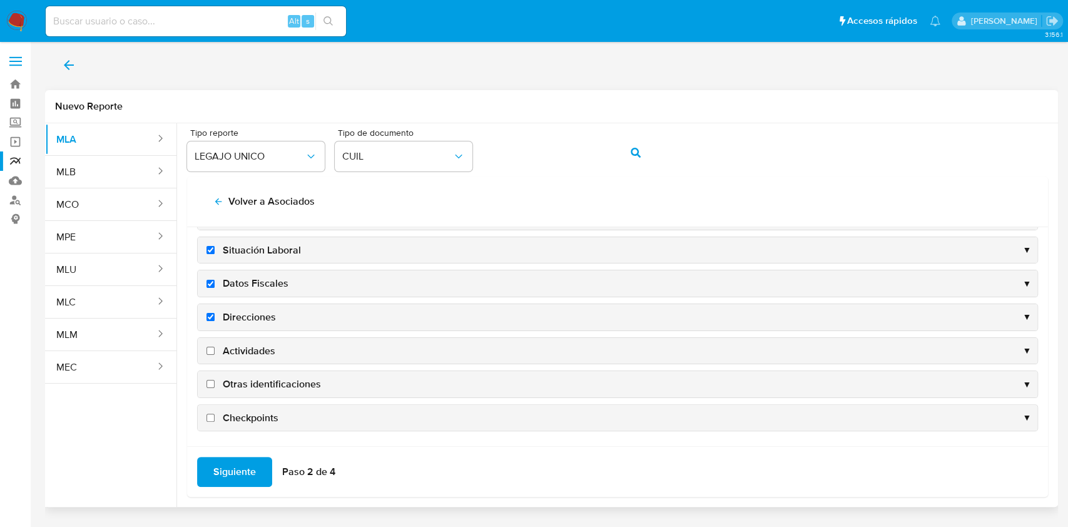
click at [258, 341] on div "Actividades ▼" at bounding box center [618, 351] width 840 height 26
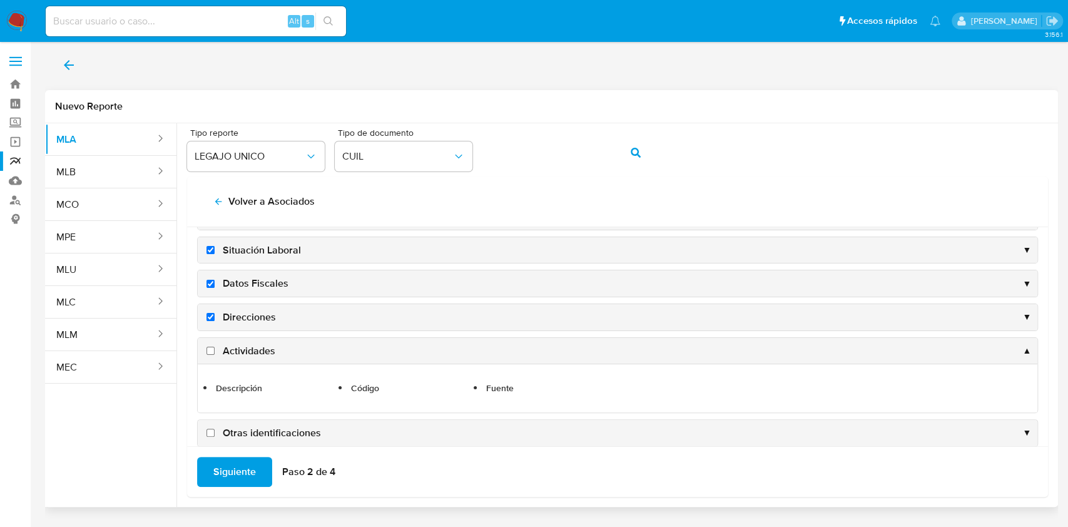
click at [255, 344] on span "Actividades" at bounding box center [249, 351] width 53 height 14
click at [215, 347] on input "Actividades" at bounding box center [211, 351] width 8 height 8
checkbox input "true"
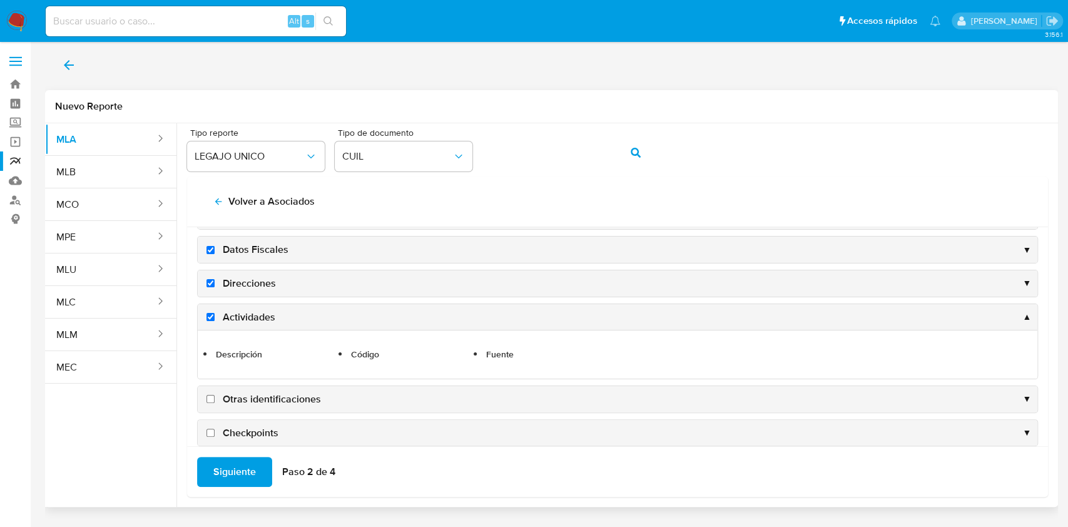
scroll to position [169, 0]
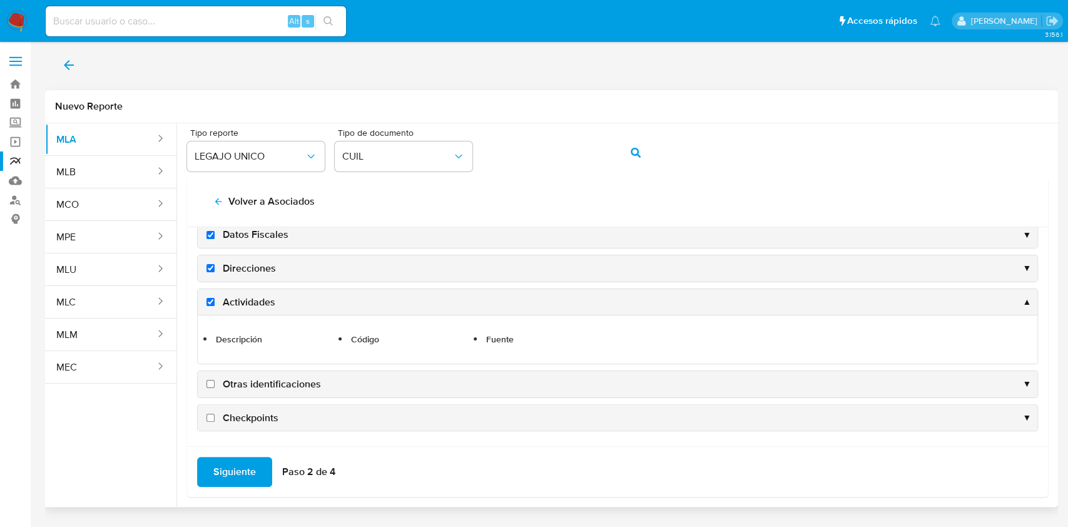
click at [248, 374] on div "Otras identificaciones ▼" at bounding box center [618, 384] width 840 height 26
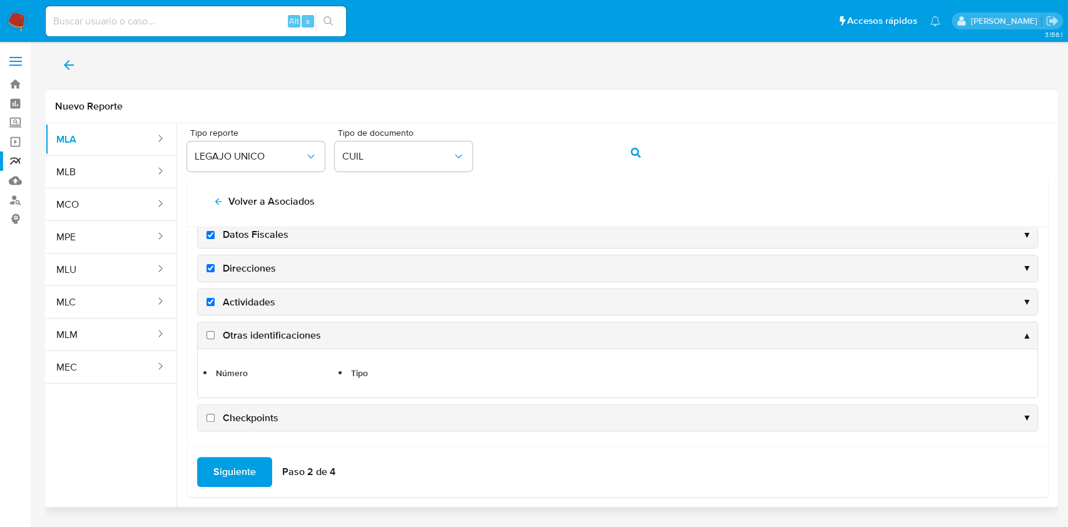
click at [254, 329] on span "Otras identificaciones" at bounding box center [272, 336] width 98 height 14
click at [215, 331] on input "Otras identificaciones" at bounding box center [211, 335] width 8 height 8
checkbox input "true"
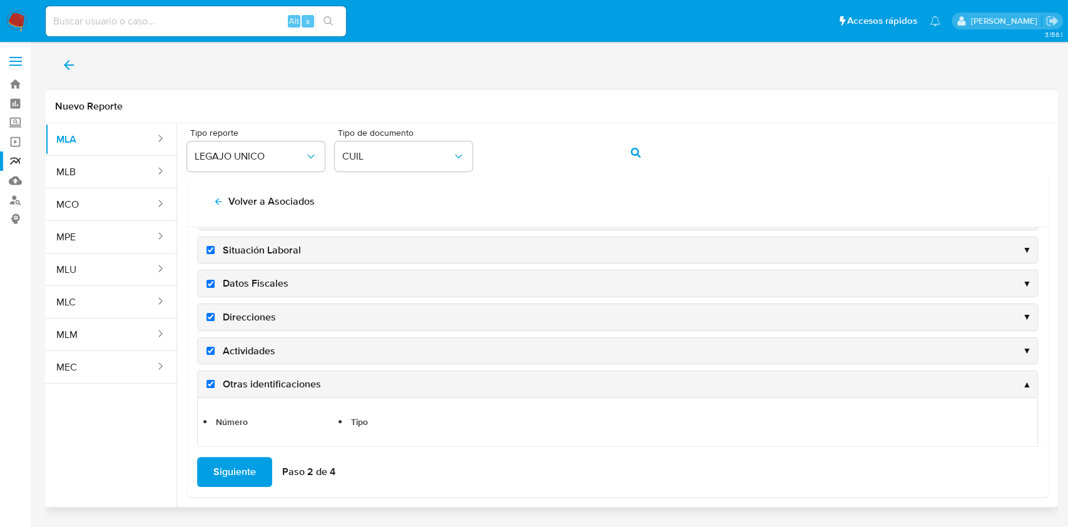
click at [223, 479] on span "Siguiente" at bounding box center [234, 472] width 43 height 28
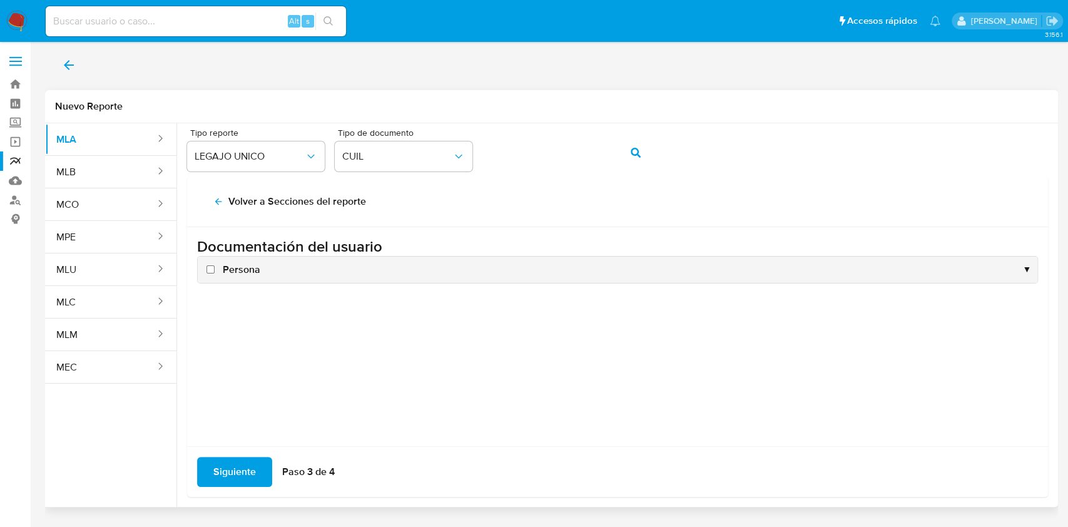
click at [230, 263] on span "Persona" at bounding box center [242, 270] width 38 height 14
click at [215, 265] on input "Persona" at bounding box center [211, 269] width 8 height 8
checkbox input "true"
click at [232, 463] on span "Siguiente" at bounding box center [234, 472] width 43 height 28
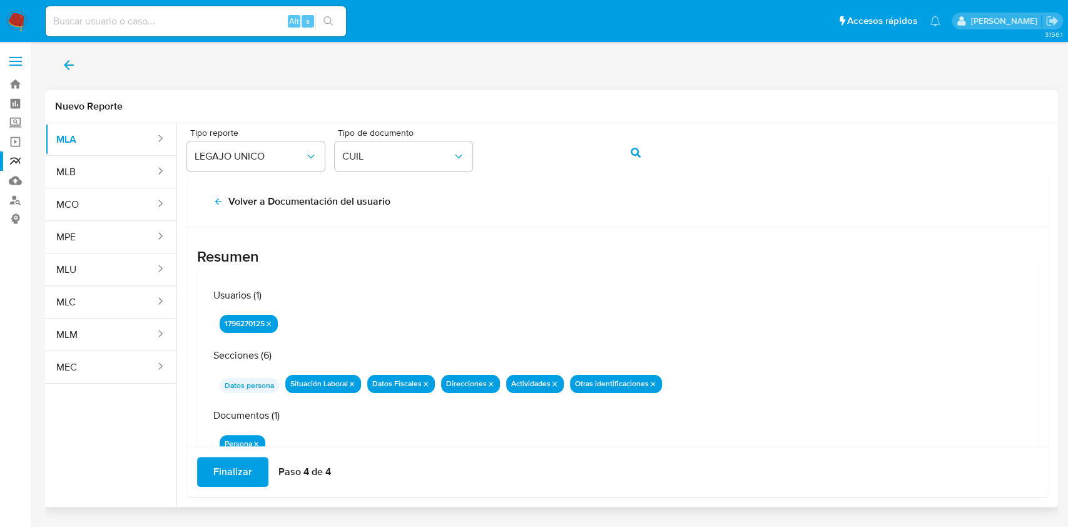
click at [232, 463] on span "Finalizar" at bounding box center [232, 472] width 39 height 28
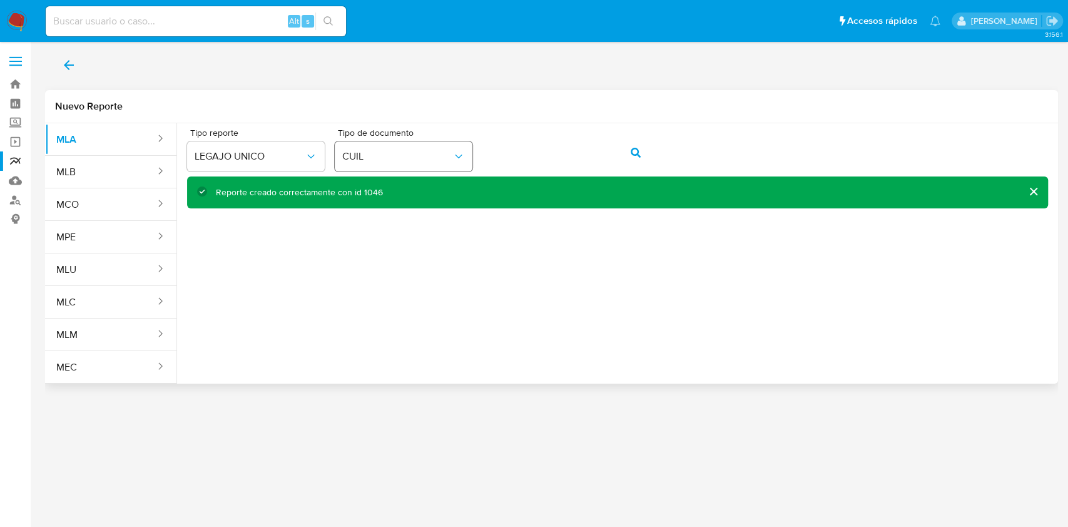
click at [436, 148] on div "Tipo reporte LEGAJO UNICO Tipo de documento CUIL" at bounding box center [617, 152] width 861 height 48
click at [623, 148] on button "action-search" at bounding box center [636, 153] width 43 height 30
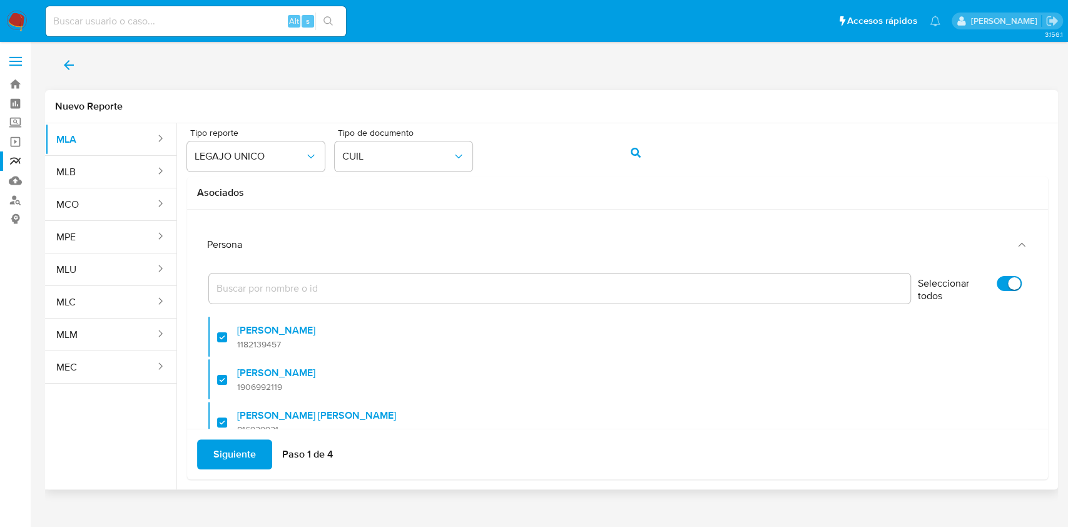
drag, startPoint x: 1002, startPoint y: 274, endPoint x: 992, endPoint y: 281, distance: 12.2
click at [995, 279] on label "Seleccionar todos" at bounding box center [970, 291] width 116 height 43
click at [997, 279] on input "Seleccionar todos" at bounding box center [1009, 283] width 25 height 15
checkbox input "false"
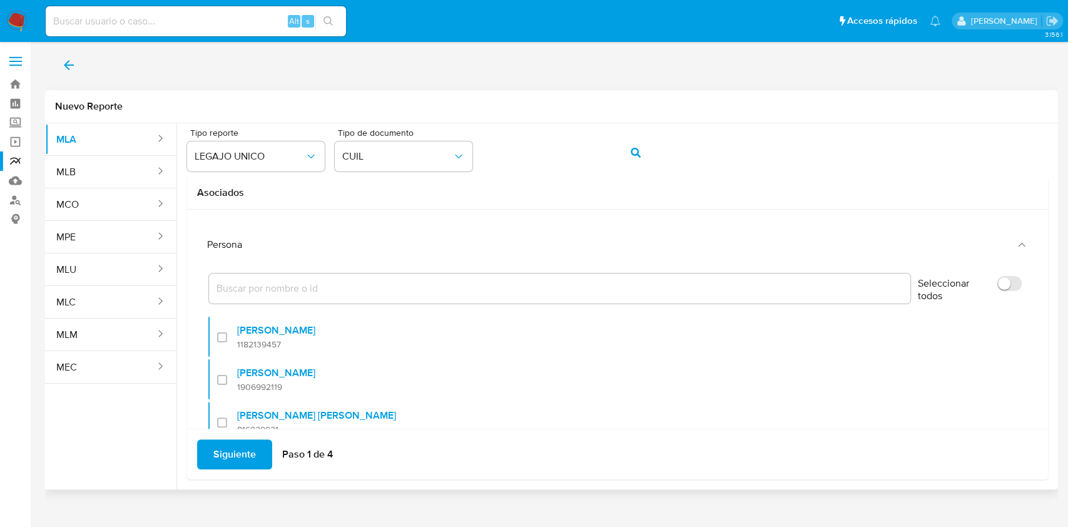
checkbox input "false"
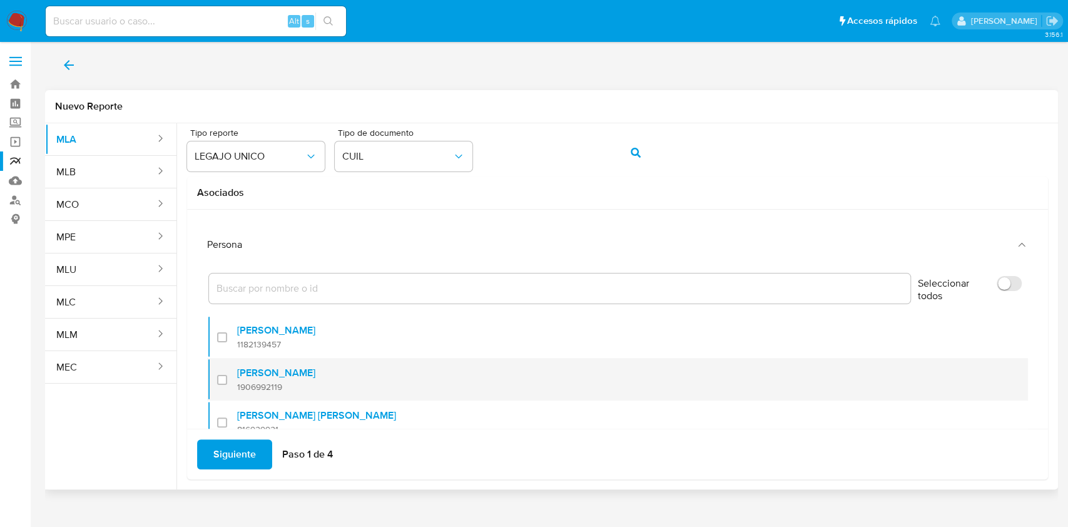
click at [220, 383] on div at bounding box center [227, 379] width 20 height 29
checkbox input "true"
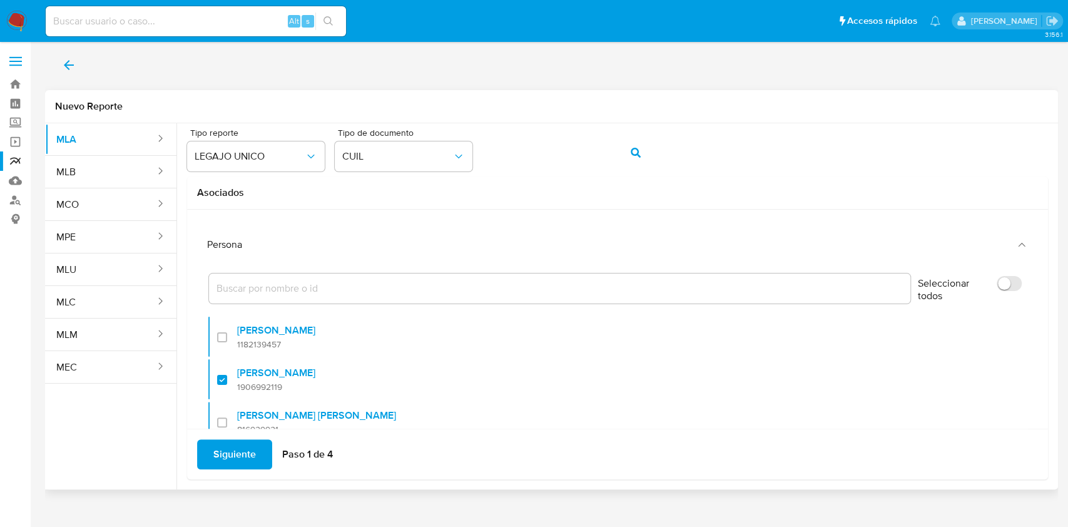
click at [237, 459] on span "Siguiente" at bounding box center [234, 455] width 43 height 28
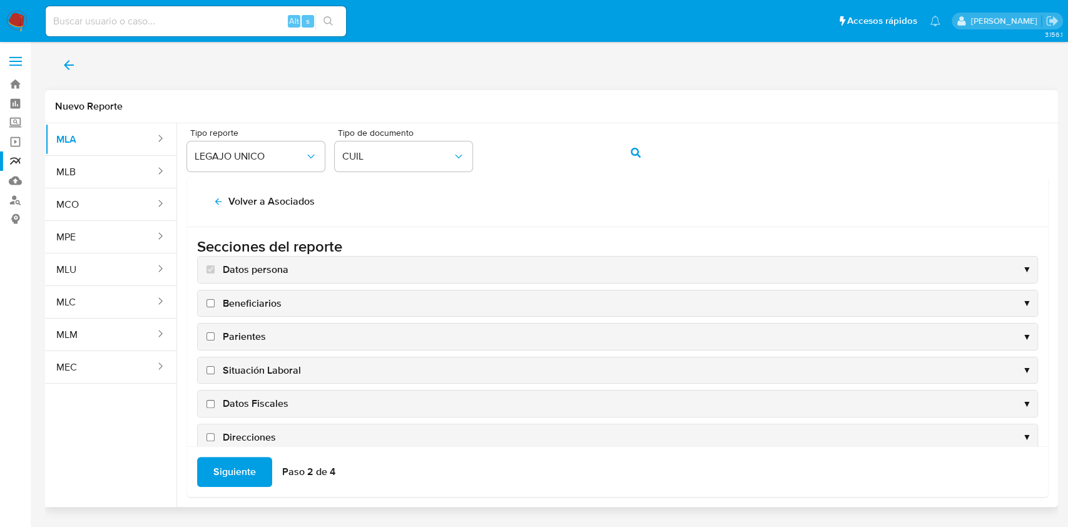
click at [237, 361] on div "Situación Laboral ▼" at bounding box center [618, 370] width 840 height 26
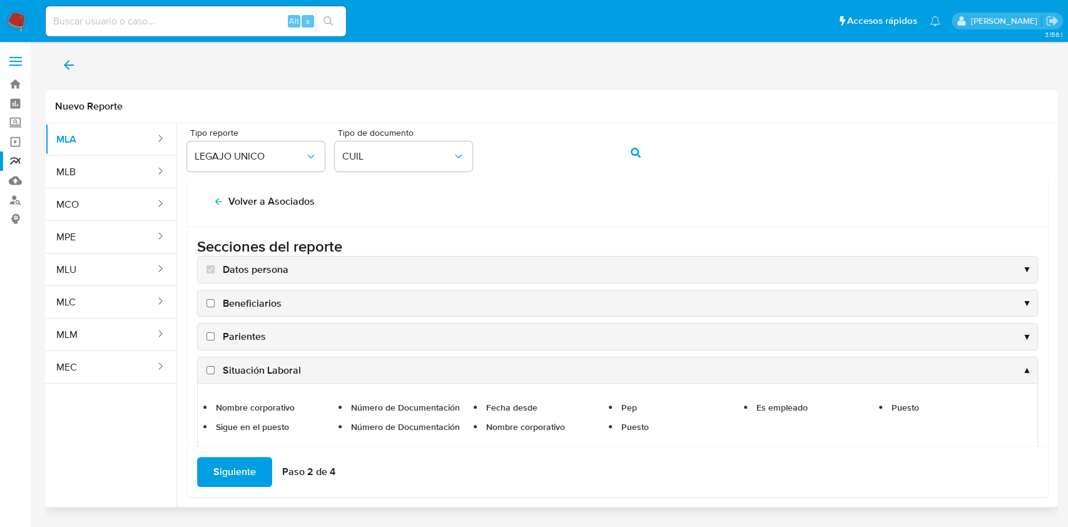
click at [249, 364] on span "Situación Laboral" at bounding box center [262, 371] width 78 height 14
click at [215, 366] on input "Situación Laboral" at bounding box center [211, 370] width 8 height 8
checkbox input "true"
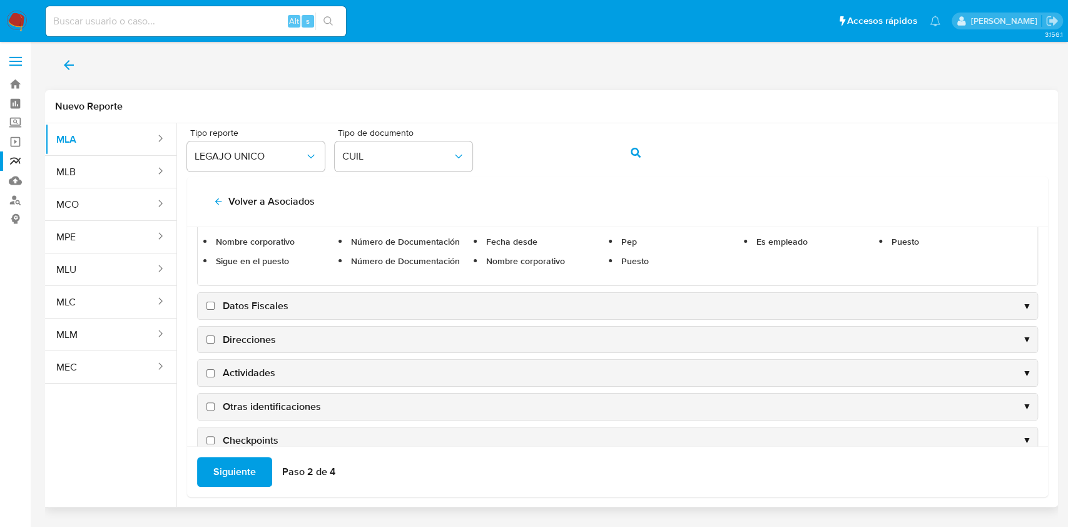
scroll to position [166, 0]
click at [212, 301] on input "Datos Fiscales" at bounding box center [211, 305] width 8 height 8
checkbox input "true"
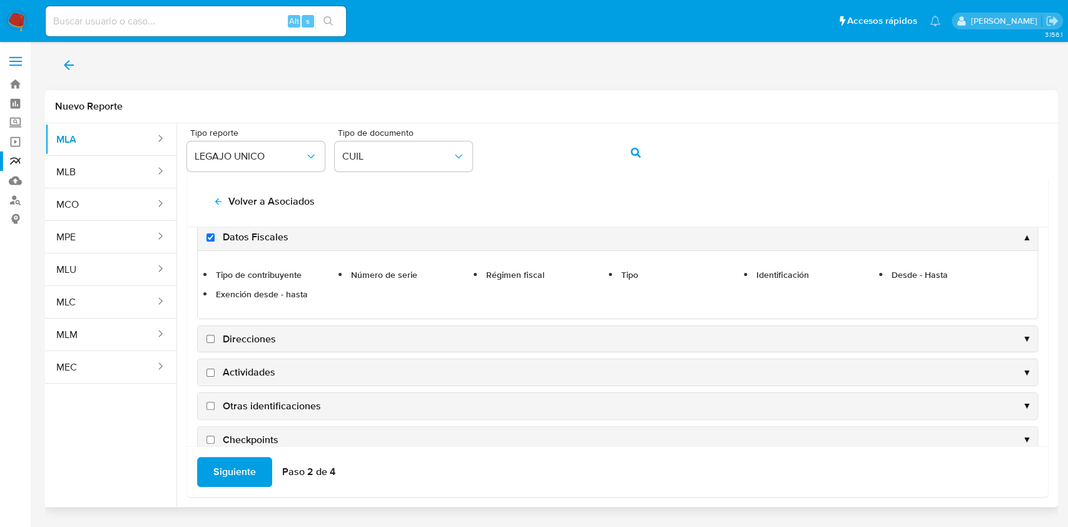
click at [265, 336] on span "Direcciones" at bounding box center [249, 339] width 53 height 14
click at [215, 336] on input "Direcciones" at bounding box center [211, 339] width 8 height 8
checkbox input "true"
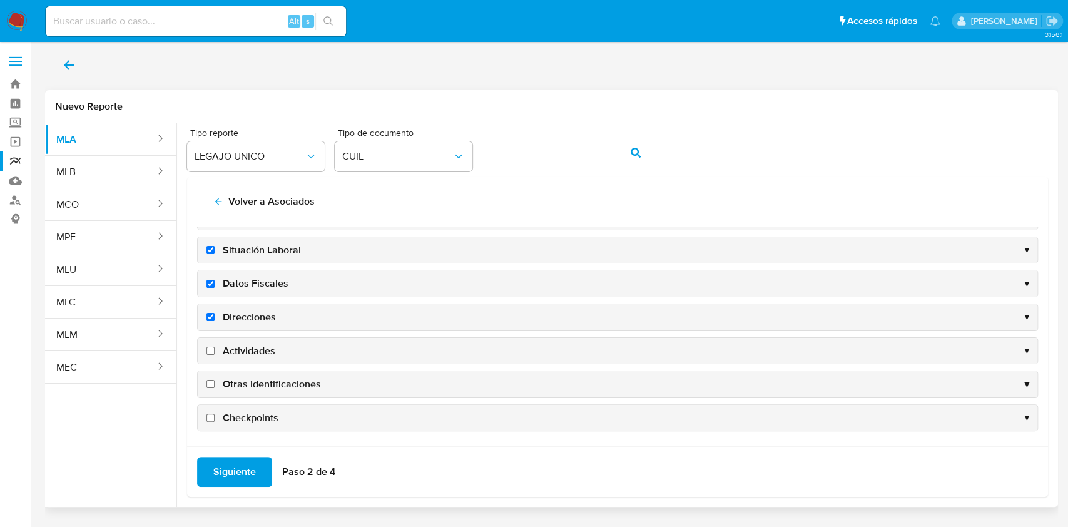
click at [261, 345] on span "Actividades" at bounding box center [249, 351] width 53 height 14
click at [215, 347] on input "Actividades" at bounding box center [211, 351] width 8 height 8
checkbox input "true"
click at [259, 378] on span "Otras identificaciones" at bounding box center [272, 384] width 98 height 14
click at [215, 380] on input "Otras identificaciones" at bounding box center [211, 384] width 8 height 8
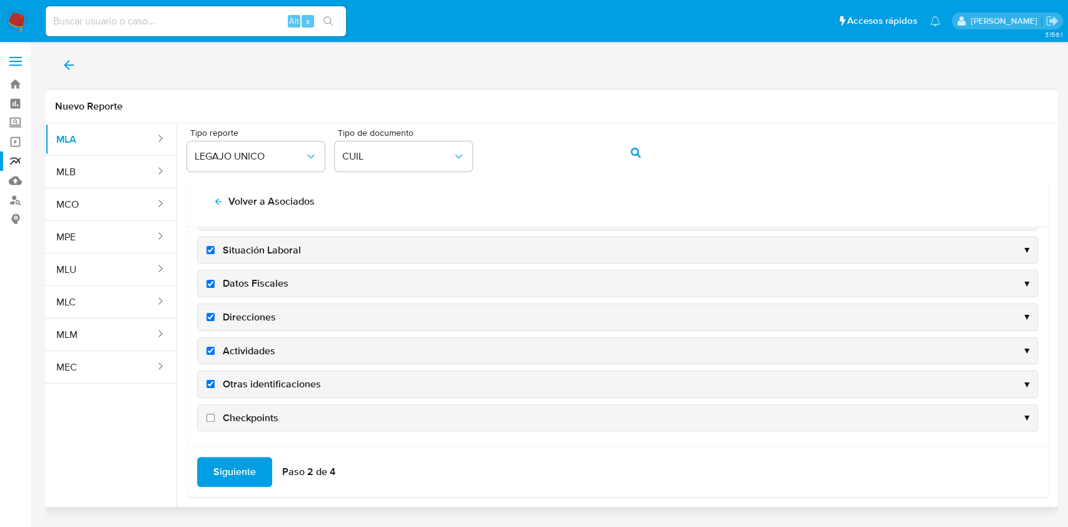
checkbox input "true"
click at [240, 467] on span "Siguiente" at bounding box center [234, 472] width 43 height 28
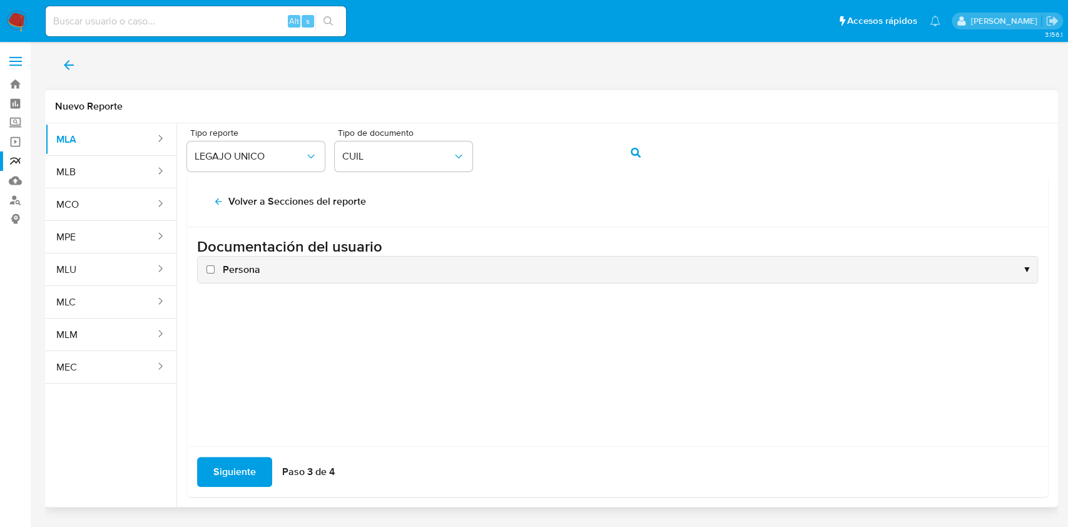
scroll to position [0, 0]
click at [226, 269] on span "Persona" at bounding box center [242, 270] width 38 height 14
click at [215, 269] on input "Persona" at bounding box center [211, 269] width 8 height 8
checkbox input "true"
click at [240, 481] on span "Siguiente" at bounding box center [234, 472] width 43 height 28
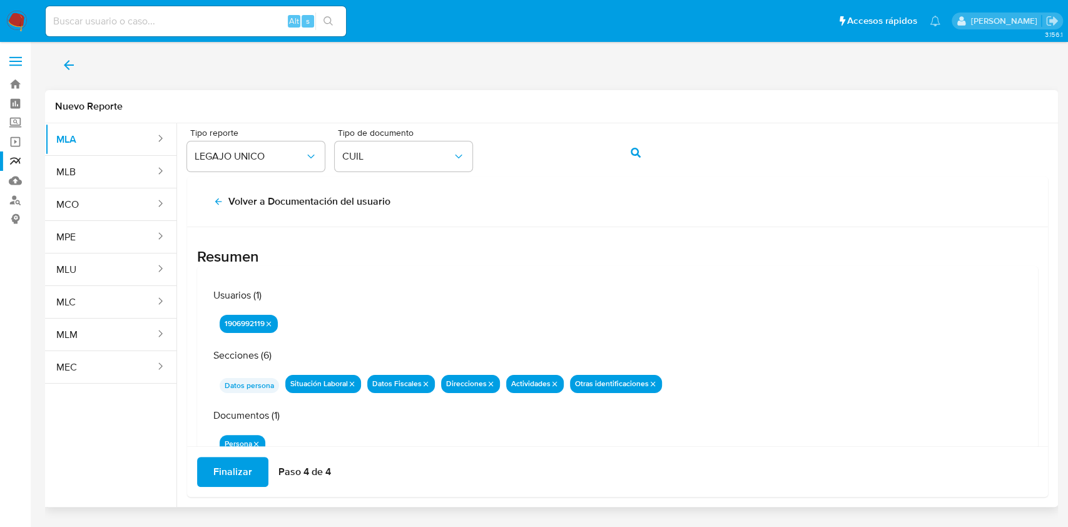
click at [241, 474] on span "Finalizar" at bounding box center [232, 472] width 39 height 28
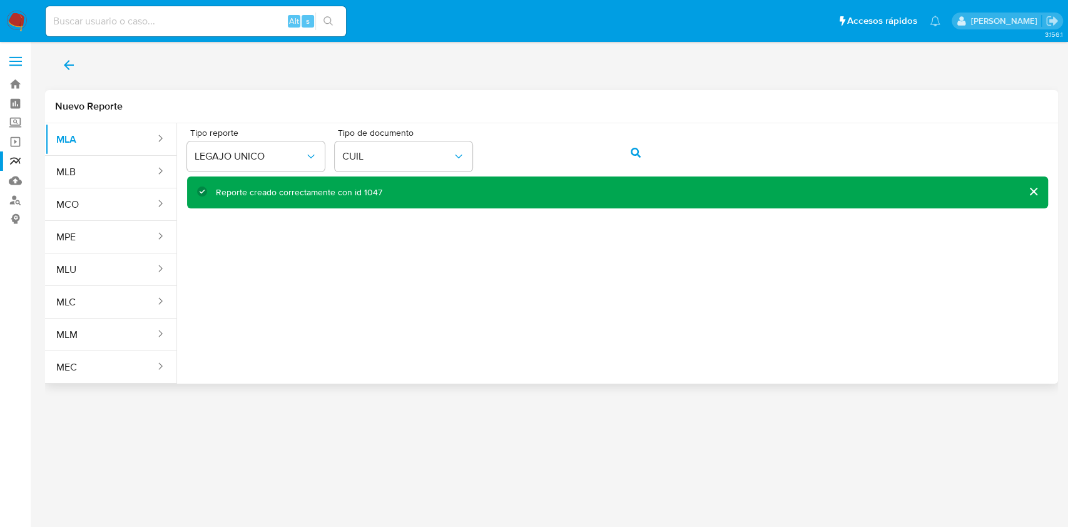
click at [49, 66] on button "back" at bounding box center [69, 65] width 48 height 30
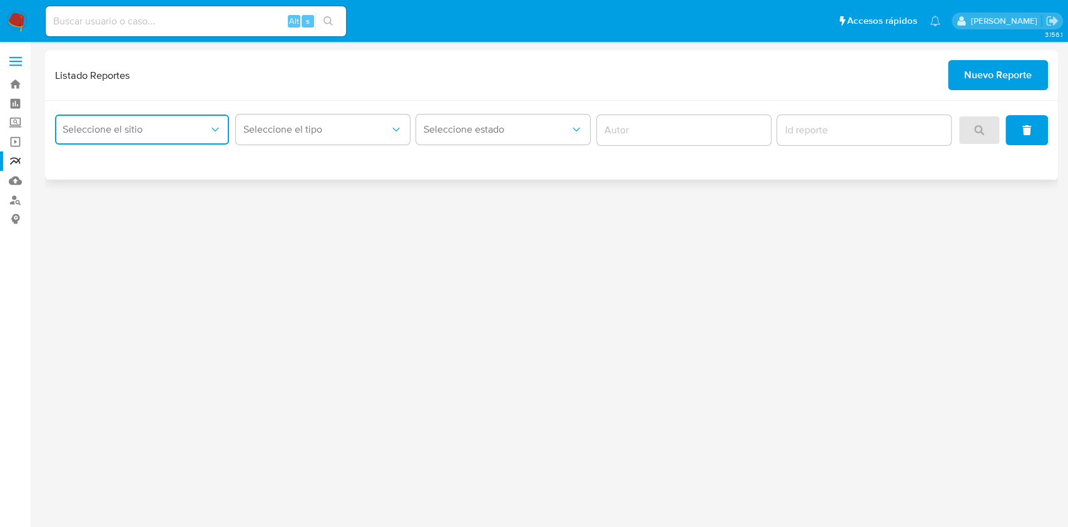
click at [125, 128] on span "Seleccione el sitio" at bounding box center [136, 129] width 146 height 13
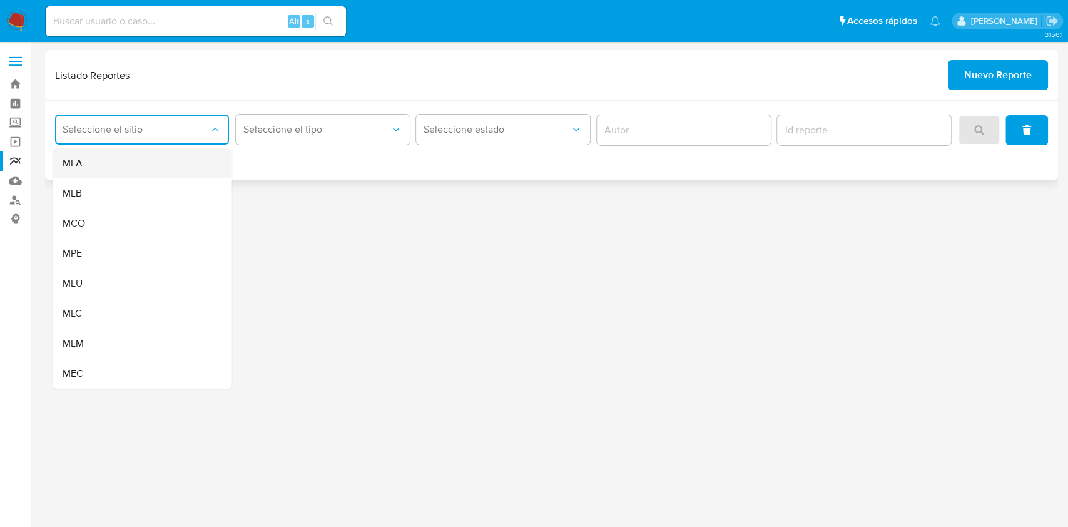
click at [136, 167] on div "MLA" at bounding box center [138, 163] width 151 height 30
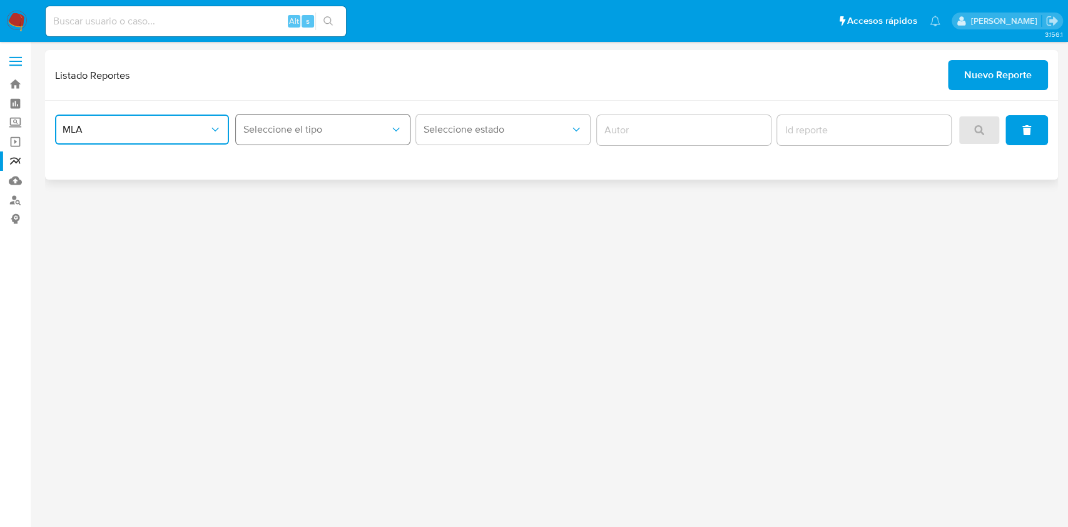
drag, startPoint x: 260, startPoint y: 131, endPoint x: 280, endPoint y: 132, distance: 20.7
click at [271, 132] on span "Seleccione el tipo" at bounding box center [316, 129] width 146 height 13
click at [295, 196] on span "LEGAJO UNICO" at bounding box center [278, 193] width 70 height 13
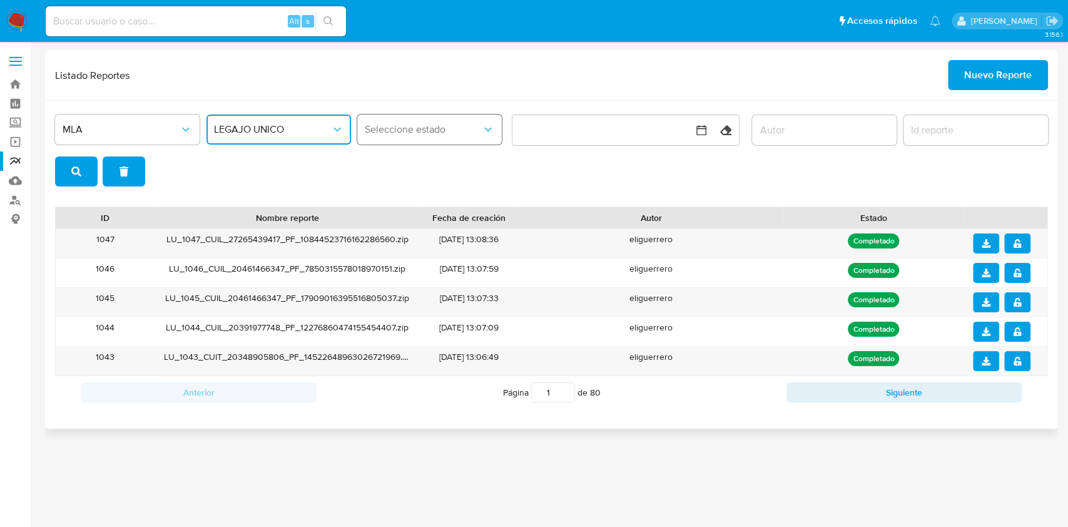
click at [487, 138] on button "Seleccione estado" at bounding box center [429, 130] width 145 height 30
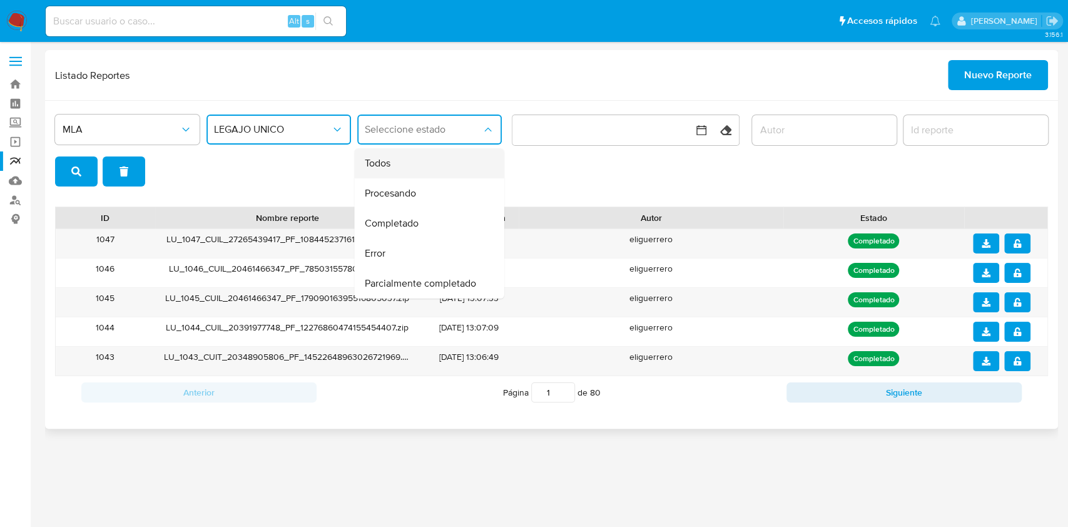
click at [472, 167] on div "Todos" at bounding box center [426, 163] width 122 height 30
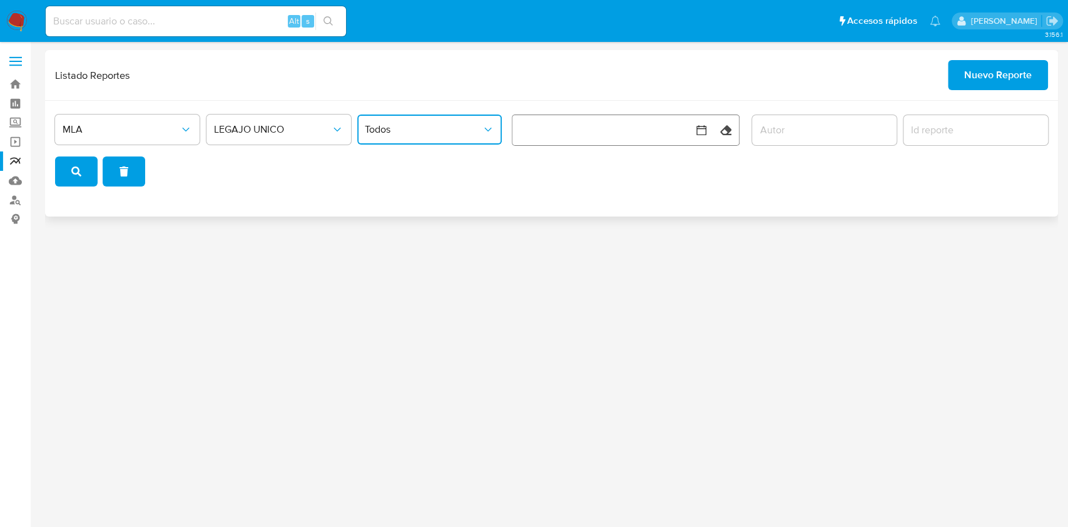
click at [614, 135] on button "button" at bounding box center [613, 130] width 200 height 30
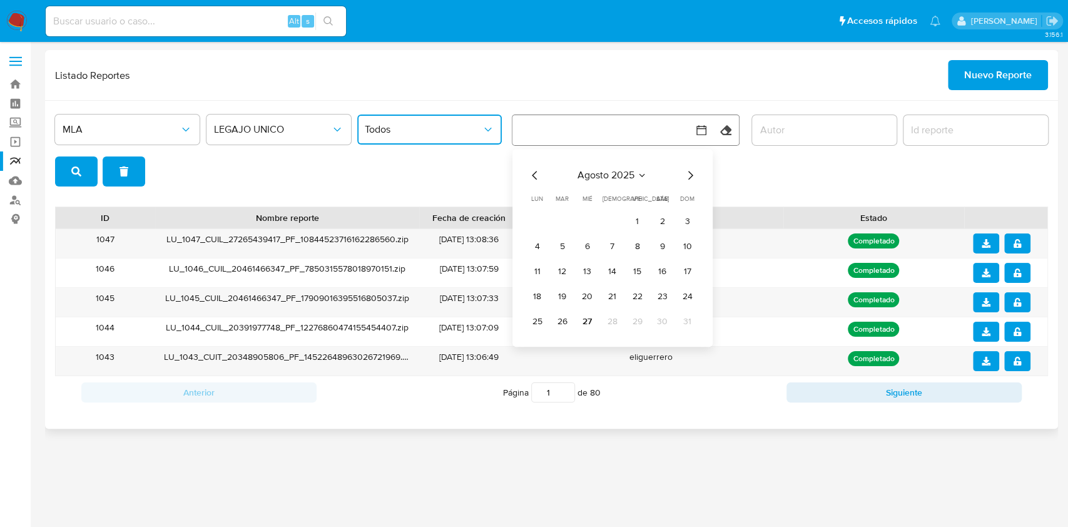
click at [629, 130] on button "button" at bounding box center [613, 130] width 200 height 30
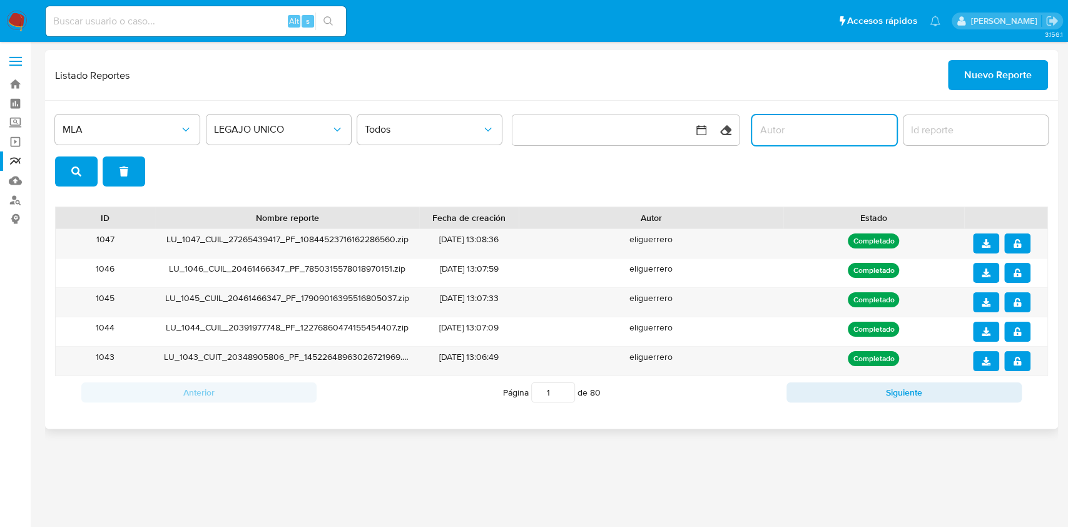
click at [846, 129] on input "author" at bounding box center [824, 130] width 145 height 16
type input "eliguerrero"
click at [961, 134] on input "report-id" at bounding box center [976, 130] width 145 height 16
drag, startPoint x: 112, startPoint y: 293, endPoint x: 70, endPoint y: 303, distance: 43.0
click at [70, 303] on div "1045" at bounding box center [105, 302] width 99 height 29
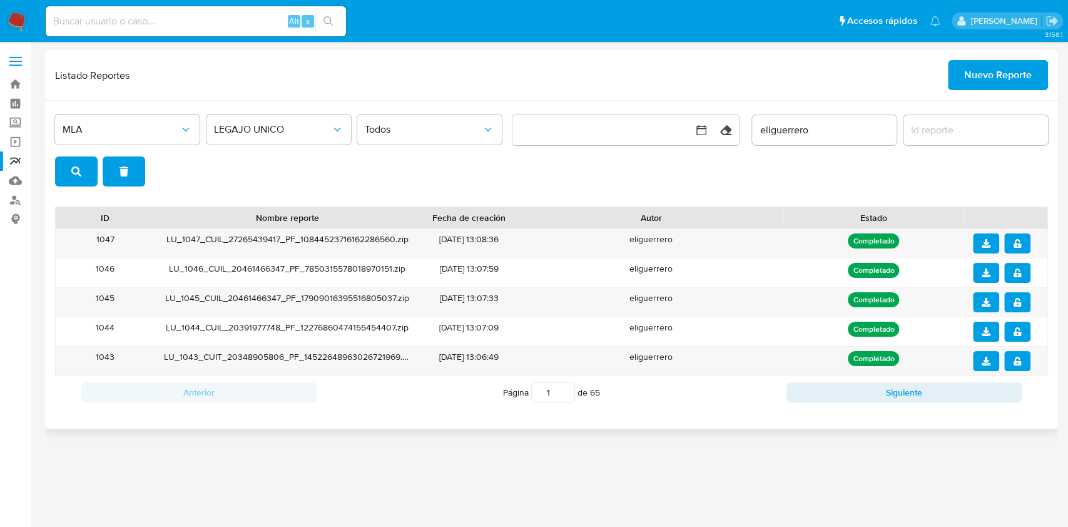
click at [1012, 121] on div at bounding box center [976, 130] width 145 height 30
click at [997, 132] on input "report-id" at bounding box center [976, 130] width 145 height 16
paste input "1045"
type input "1045"
click at [110, 298] on div "1045" at bounding box center [105, 302] width 99 height 29
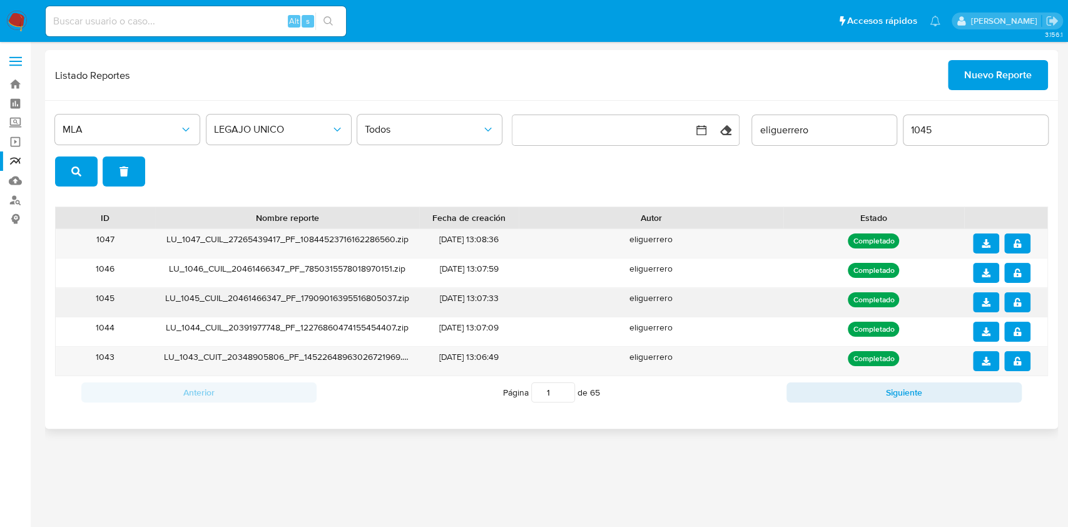
click at [110, 298] on div "1045" at bounding box center [105, 302] width 99 height 29
click at [915, 385] on button "Siguiente" at bounding box center [904, 392] width 235 height 20
click at [1016, 247] on icon "notify_security" at bounding box center [1018, 243] width 8 height 9
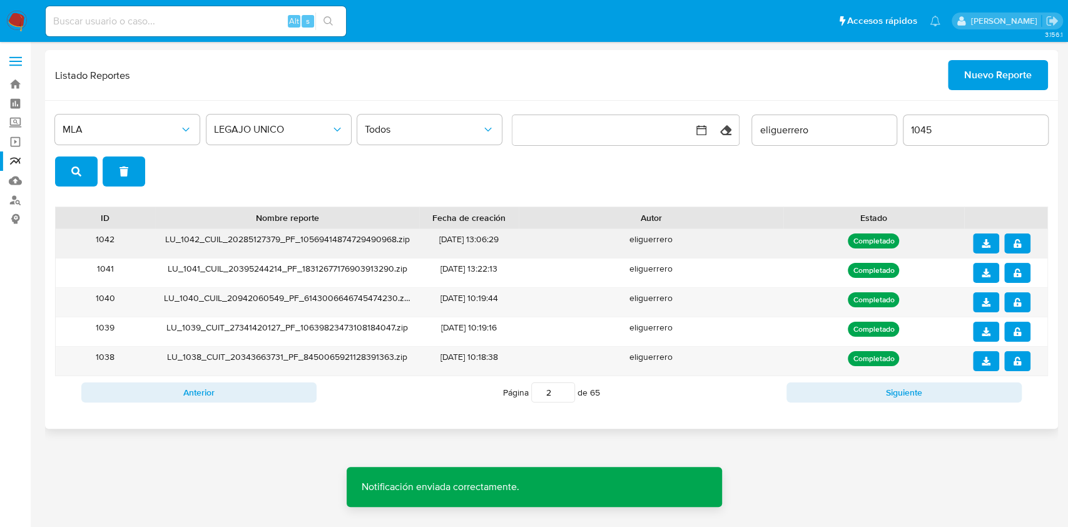
click at [981, 247] on button "download" at bounding box center [986, 243] width 26 height 20
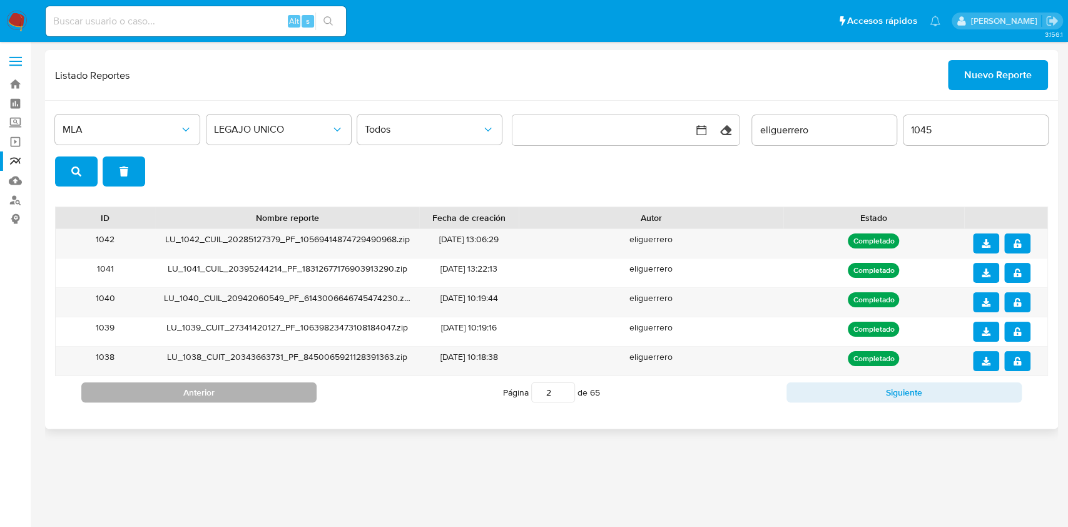
click at [242, 395] on button "Anterior" at bounding box center [198, 392] width 235 height 20
type input "1"
click at [1021, 363] on icon "notify_security" at bounding box center [1017, 361] width 9 height 9
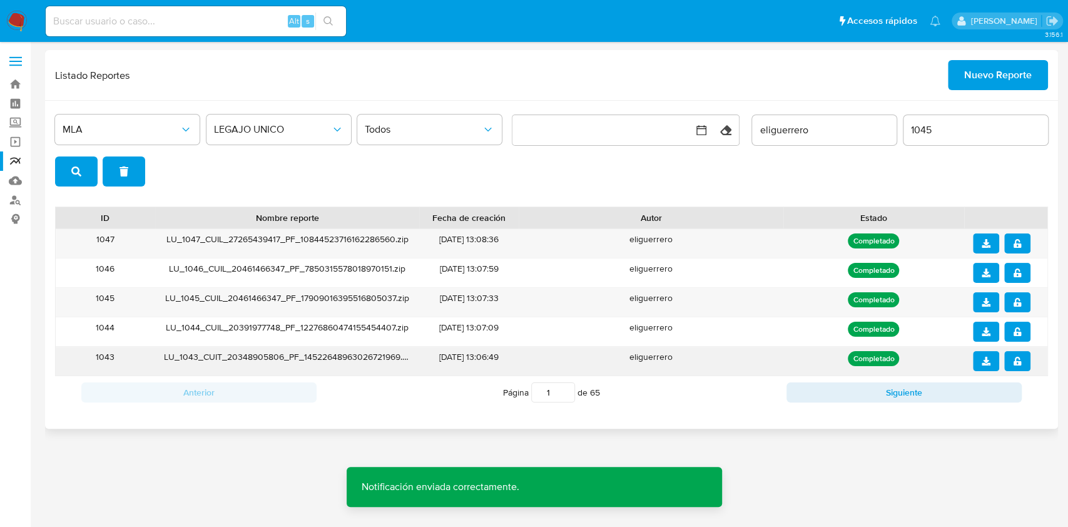
click at [989, 360] on icon "download" at bounding box center [986, 361] width 9 height 9
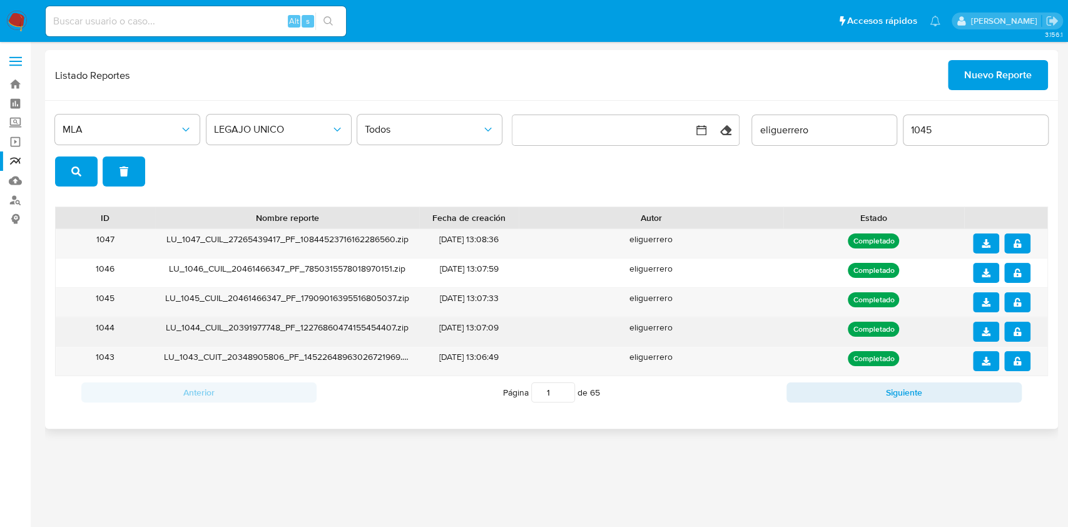
click at [1010, 333] on button "notify_security" at bounding box center [1017, 332] width 26 height 20
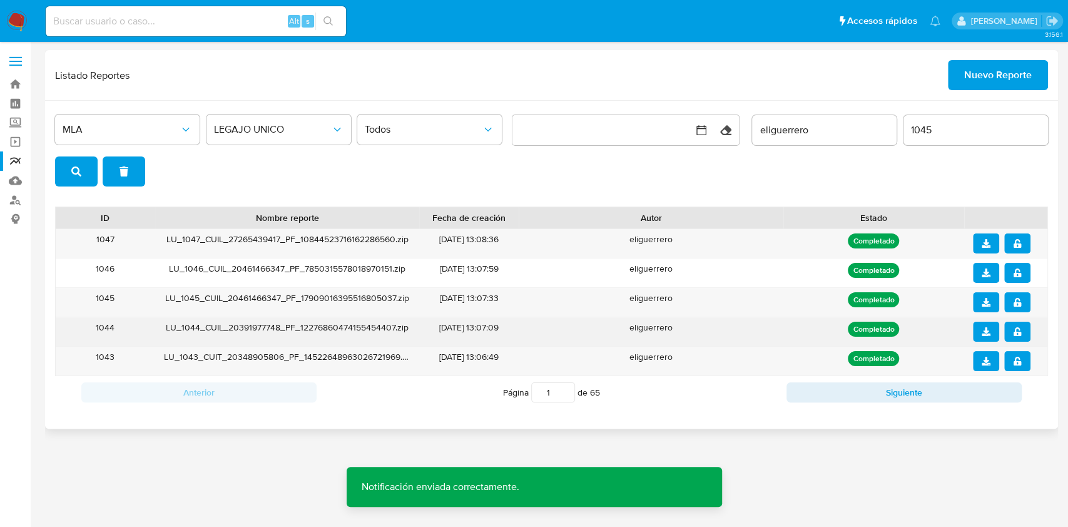
click at [980, 333] on button "download" at bounding box center [986, 332] width 26 height 20
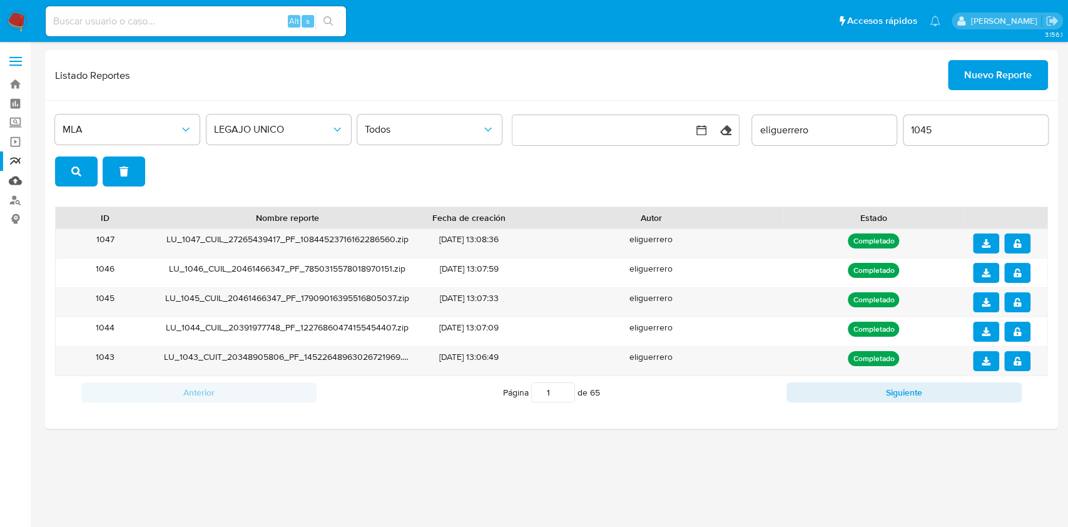
click at [16, 183] on link "Mulan" at bounding box center [74, 180] width 149 height 19
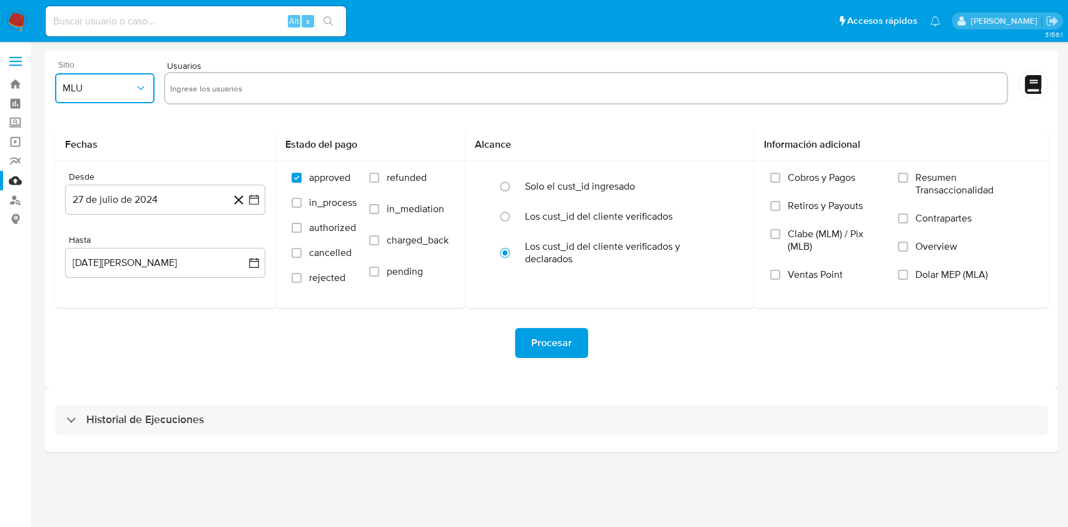
click at [74, 89] on span "MLU" at bounding box center [99, 88] width 72 height 13
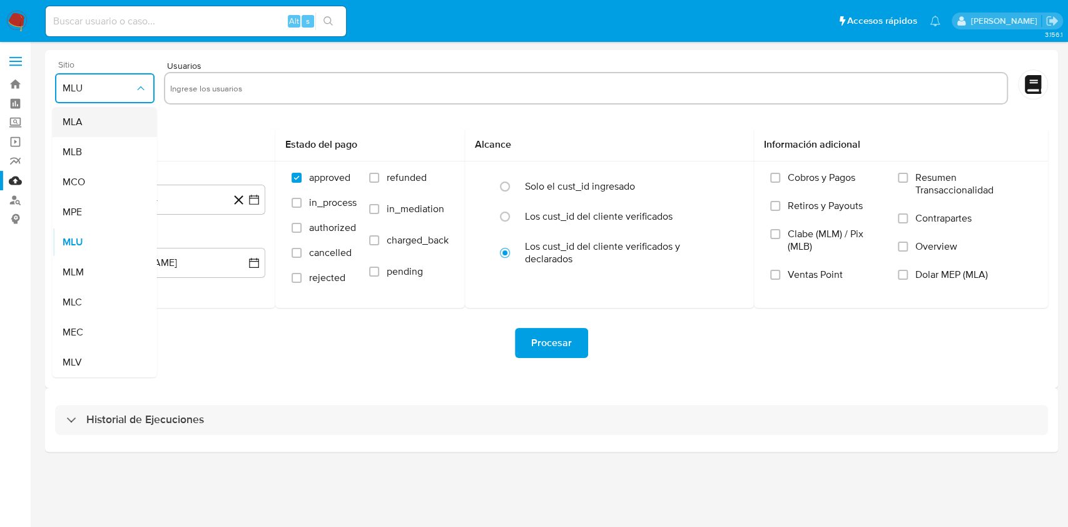
click at [89, 111] on div "MLA" at bounding box center [101, 122] width 77 height 30
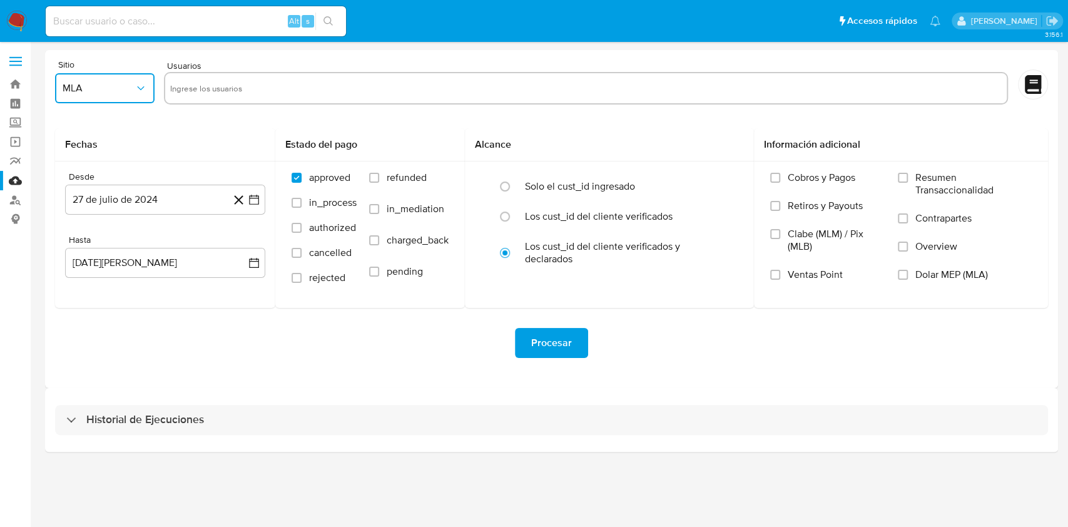
click at [250, 96] on input "text" at bounding box center [586, 88] width 832 height 20
type input "94113240"
click at [254, 126] on form "Sitio MLA Usuarios Fechas Desde [DATE] [DATE] Hasta [DATE][PERSON_NAME] [DATE] …" at bounding box center [551, 219] width 993 height 318
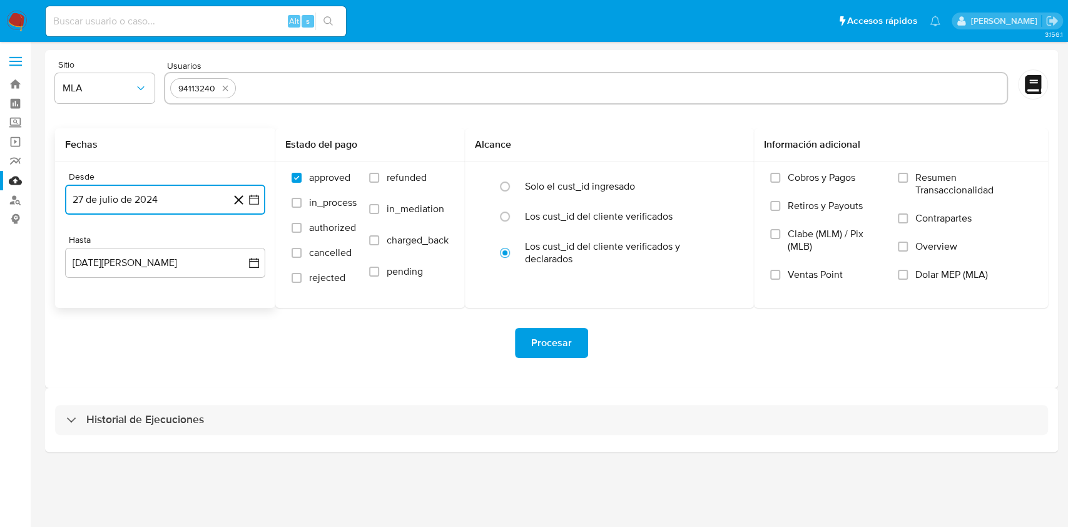
click at [260, 201] on button "27 de julio de 2024" at bounding box center [165, 200] width 200 height 30
click at [247, 243] on icon "Mes siguiente" at bounding box center [242, 244] width 15 height 15
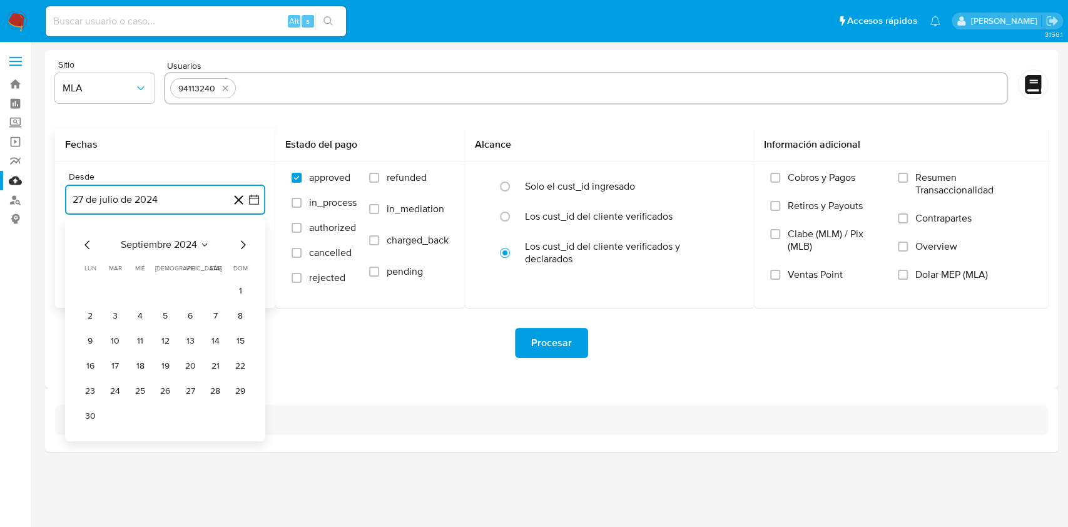
click at [247, 243] on icon "Mes siguiente" at bounding box center [242, 244] width 15 height 15
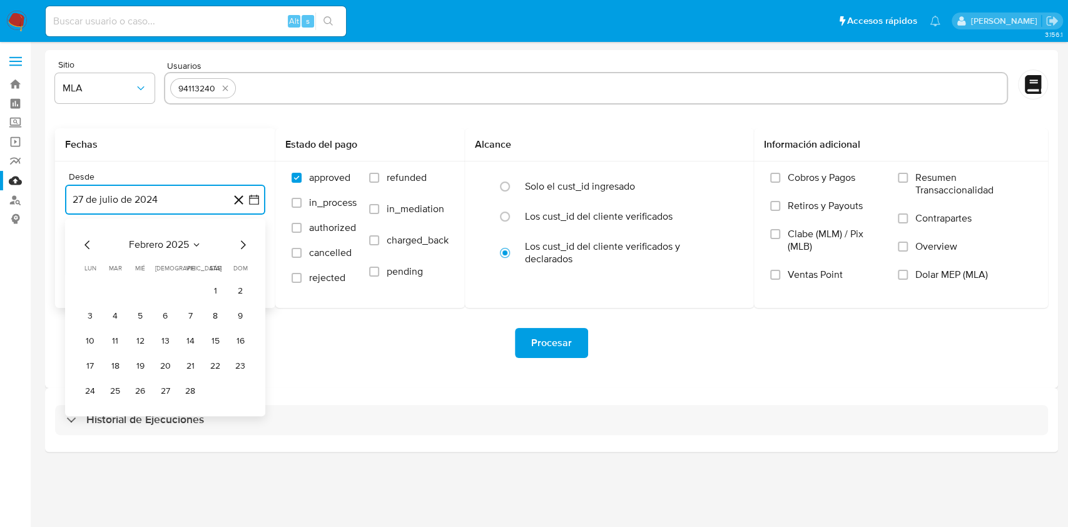
click at [247, 243] on icon "Mes siguiente" at bounding box center [242, 244] width 15 height 15
click at [89, 244] on icon "Mes anterior" at bounding box center [87, 244] width 15 height 15
click at [89, 245] on icon "Mes anterior" at bounding box center [87, 244] width 15 height 15
click at [215, 292] on button "1" at bounding box center [215, 291] width 20 height 20
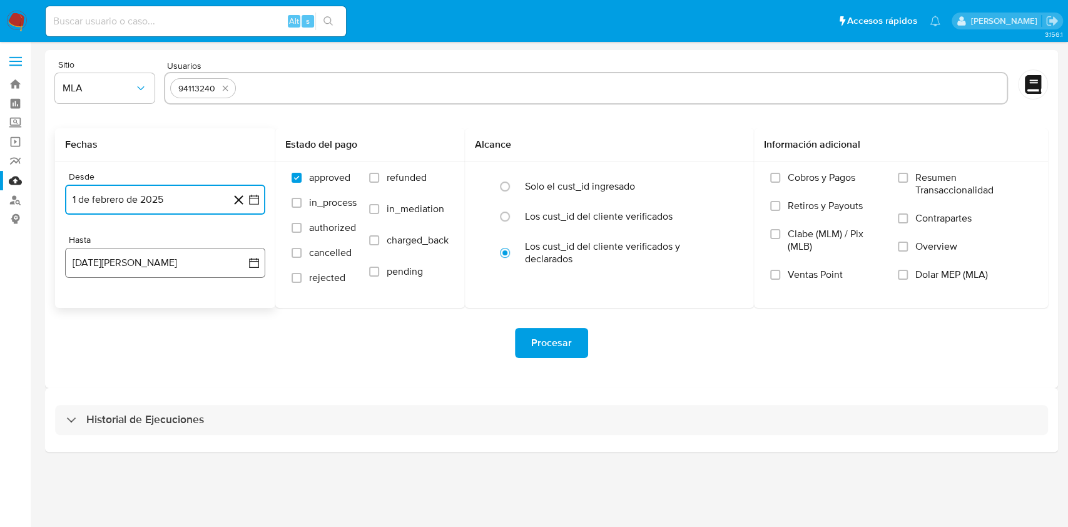
click at [254, 259] on icon "button" at bounding box center [254, 263] width 13 height 13
click at [199, 306] on icon "Seleccionar mes y año" at bounding box center [195, 308] width 10 height 10
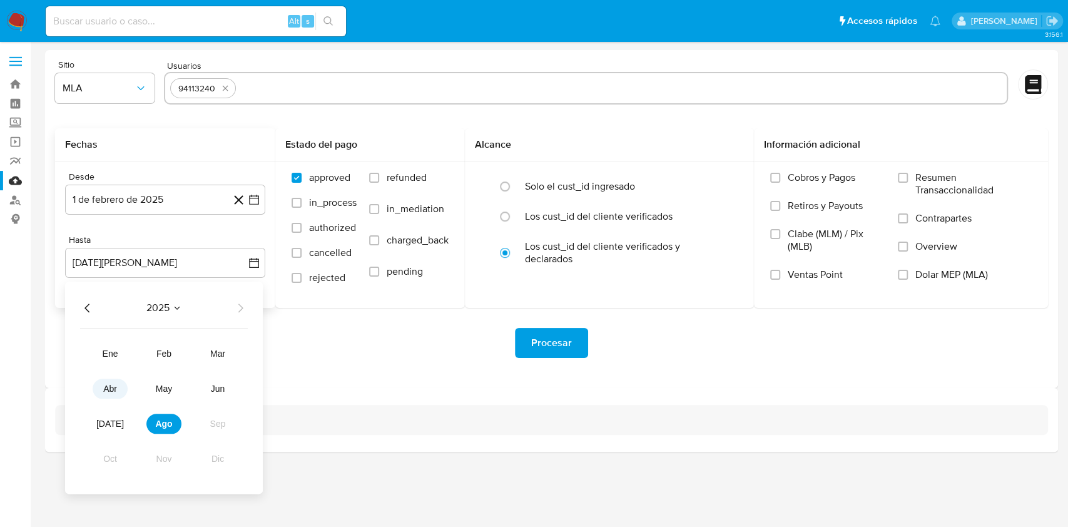
click at [117, 388] on button "abr" at bounding box center [110, 389] width 35 height 20
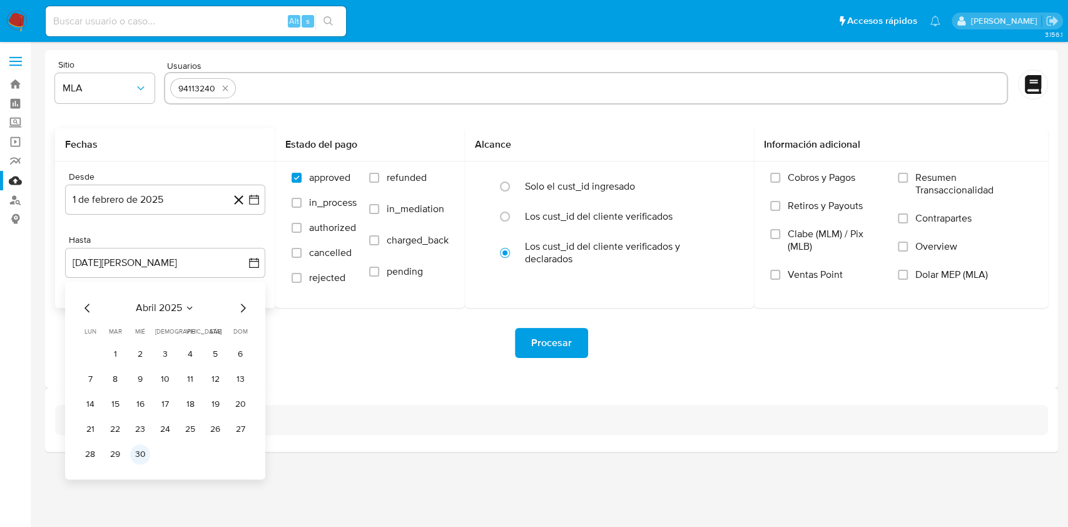
click at [135, 448] on button "30" at bounding box center [140, 454] width 20 height 20
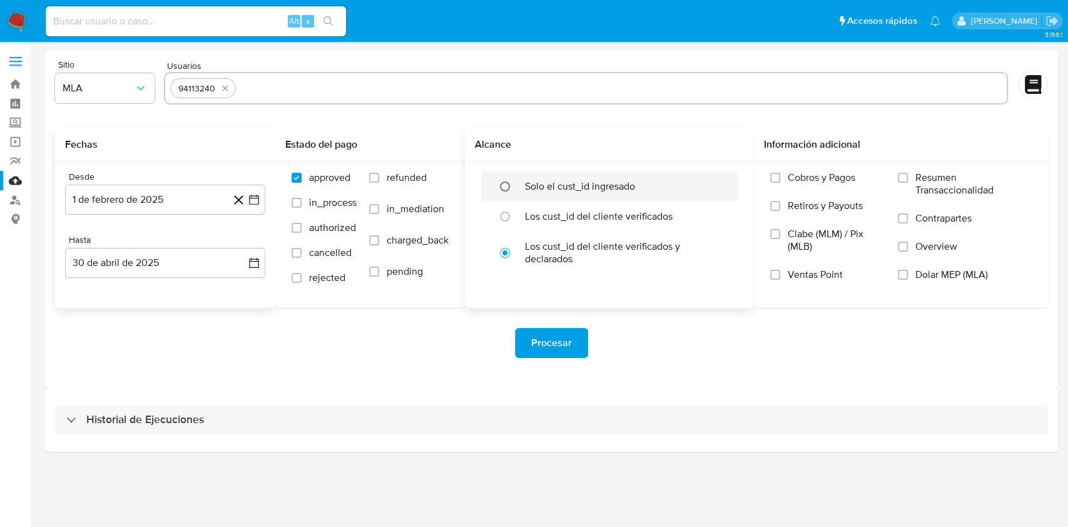
click at [506, 181] on input "radio" at bounding box center [505, 186] width 20 height 20
radio input "true"
click at [772, 170] on div "Cobros y Pagos Retiros y Payouts Clabe (MLM) / Pix (MLB) Ventas Point Resumen T…" at bounding box center [901, 233] width 294 height 145
click at [769, 178] on div "Cobros y Pagos Retiros y Payouts Clabe (MLM) / Pix (MLB) Ventas Point Resumen T…" at bounding box center [901, 233] width 274 height 125
click at [771, 176] on input "Cobros y Pagos" at bounding box center [775, 178] width 10 height 10
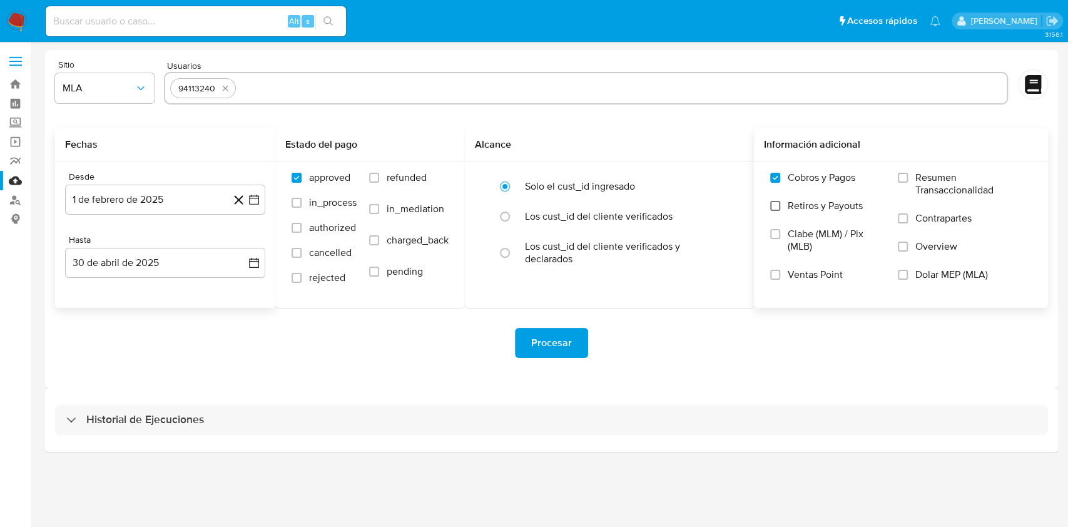
click at [778, 206] on input "Retiros y Payouts" at bounding box center [775, 206] width 10 height 10
click at [904, 178] on input "Resumen Transaccionalidad" at bounding box center [903, 178] width 10 height 10
click at [901, 214] on input "Contrapartes" at bounding box center [903, 218] width 10 height 10
click at [14, 162] on link "Reportes" at bounding box center [74, 160] width 149 height 19
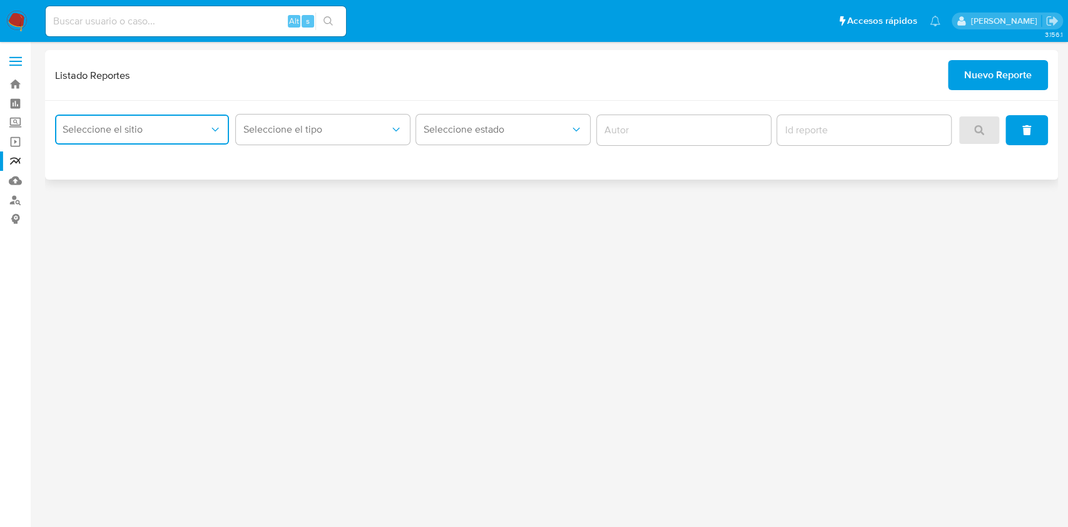
click at [193, 118] on button "Seleccione el sitio" at bounding box center [142, 130] width 174 height 30
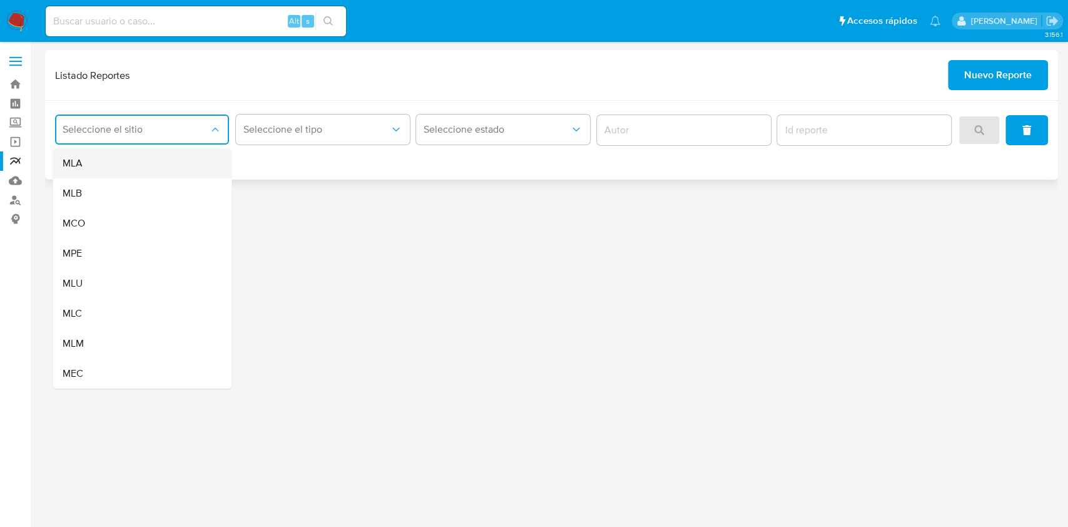
click at [193, 173] on div "MLA" at bounding box center [138, 163] width 151 height 30
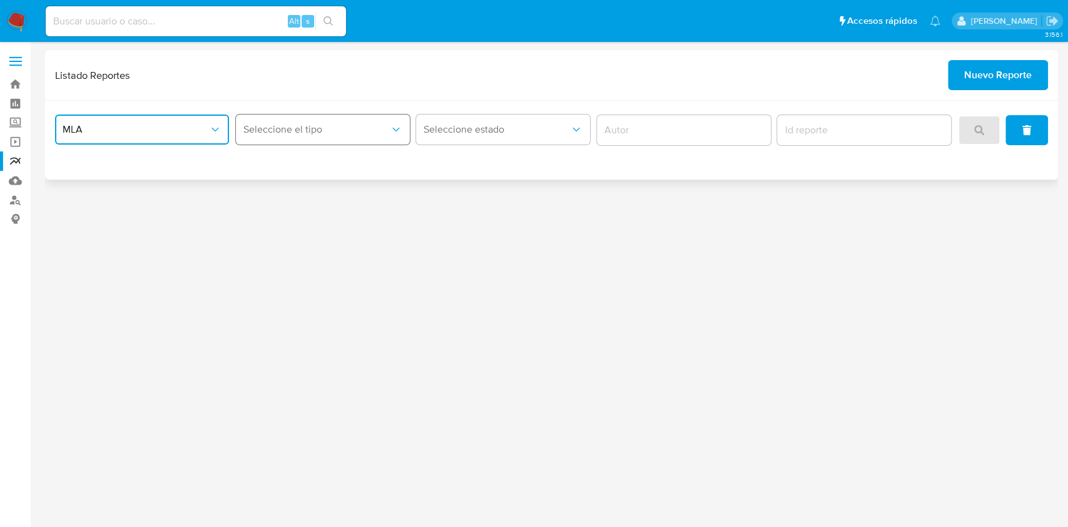
click at [280, 128] on span "Seleccione el tipo" at bounding box center [316, 129] width 146 height 13
click at [333, 188] on div "LEGAJO UNICO" at bounding box center [318, 193] width 151 height 30
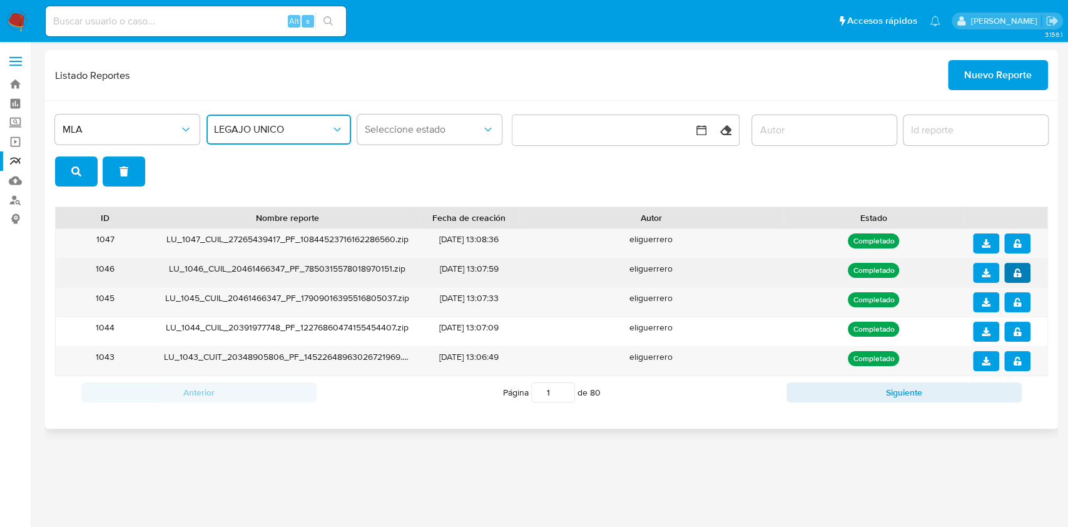
click at [1013, 268] on icon "notify_security" at bounding box center [1017, 272] width 9 height 9
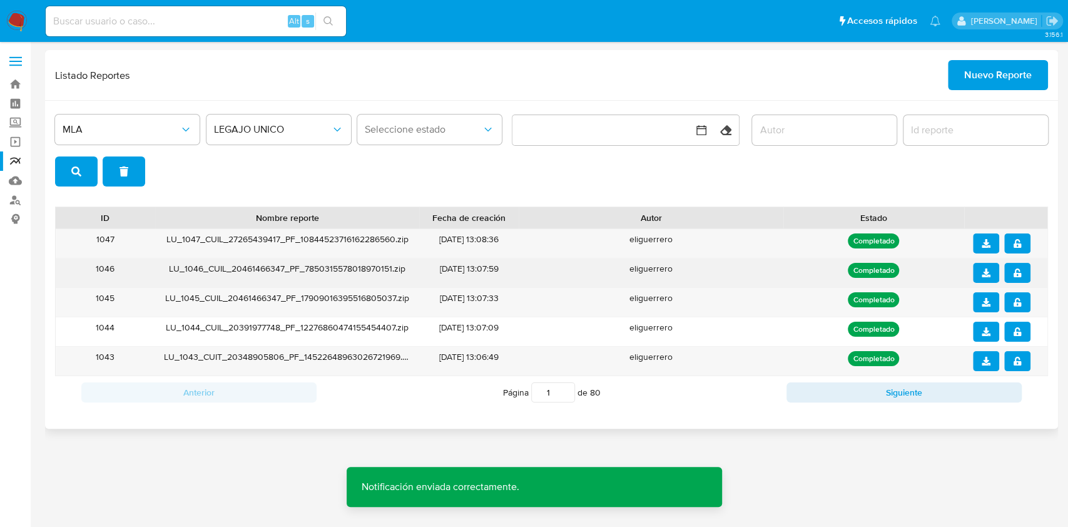
click at [986, 273] on icon "download" at bounding box center [986, 272] width 9 height 9
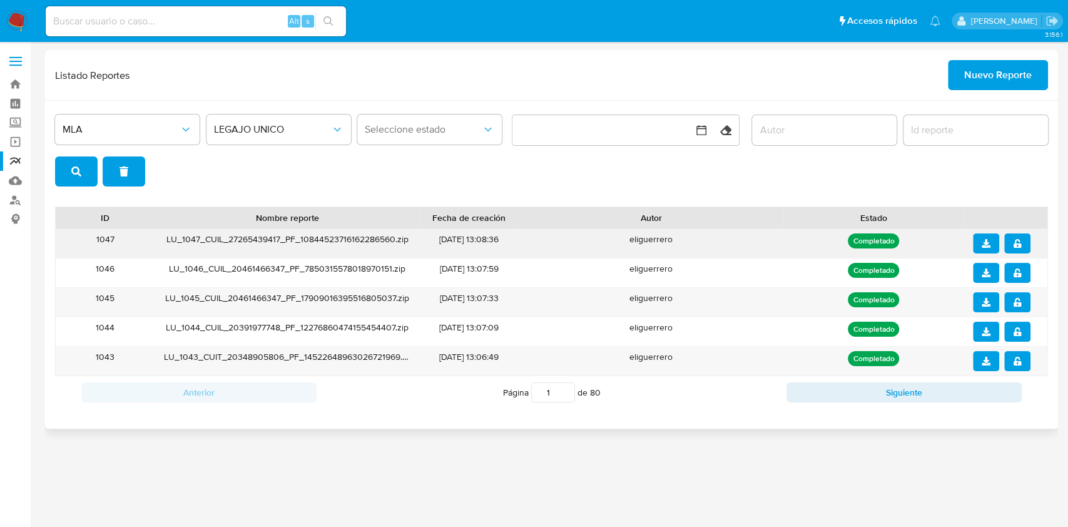
click at [1022, 245] on button "notify_security" at bounding box center [1017, 243] width 26 height 20
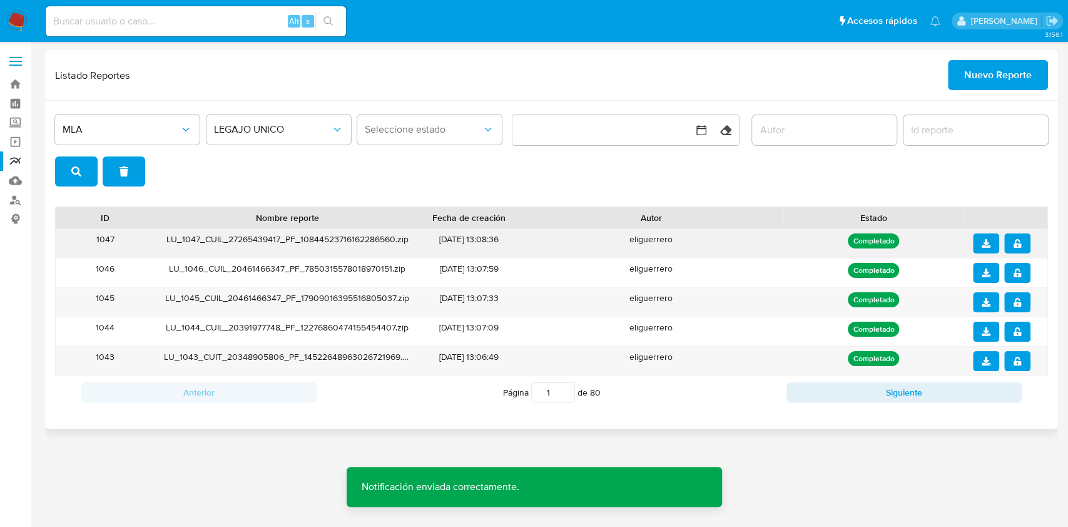
click at [985, 245] on icon "download" at bounding box center [986, 243] width 9 height 9
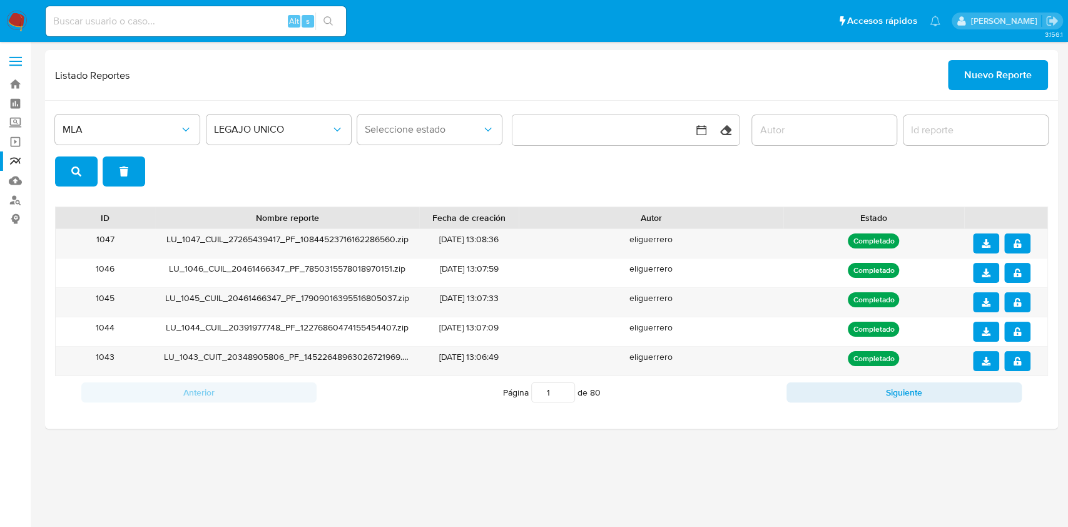
click at [185, 23] on input at bounding box center [196, 21] width 300 height 16
paste input "1556473777"
type input "1556473777"
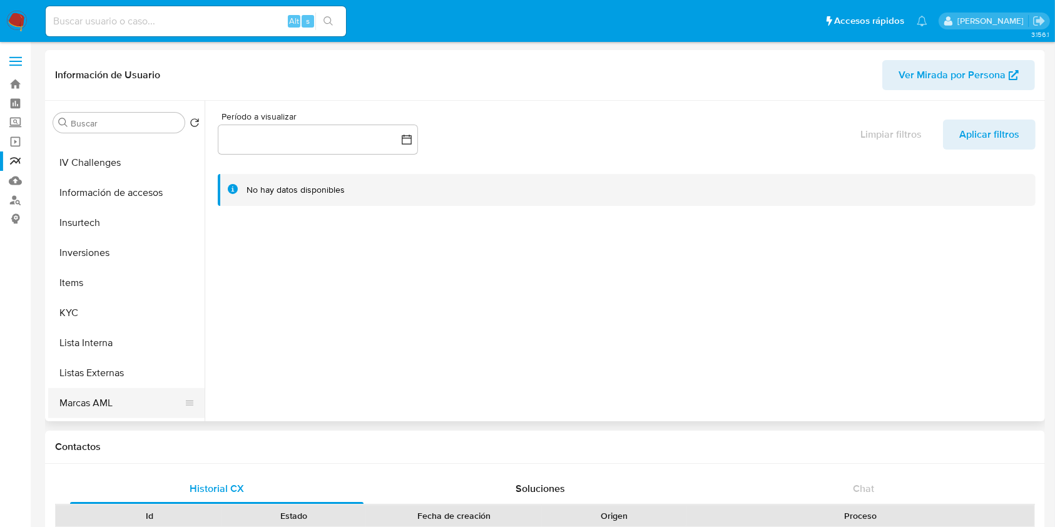
select select "10"
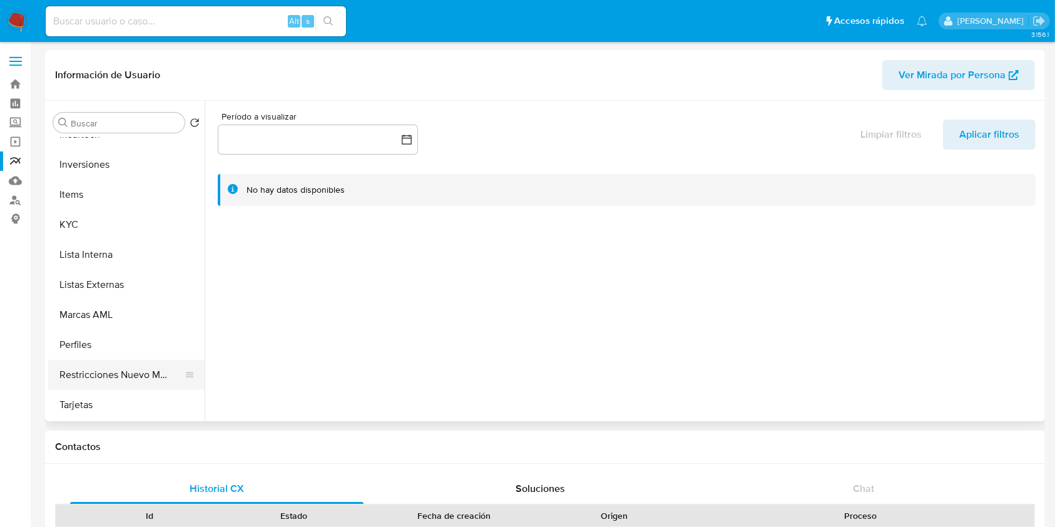
click at [96, 373] on button "Restricciones Nuevo Mundo" at bounding box center [121, 375] width 146 height 30
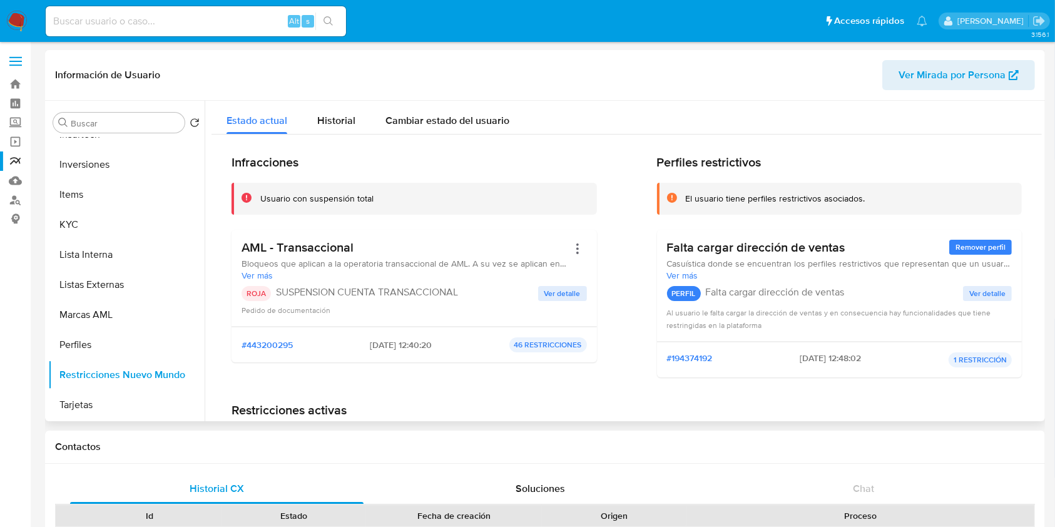
click at [558, 290] on span "Ver detalle" at bounding box center [562, 293] width 36 height 13
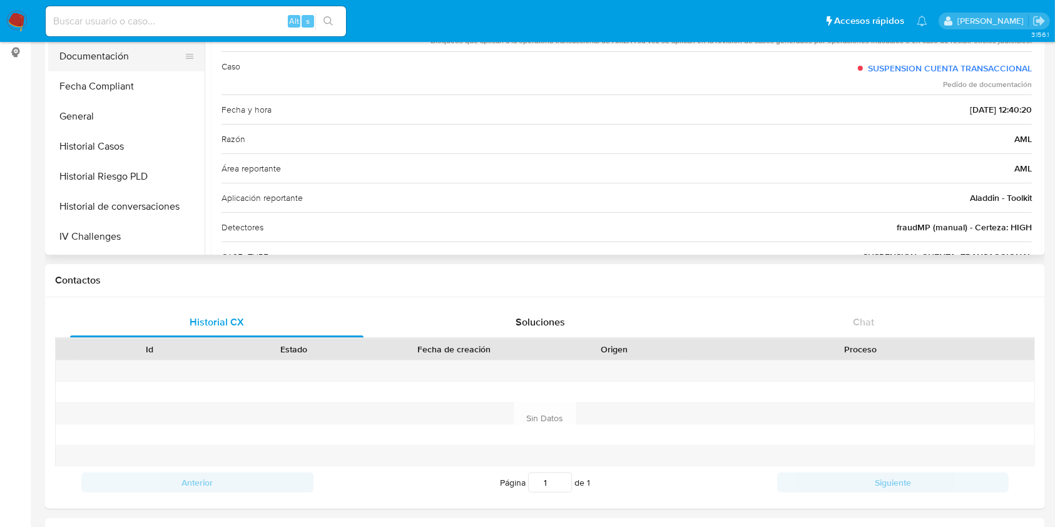
scroll to position [422, 0]
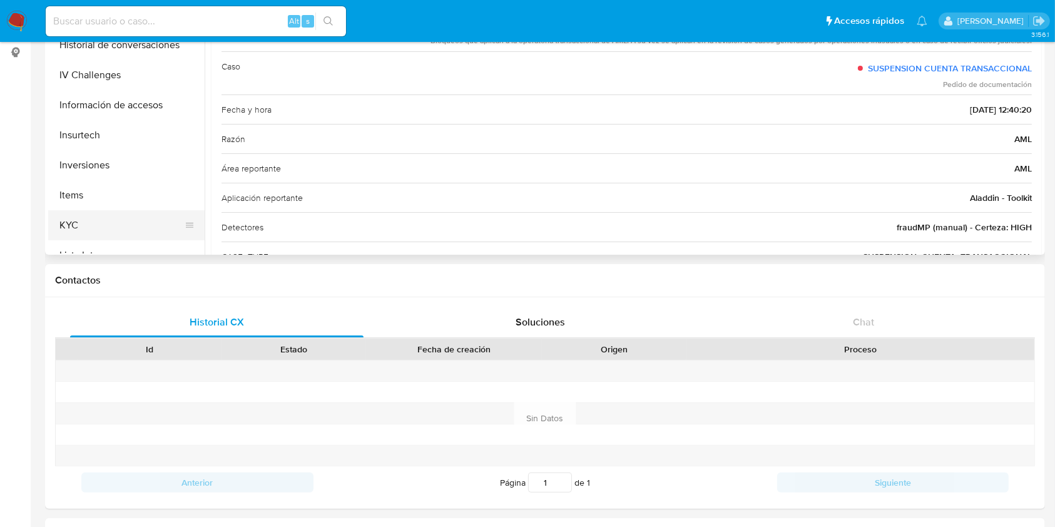
click at [60, 230] on button "KYC" at bounding box center [121, 225] width 146 height 30
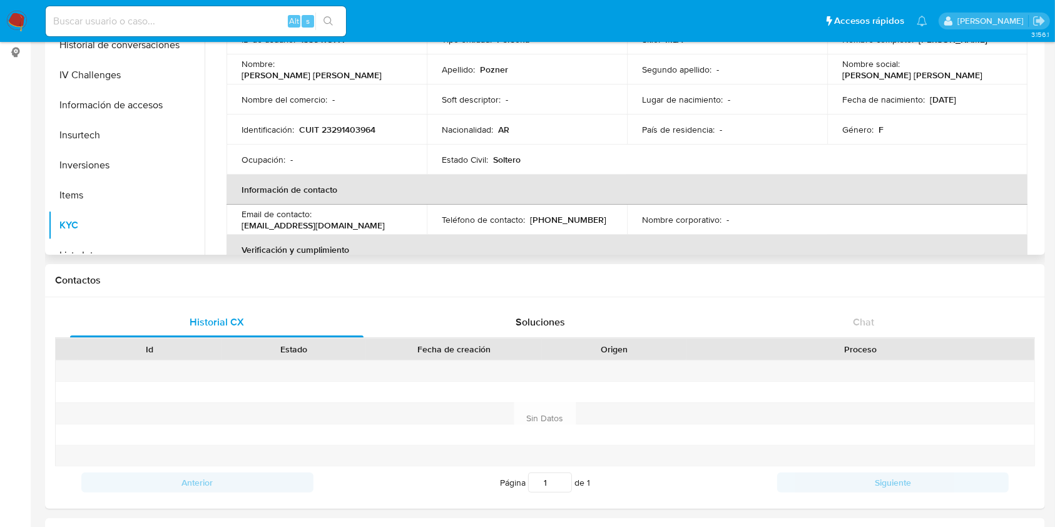
scroll to position [83, 0]
